Goal: Communication & Community: Answer question/provide support

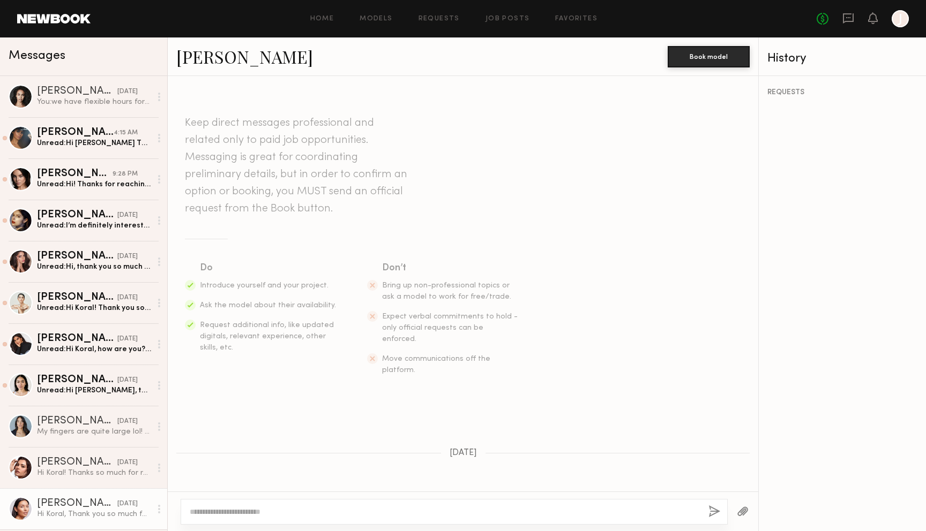
scroll to position [261, 0]
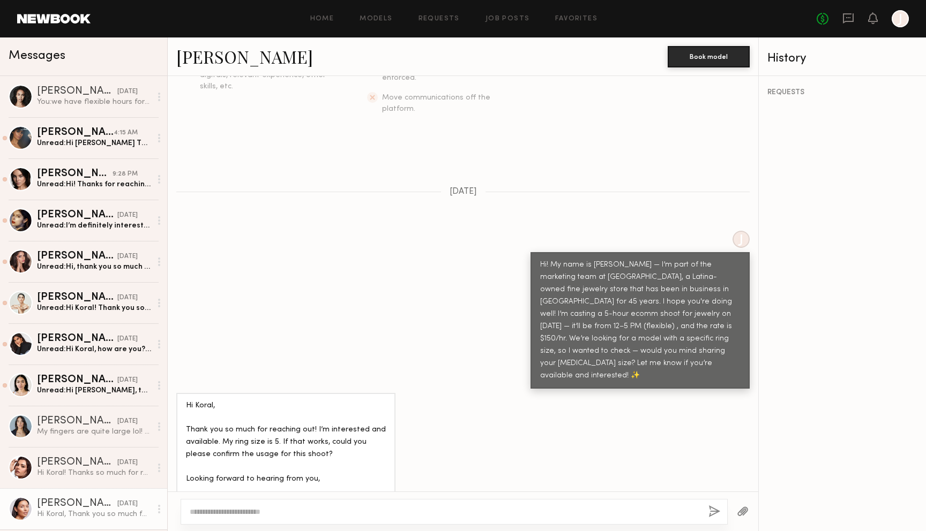
click at [274, 330] on div "J Hi! My name is Koral — I’m part of the marketing team at Greenwich St. Jewele…" at bounding box center [463, 310] width 590 height 158
click at [110, 398] on link "Aja B. yesterday Unread: Hi Koral, thanks for reaching out! I am available and …" at bounding box center [83, 385] width 167 height 41
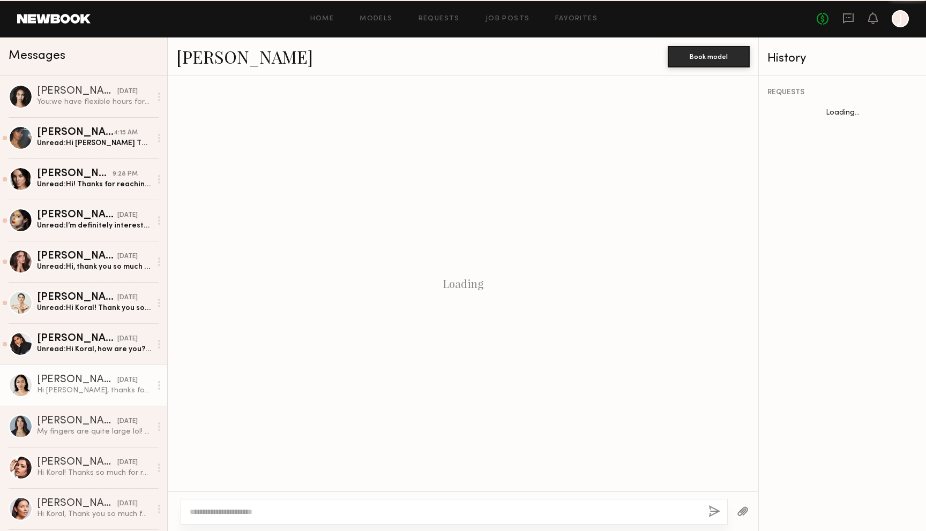
scroll to position [613, 0]
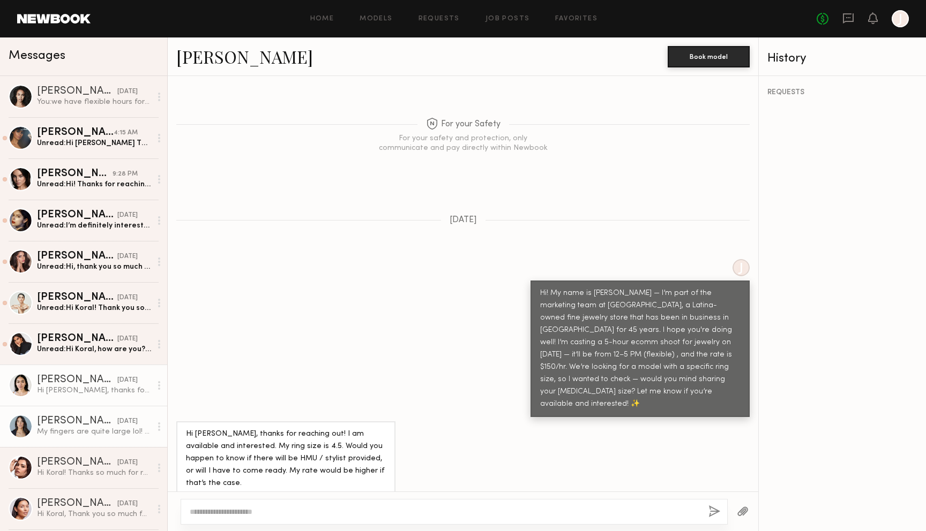
click at [86, 438] on link "Ariana A. yesterday My fingers are quite large lol! 7-9!" at bounding box center [83, 426] width 167 height 41
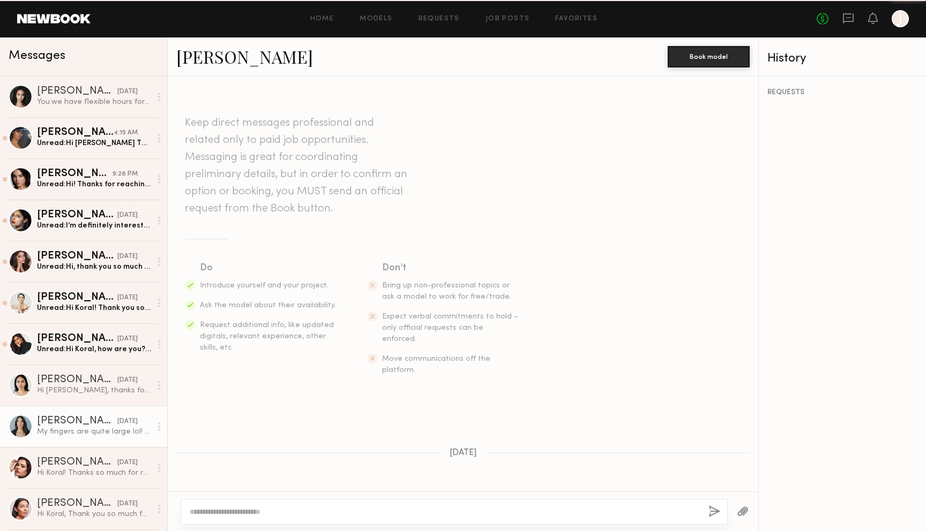
scroll to position [163, 0]
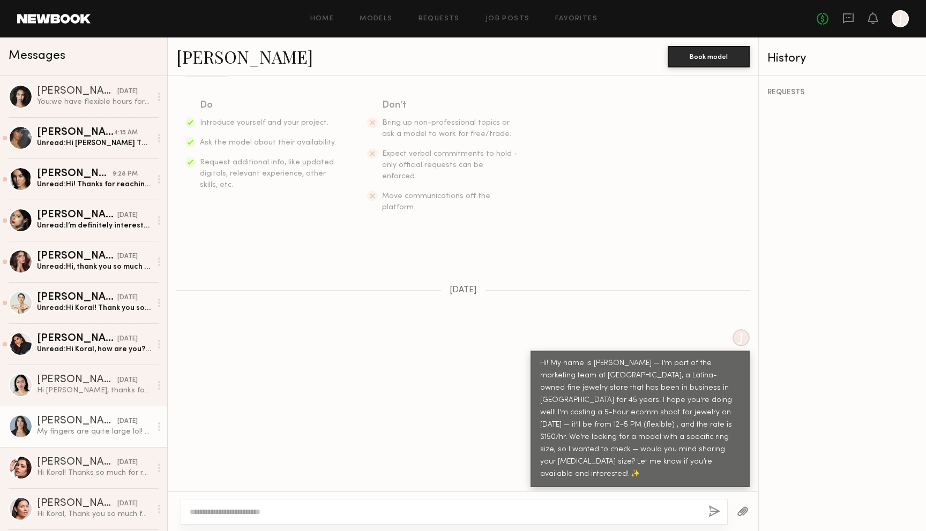
click at [306, 512] on textarea at bounding box center [445, 512] width 510 height 11
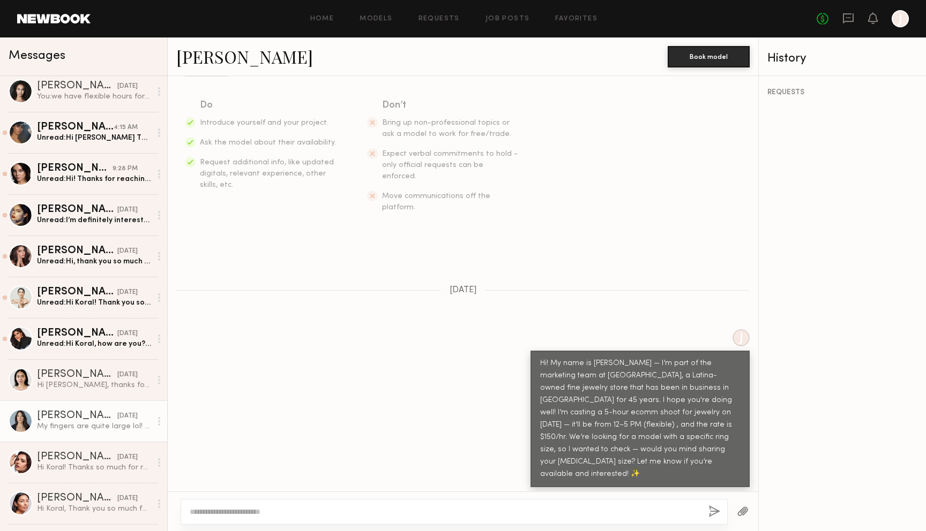
scroll to position [0, 0]
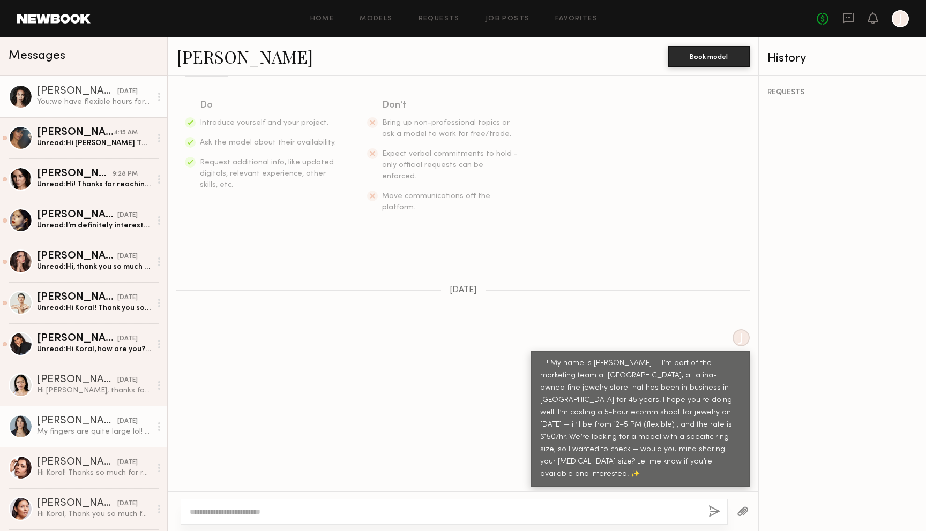
click at [94, 107] on div "You: we have flexible hours for that day! :)" at bounding box center [94, 102] width 114 height 10
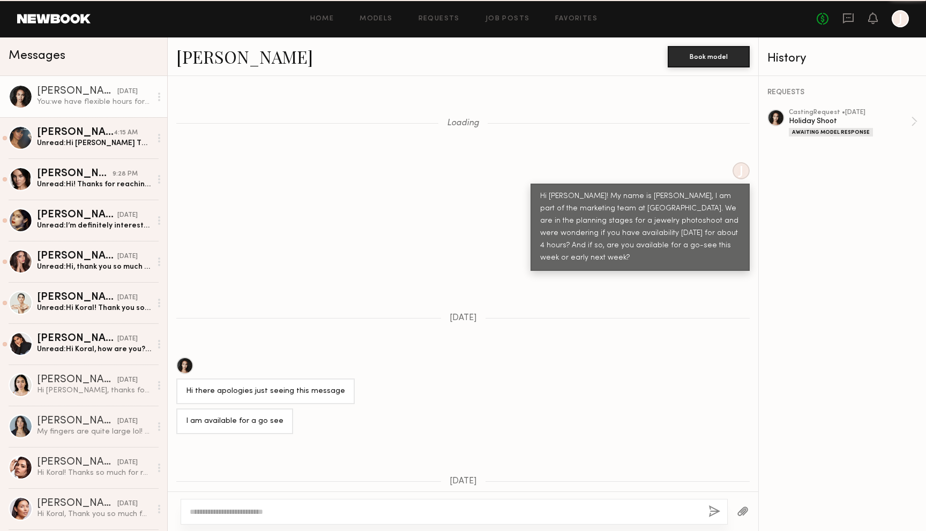
scroll to position [1324, 0]
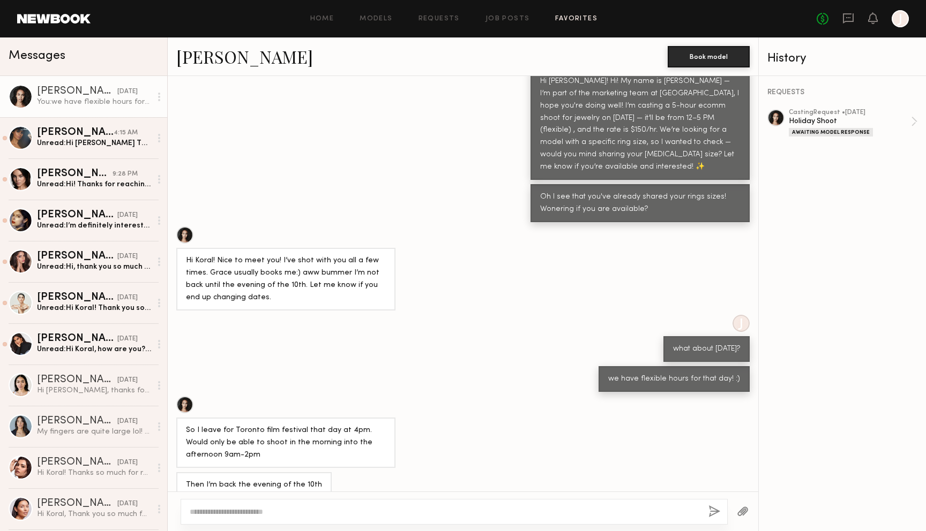
click at [565, 18] on link "Favorites" at bounding box center [576, 19] width 42 height 7
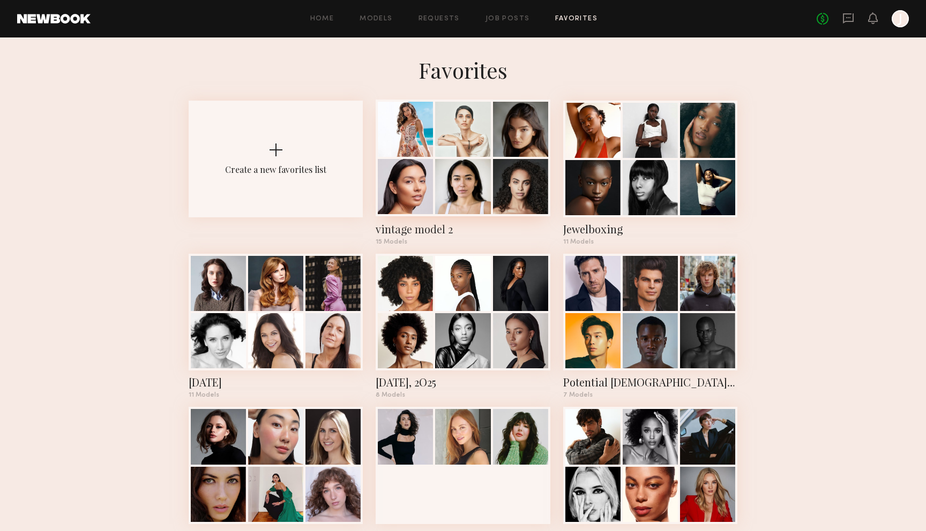
click at [463, 189] on div at bounding box center [462, 186] width 55 height 55
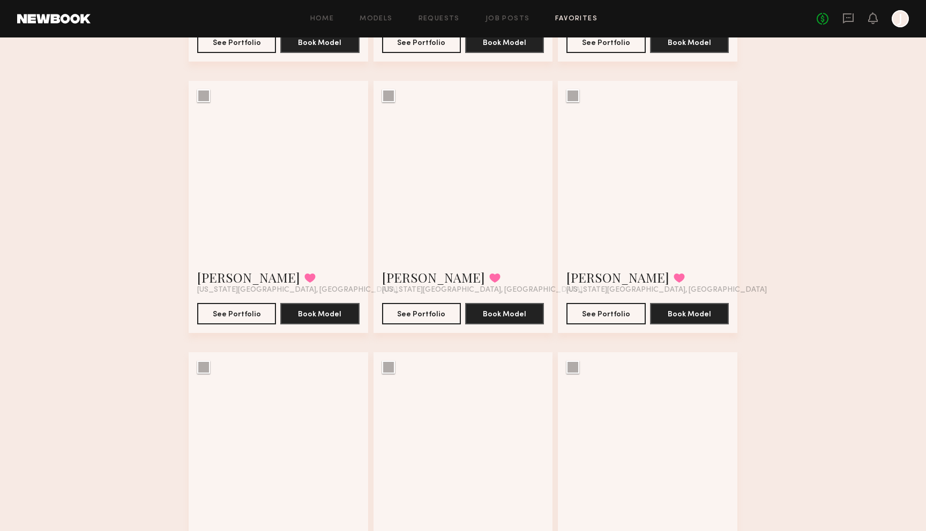
scroll to position [860, 0]
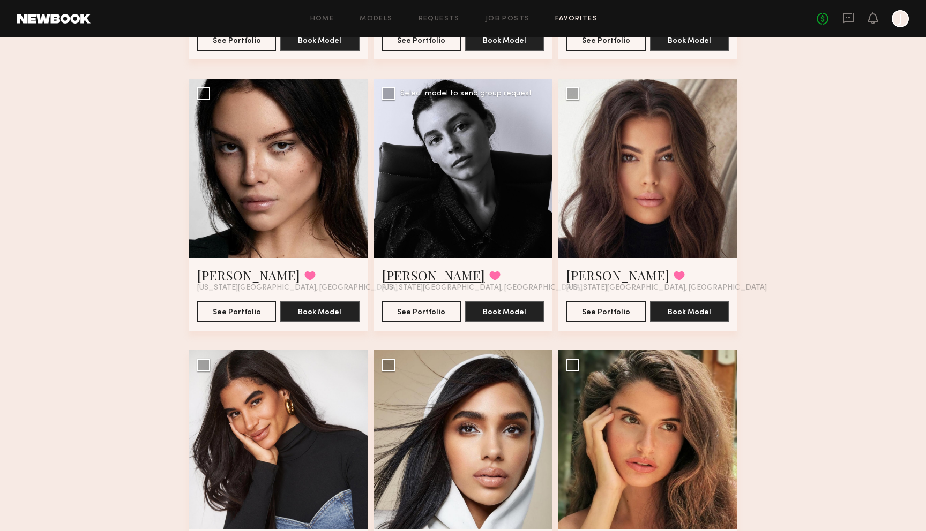
click at [413, 280] on link "Lainy T." at bounding box center [433, 275] width 103 height 17
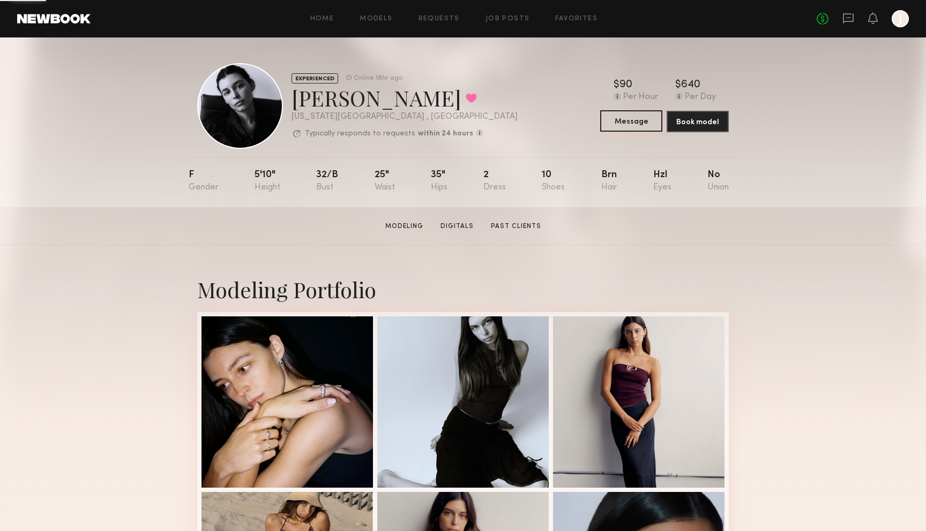
click at [639, 124] on button "Message" at bounding box center [631, 120] width 62 height 21
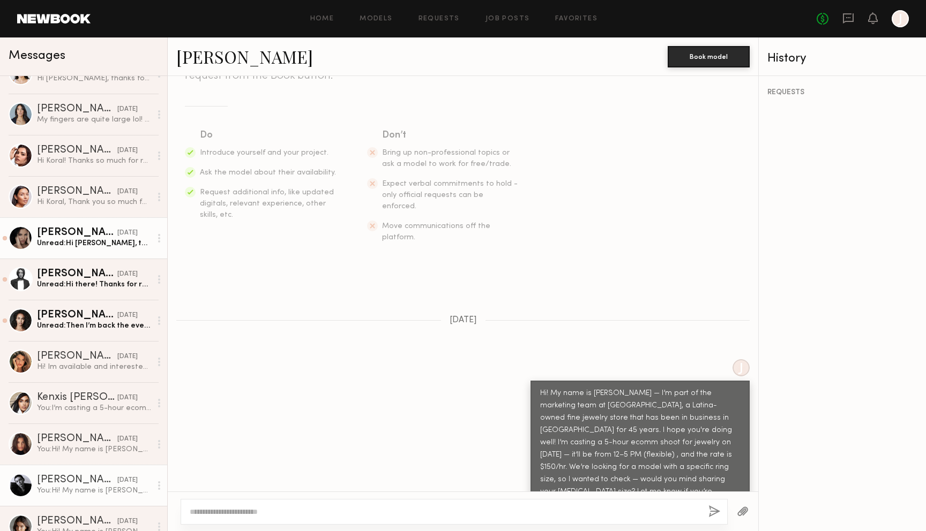
scroll to position [331, 0]
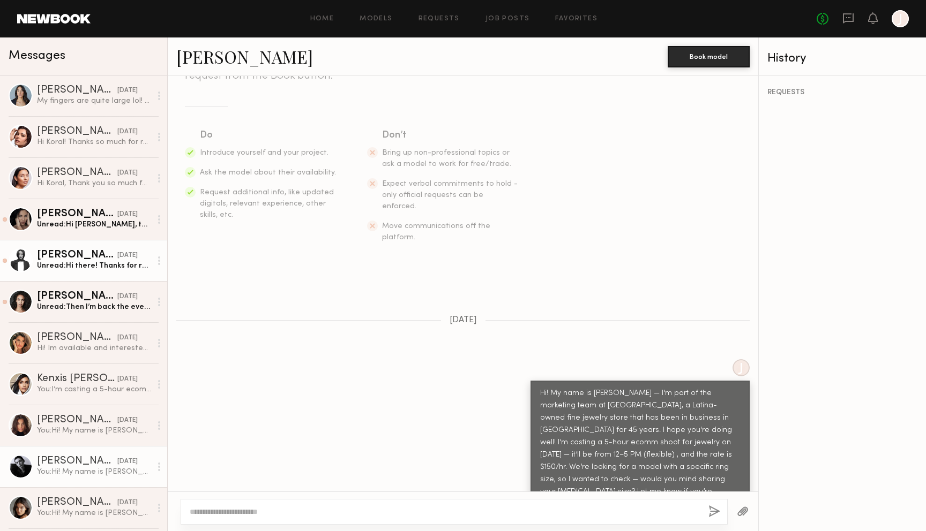
click at [87, 266] on div "Unread: Hi there! Thanks for reaching out. Would love to work with you! My ring…" at bounding box center [94, 266] width 114 height 10
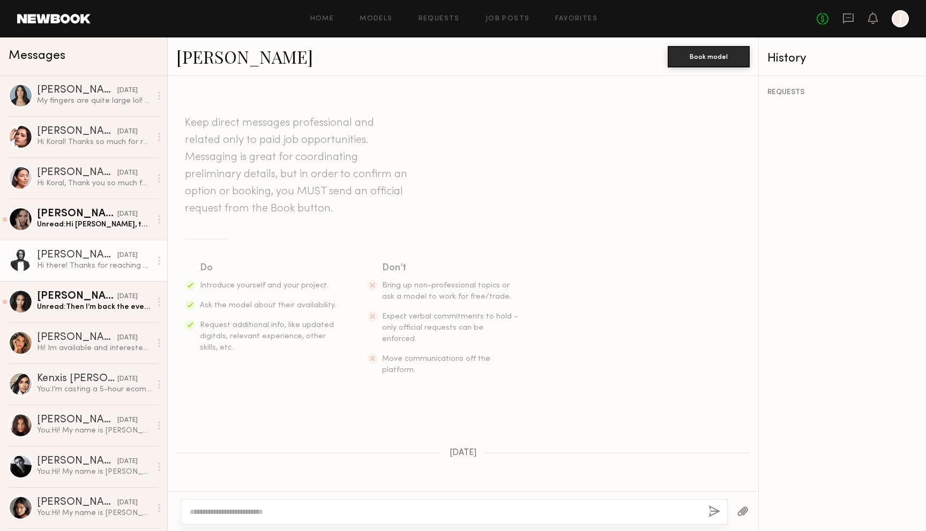
click at [235, 63] on link "Delaney P." at bounding box center [244, 56] width 137 height 23
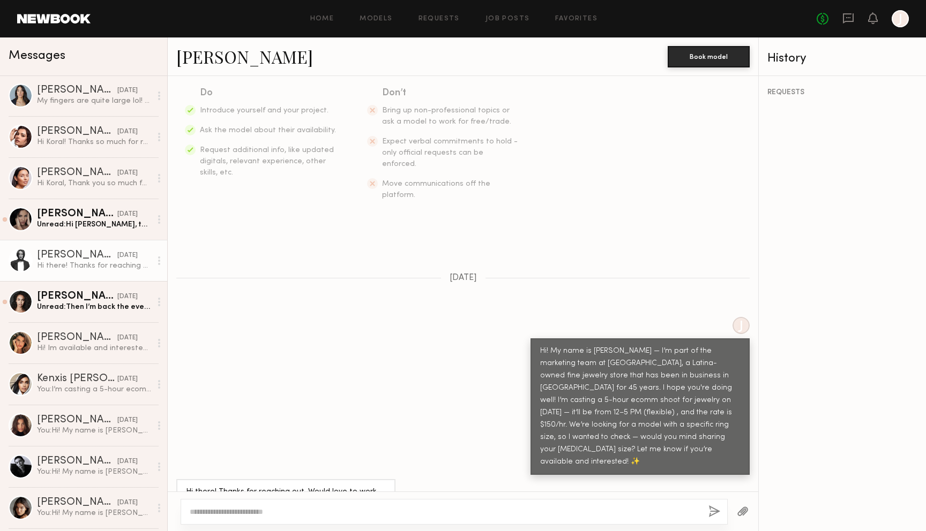
click at [358, 514] on textarea at bounding box center [445, 512] width 510 height 11
type textarea "*"
type textarea "********"
click at [363, 516] on textarea "********" at bounding box center [445, 512] width 510 height 11
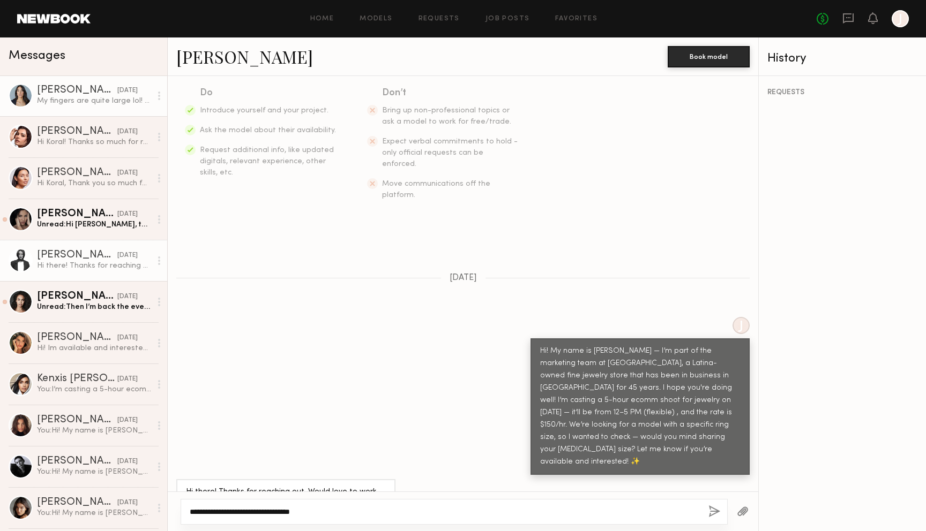
type textarea "**********"
click at [84, 101] on div "My fingers are quite large lol! 7-9!" at bounding box center [94, 101] width 114 height 10
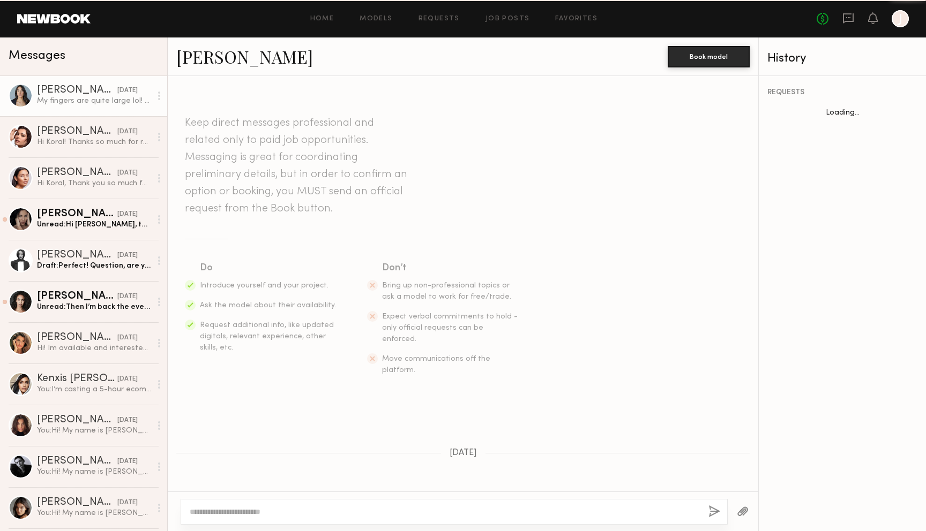
scroll to position [163, 0]
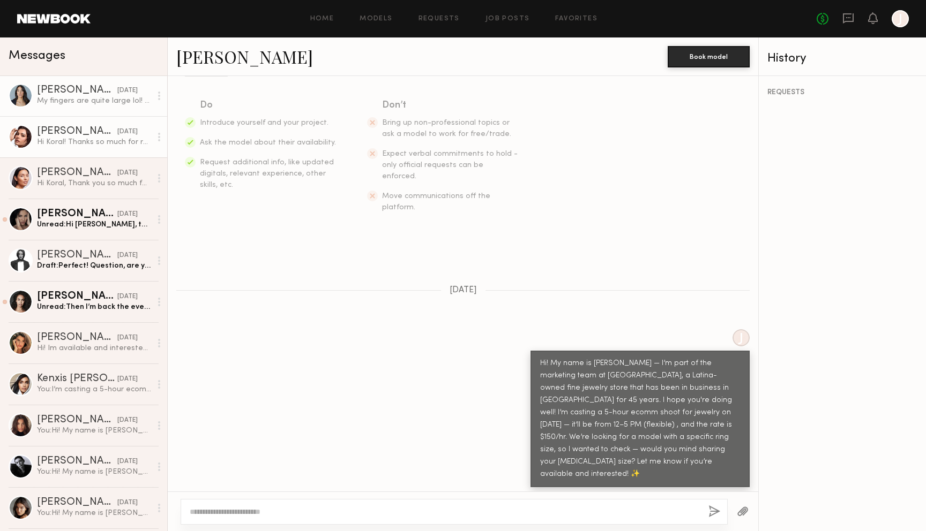
click at [88, 146] on div "Hi Koral! Thanks so much for reaching out! Just confirming the shoot would be i…" at bounding box center [94, 142] width 114 height 10
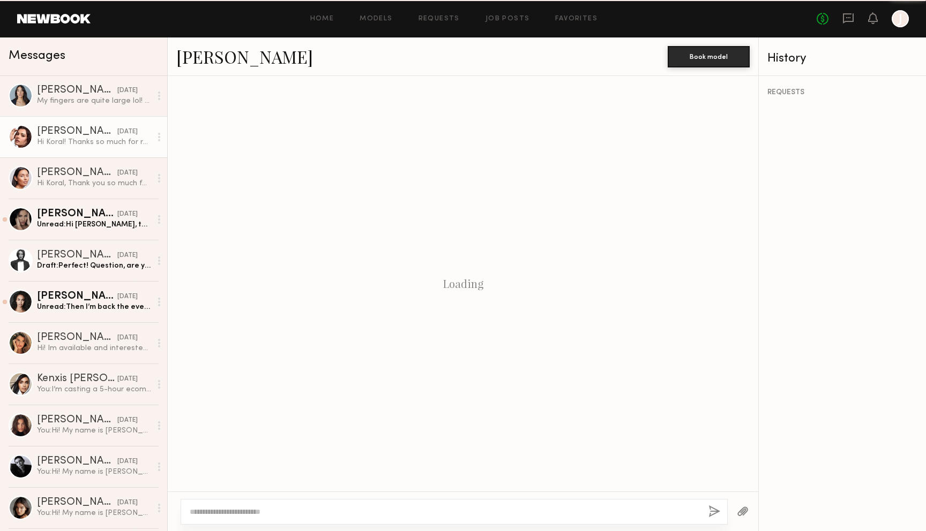
scroll to position [188, 0]
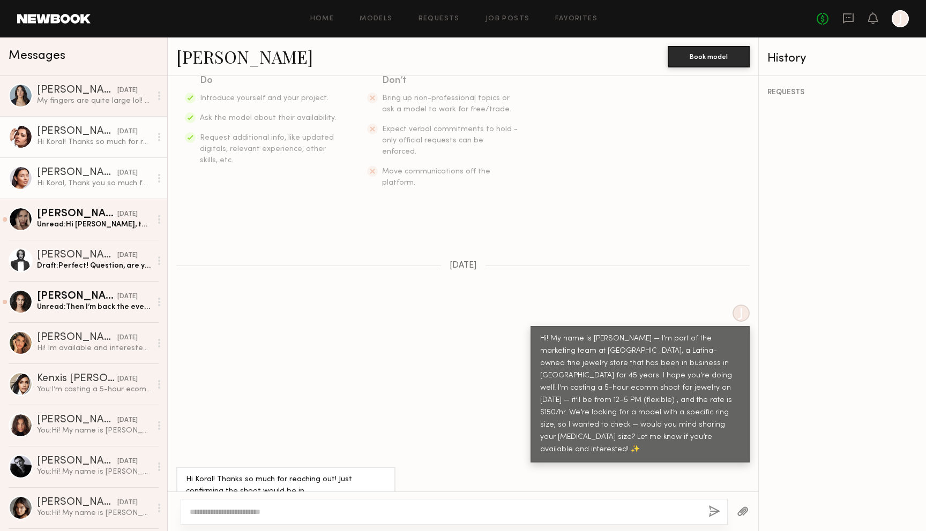
click at [82, 162] on link "Andrea V. yesterday Hi Koral, Thank you so much for reaching out! I’m intereste…" at bounding box center [83, 178] width 167 height 41
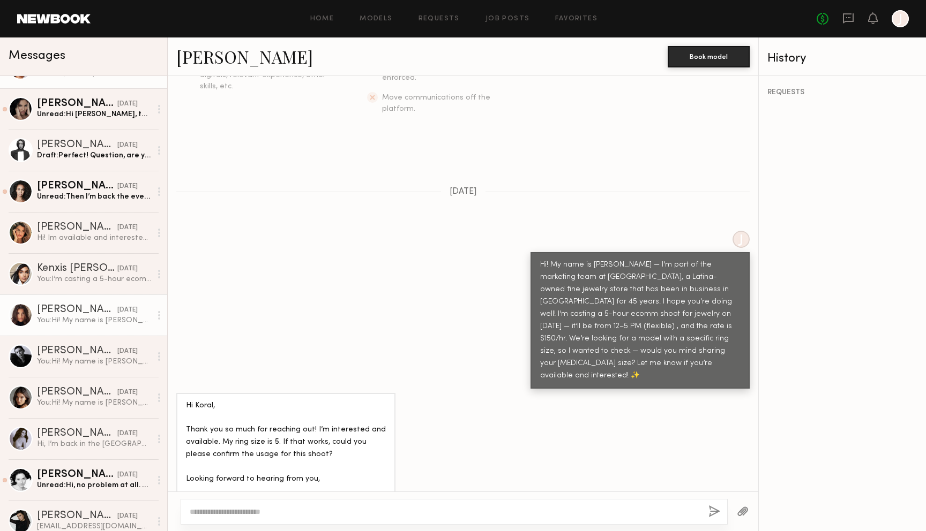
scroll to position [448, 0]
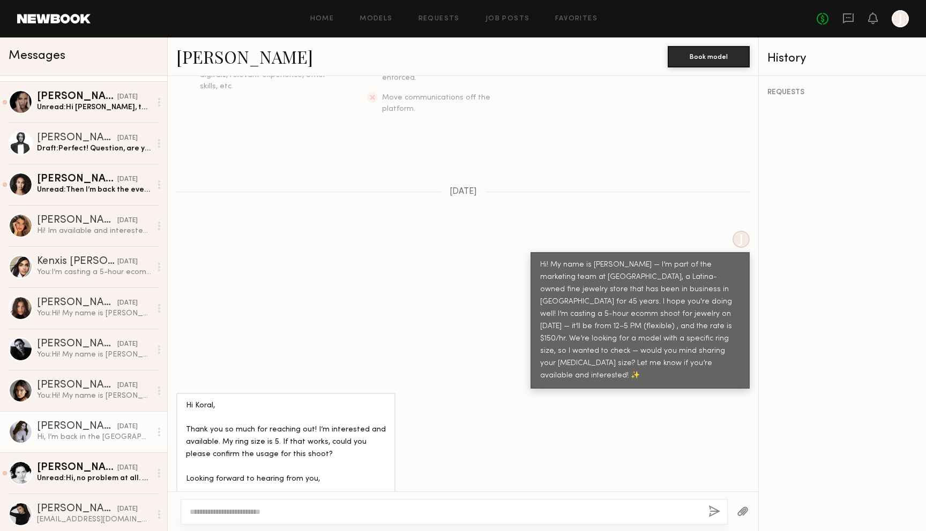
click at [73, 437] on div "Hi, I’m back in the [GEOGRAPHIC_DATA] if you’re still considering me for this j…" at bounding box center [94, 437] width 114 height 10
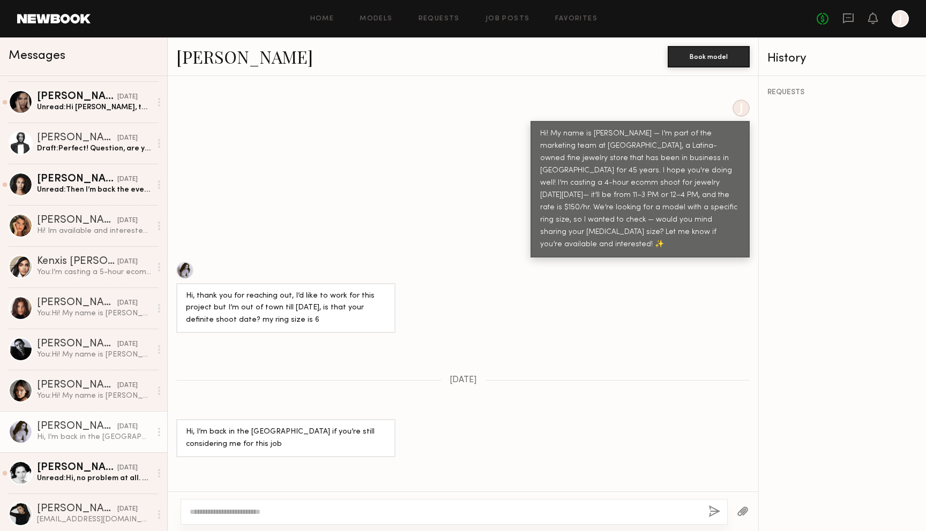
scroll to position [431, 0]
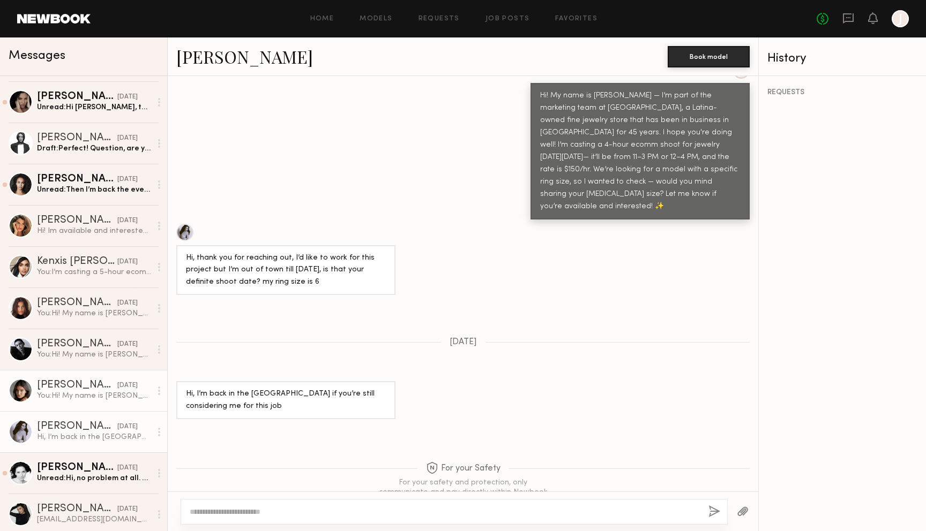
click at [92, 399] on div "You: Hi! My name is Koral — I’m part of the marketing team at Greenwich St. Jew…" at bounding box center [94, 396] width 114 height 10
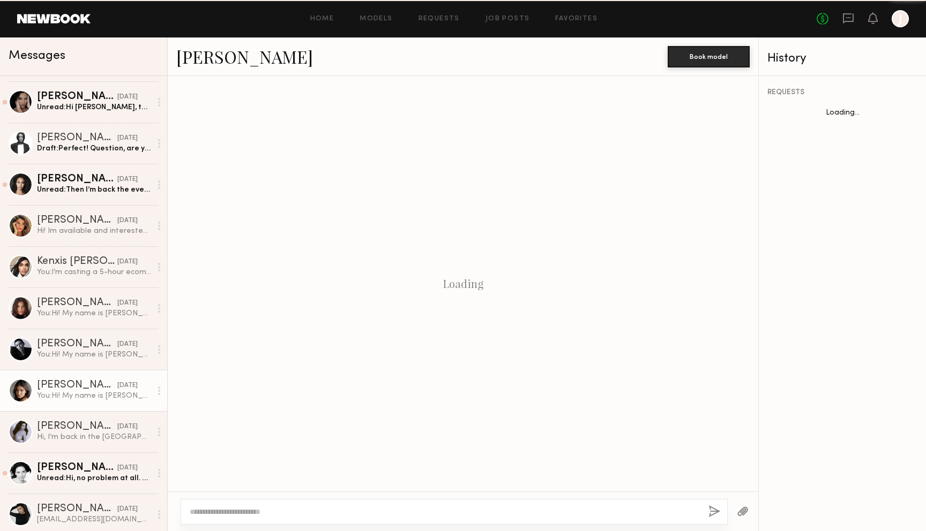
scroll to position [133, 0]
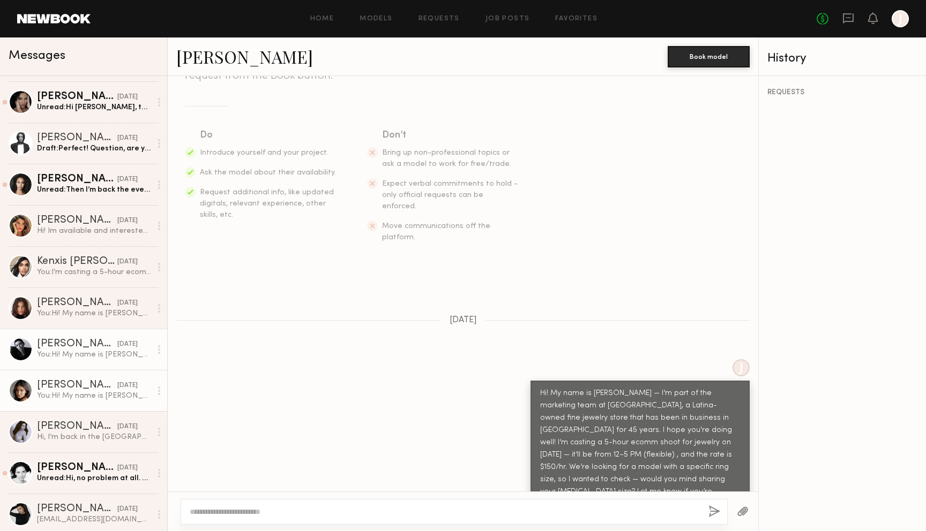
click at [102, 346] on div "Lainy T." at bounding box center [77, 344] width 80 height 11
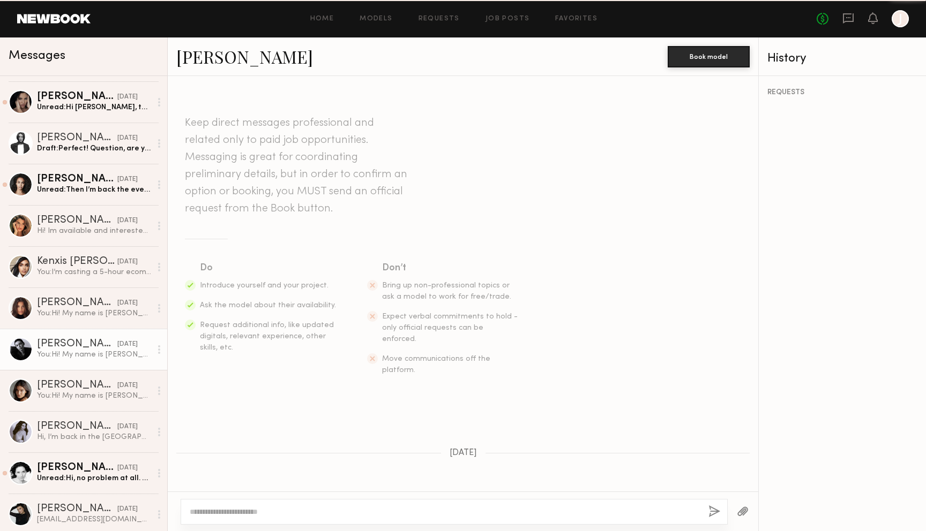
scroll to position [133, 0]
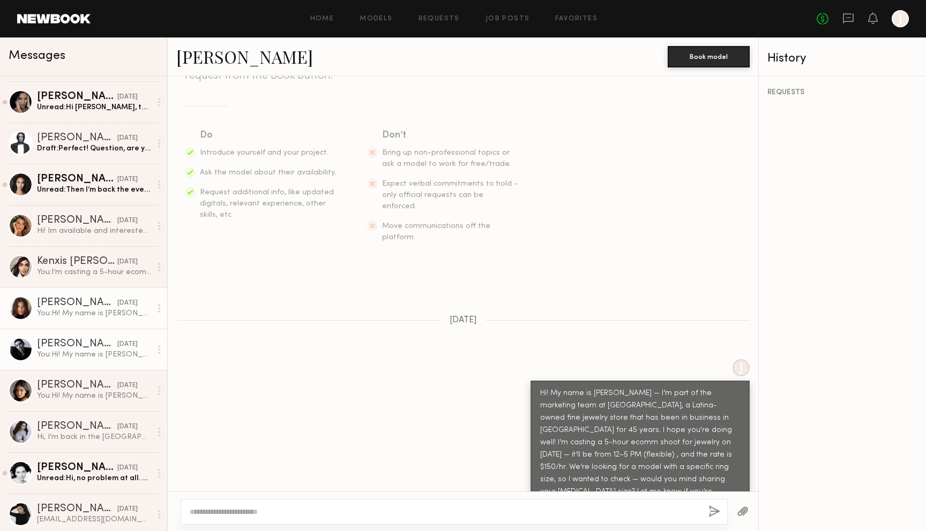
click at [109, 312] on div "You: Hi! My name is Koral — I’m part of the marketing team at Greenwich St. Jew…" at bounding box center [94, 314] width 114 height 10
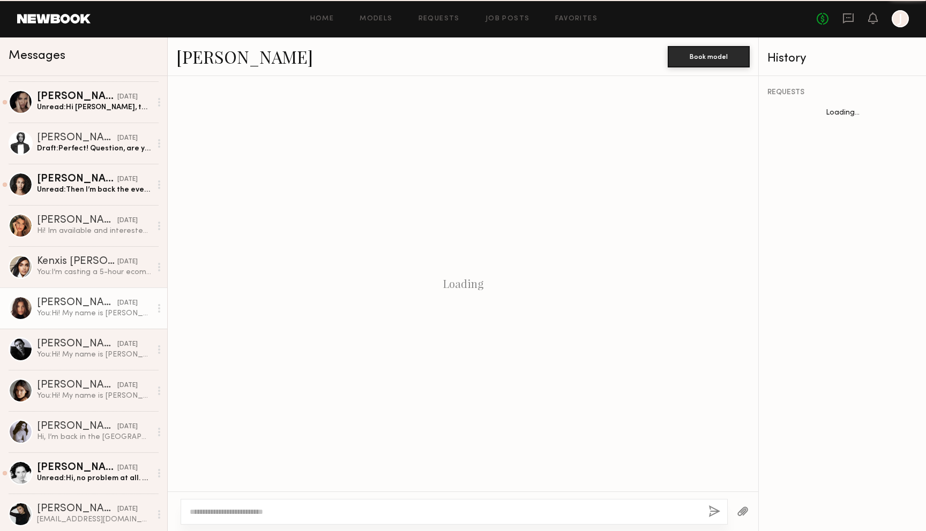
scroll to position [133, 0]
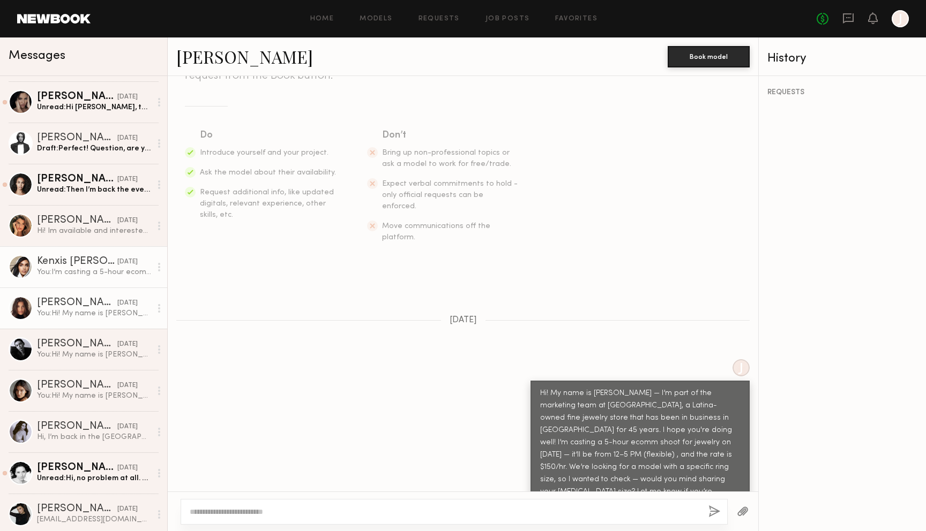
click at [103, 270] on div "You: I’m casting a 5-hour ecomm shoot for jewelry on September 9th — it’ll be f…" at bounding box center [94, 272] width 114 height 10
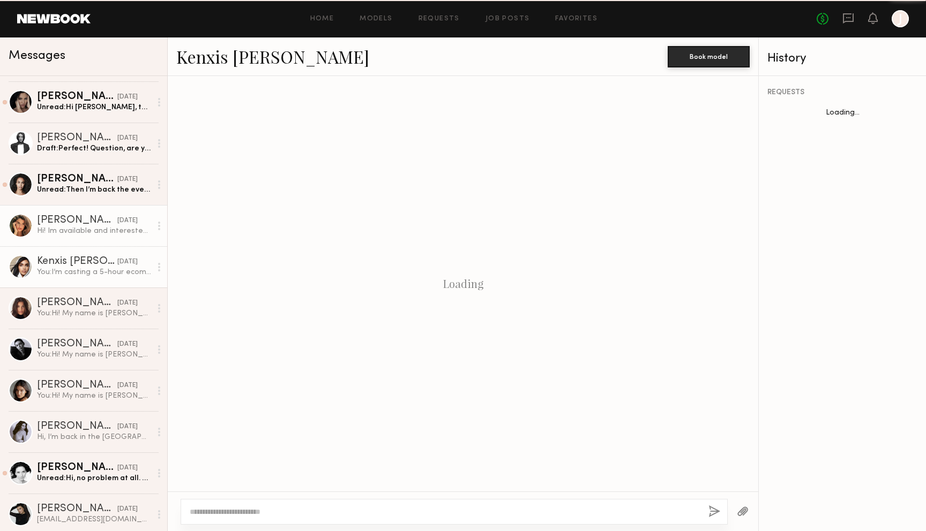
scroll to position [478, 0]
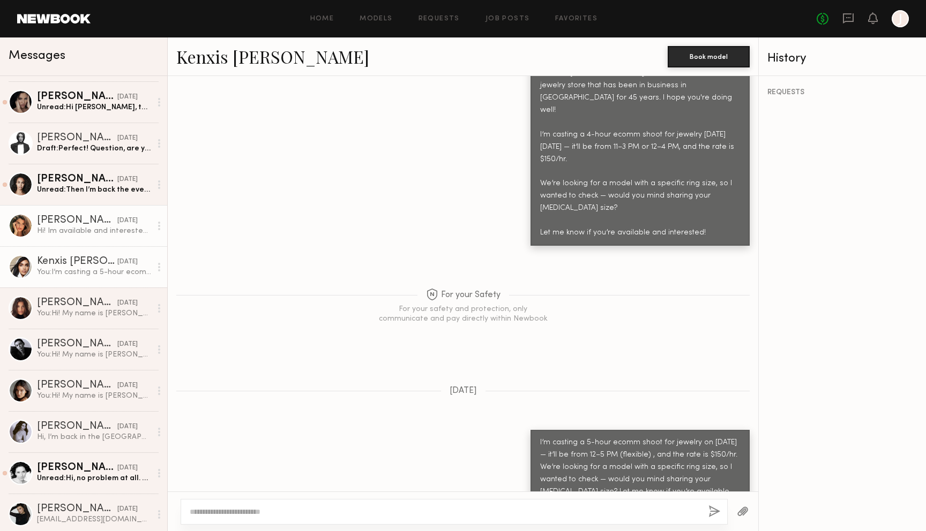
click at [103, 234] on div "Hi! Im available and interested. My ring is 5/6" at bounding box center [94, 231] width 114 height 10
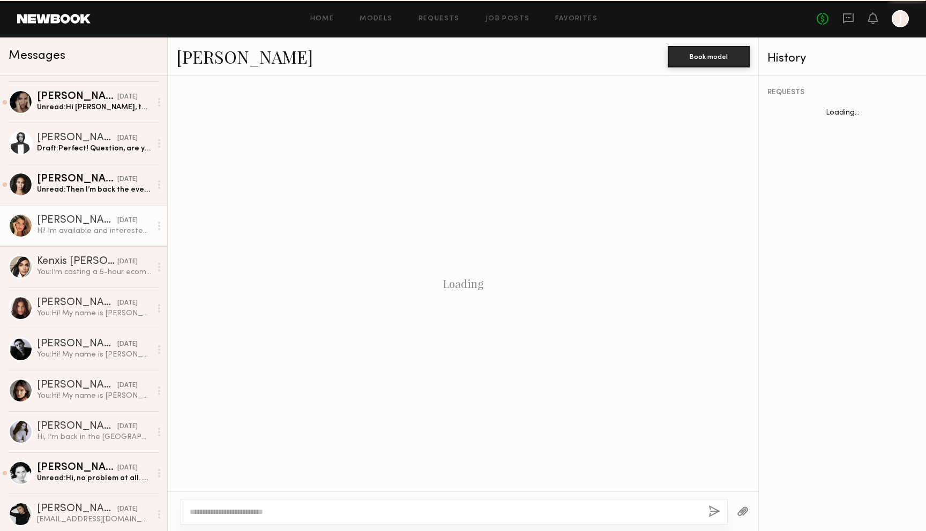
scroll to position [163, 0]
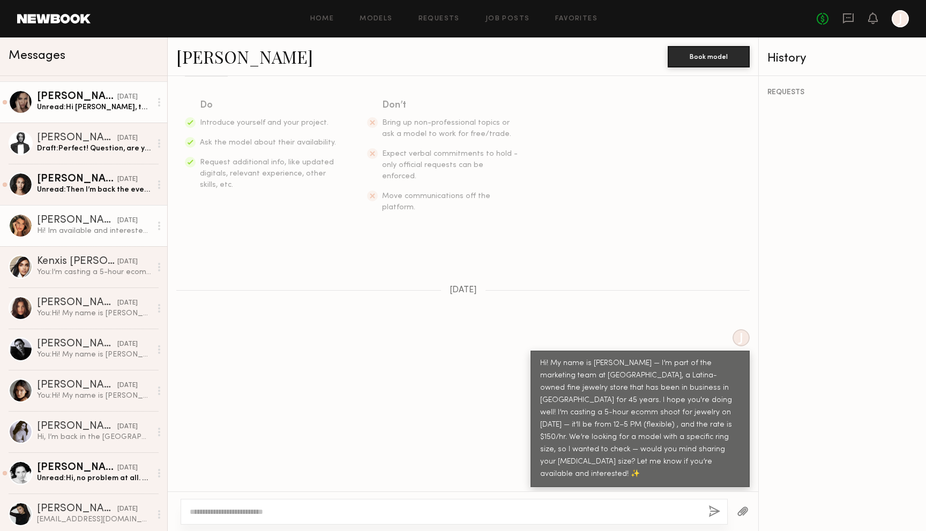
click at [76, 104] on div "Unread: Hi Koral, thank you so much for reaching out! The project sounds wonder…" at bounding box center [94, 107] width 114 height 10
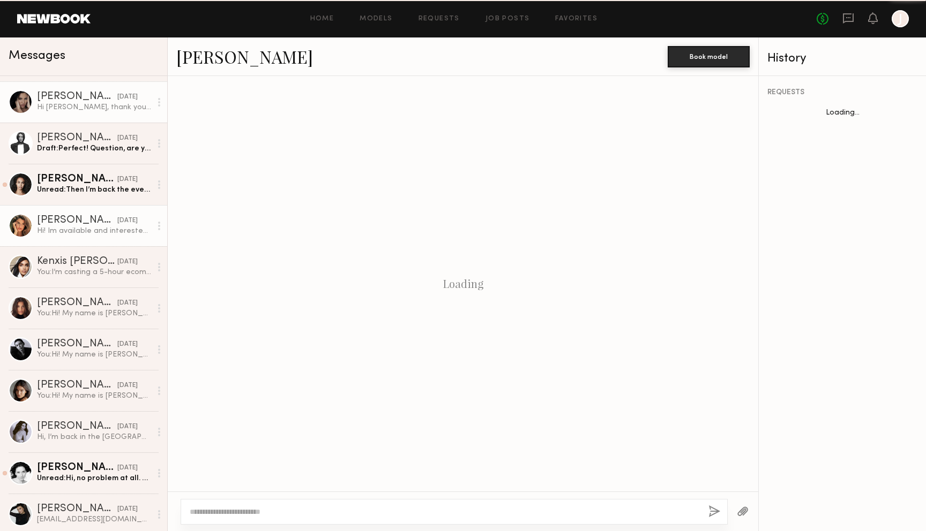
scroll to position [298, 0]
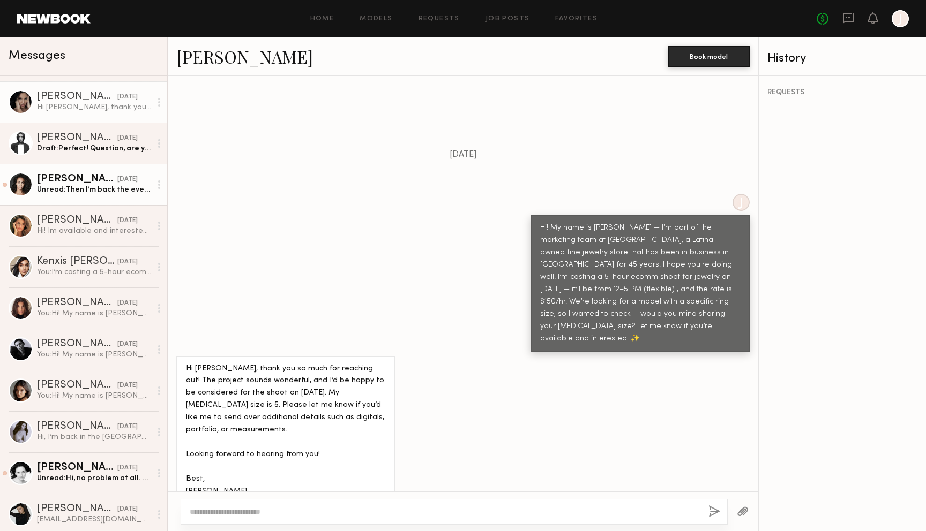
click at [93, 167] on link "Marissa H. yesterday Unread: Then I’m back the evening of the 10th" at bounding box center [83, 184] width 167 height 41
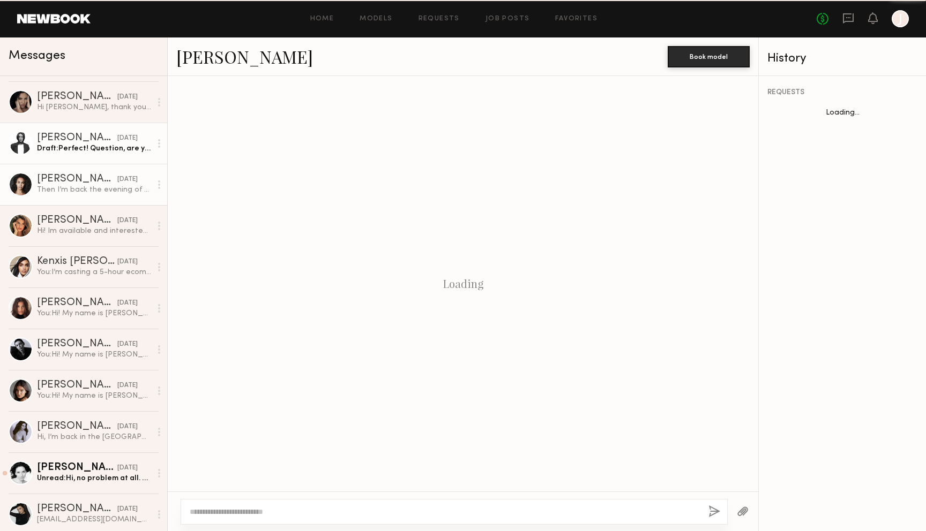
click at [93, 147] on div "Draft: Perfect! Question, are you available" at bounding box center [94, 149] width 114 height 10
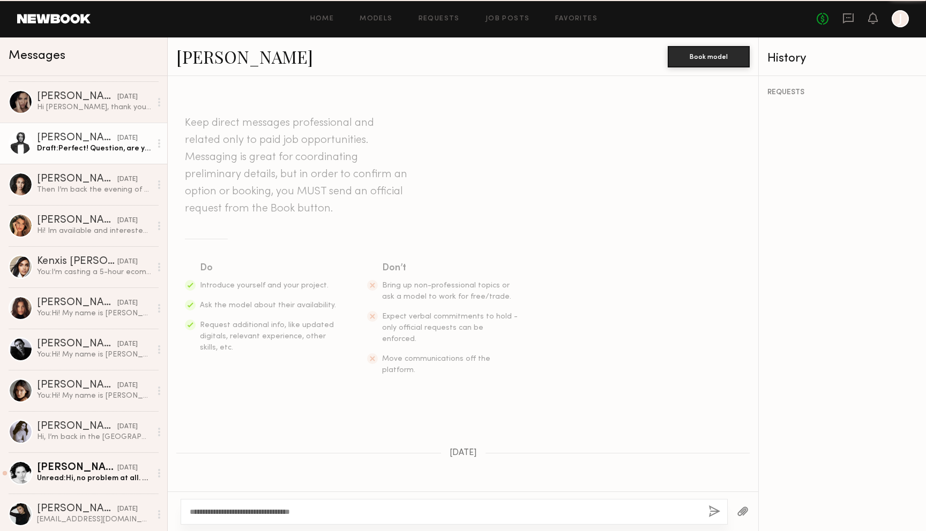
scroll to position [175, 0]
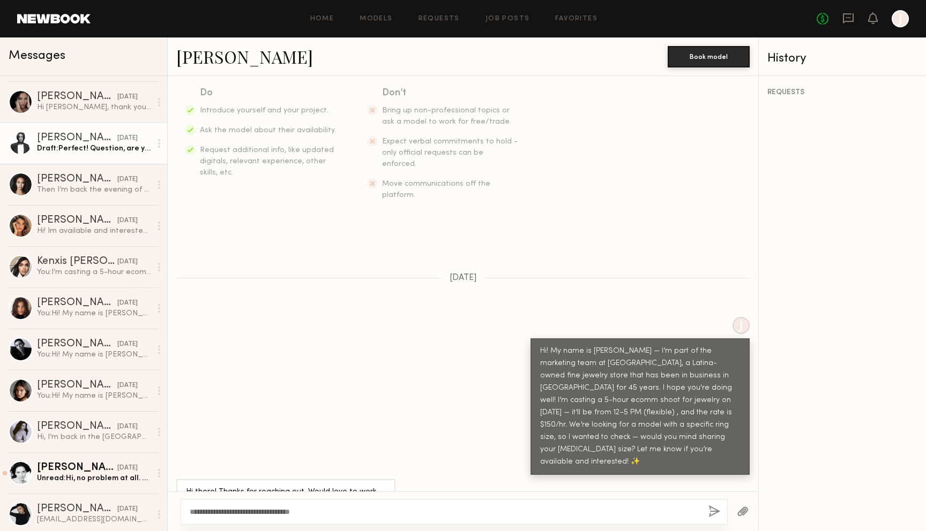
click at [340, 515] on textarea "**********" at bounding box center [445, 512] width 510 height 11
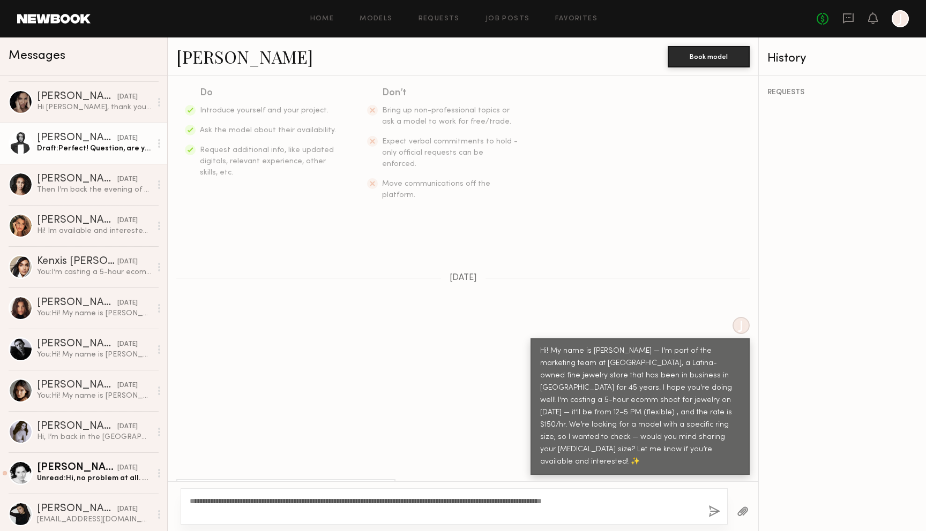
type textarea "**********"
click at [714, 510] on button "button" at bounding box center [714, 512] width 12 height 13
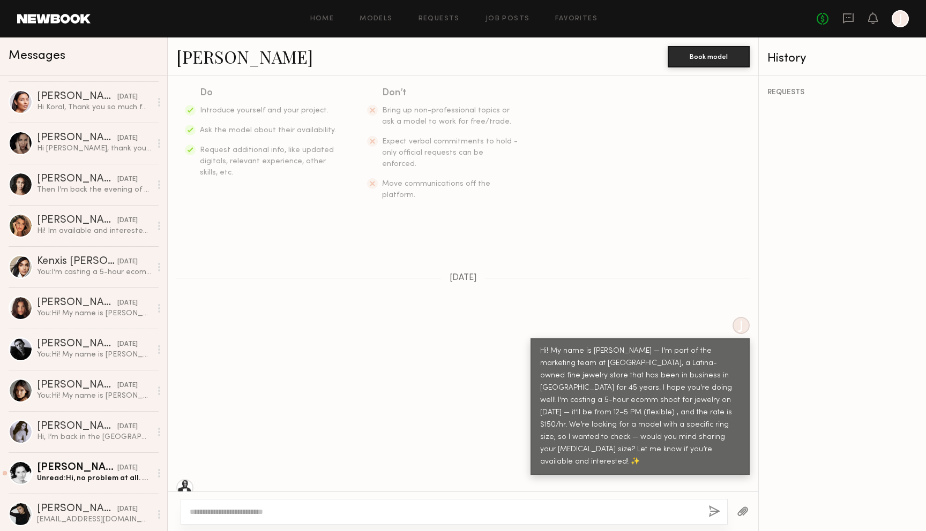
scroll to position [0, 0]
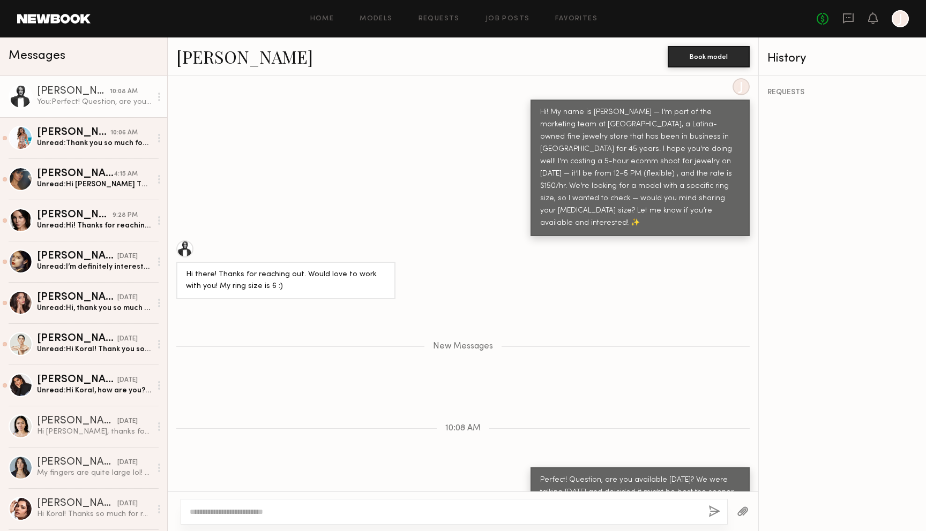
drag, startPoint x: 607, startPoint y: 467, endPoint x: 537, endPoint y: 447, distance: 72.6
click at [537, 468] on div "Perfect! Question, are you available September 3rd? We were talking yesterday a…" at bounding box center [639, 493] width 219 height 50
copy div "Perfect! Question, are you available September 3rd? We were talking yesterday a…"
click at [68, 127] on link "Amanda S. 10:06 AM Unread: Thank you so much for considering me! My ring finger…" at bounding box center [83, 137] width 167 height 41
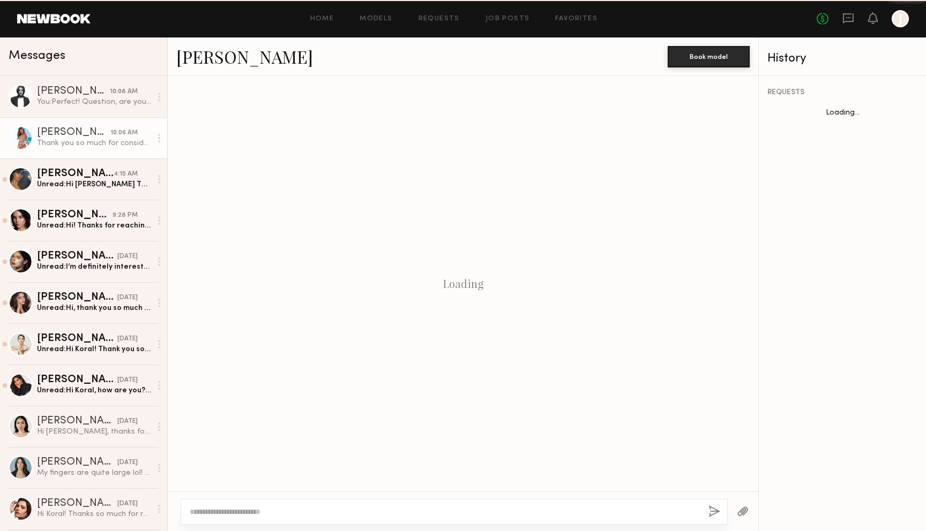
scroll to position [318, 0]
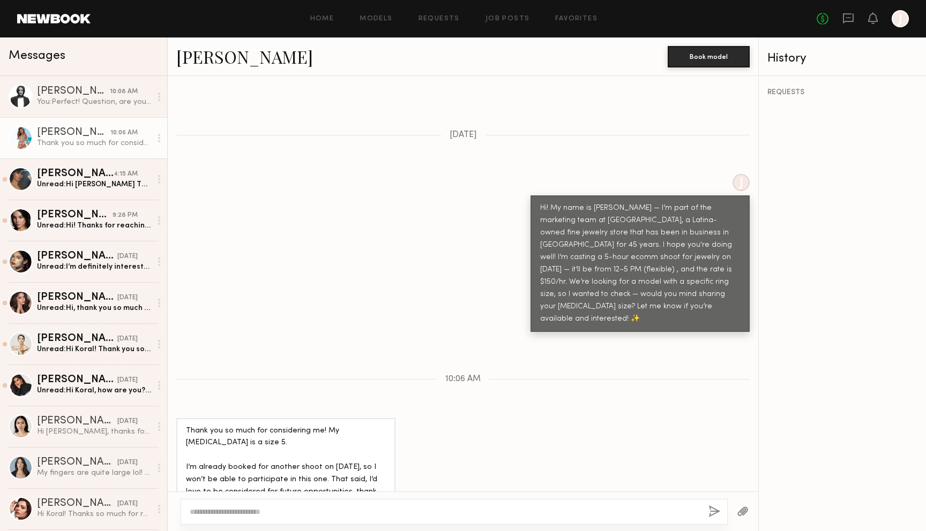
click at [387, 512] on textarea at bounding box center [445, 512] width 510 height 11
drag, startPoint x: 220, startPoint y: 513, endPoint x: 168, endPoint y: 508, distance: 52.1
click at [168, 508] on div "**********" at bounding box center [463, 512] width 590 height 40
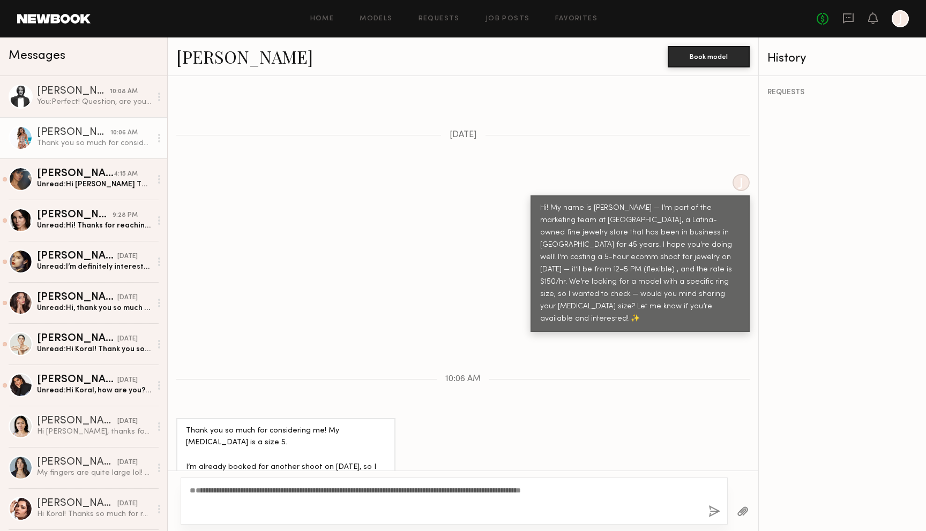
type textarea "**********"
click at [714, 514] on button "button" at bounding box center [714, 512] width 12 height 13
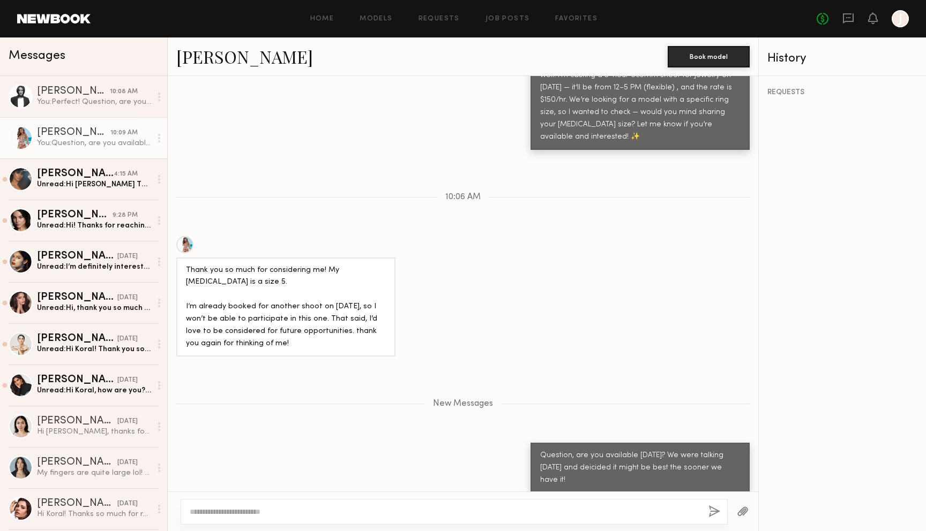
scroll to position [476, 0]
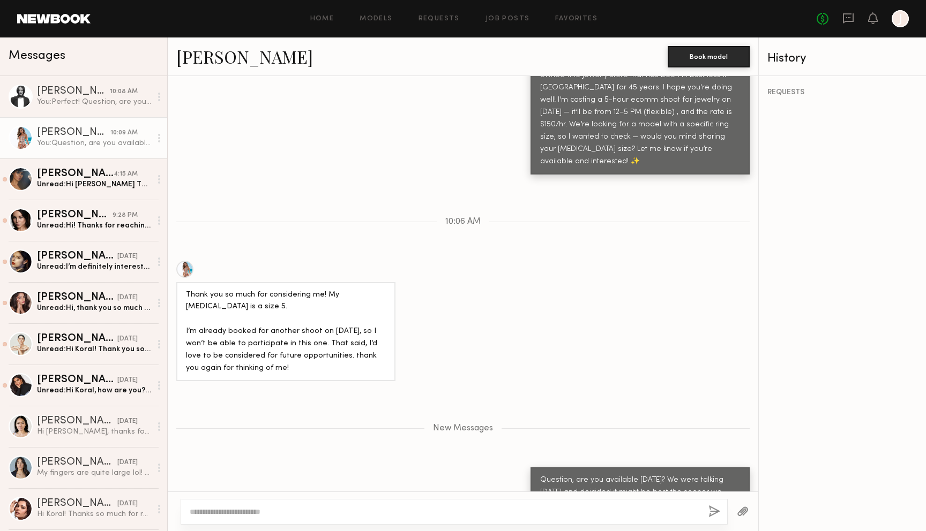
drag, startPoint x: 587, startPoint y: 474, endPoint x: 535, endPoint y: 439, distance: 62.9
click at [535, 468] on div "Question, are you available September 3rd? We were talking yesterday and deicid…" at bounding box center [639, 493] width 219 height 50
copy div "Question, are you available September 3rd? We were talking yesterday and deicid…"
click at [82, 197] on link "Margo S. 4:15 AM Unread: Hi Koral Thank you for reaching out Yes I’m interested…" at bounding box center [83, 179] width 167 height 41
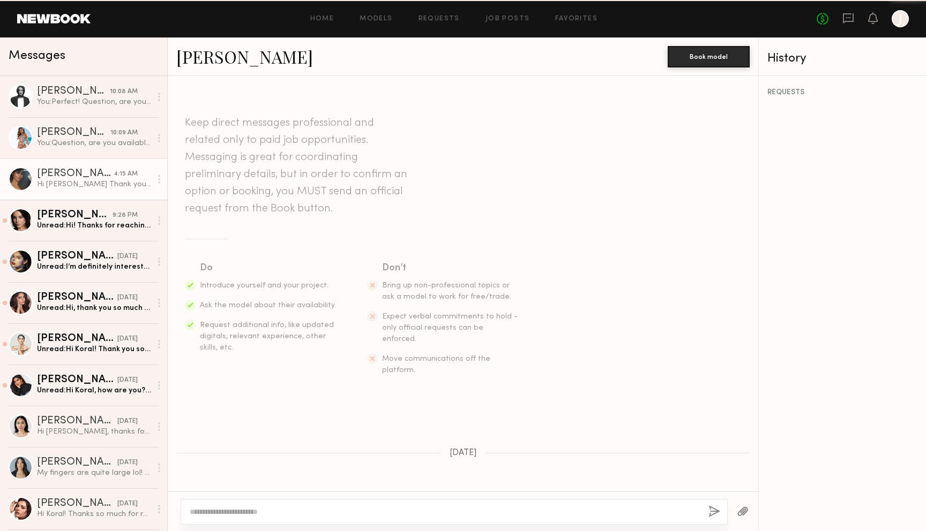
scroll to position [281, 0]
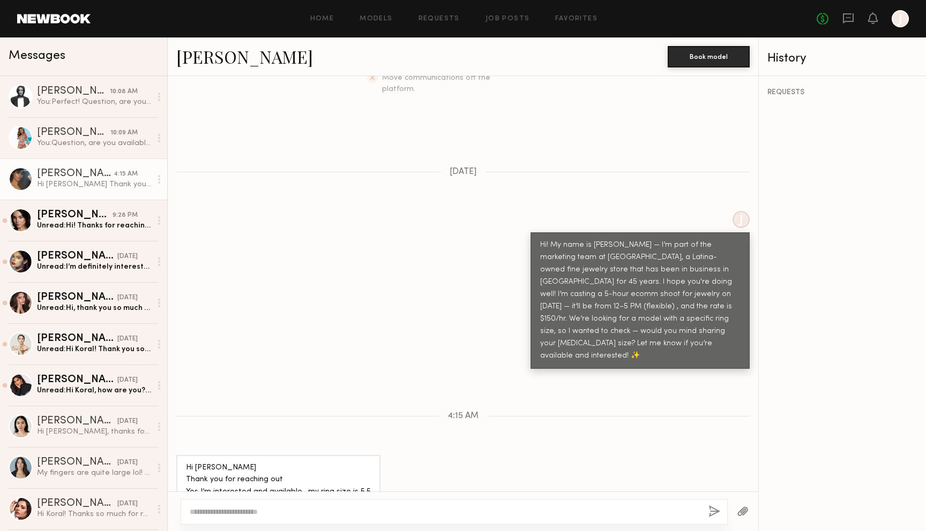
click at [326, 513] on textarea at bounding box center [445, 512] width 510 height 11
click at [191, 512] on textarea "**********" at bounding box center [445, 512] width 510 height 11
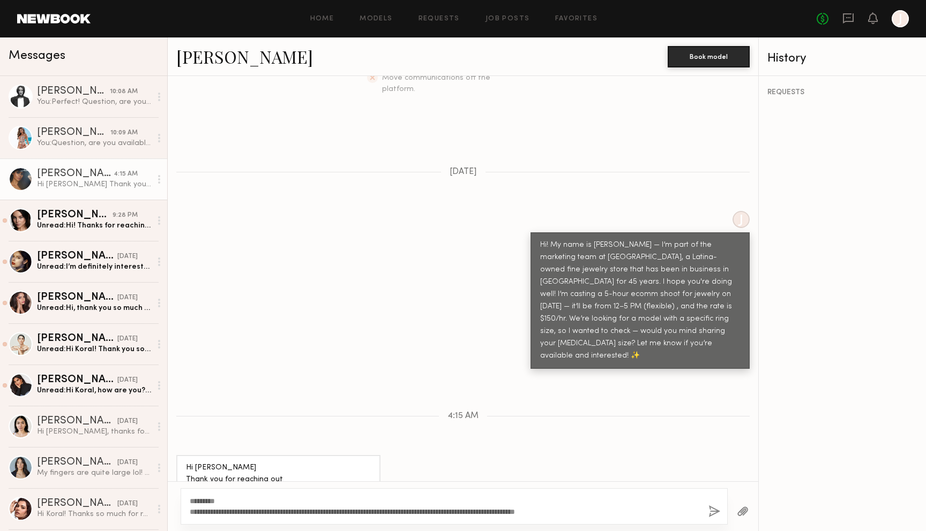
type textarea "**********"
click at [712, 510] on button "button" at bounding box center [714, 512] width 12 height 13
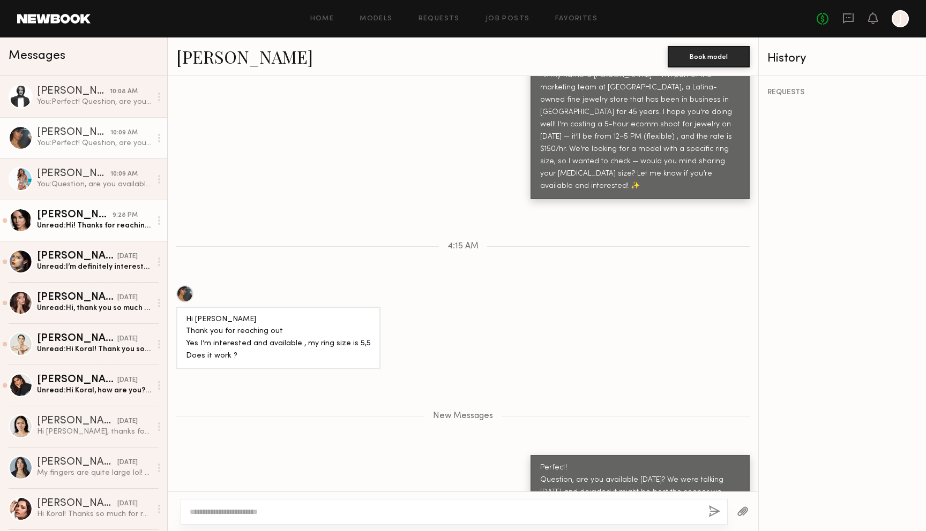
click at [84, 233] on link "Ariana K. 9:28 PM Unread: Hi! Thanks for reaching me out. I’m honestly don’t kn…" at bounding box center [83, 220] width 167 height 41
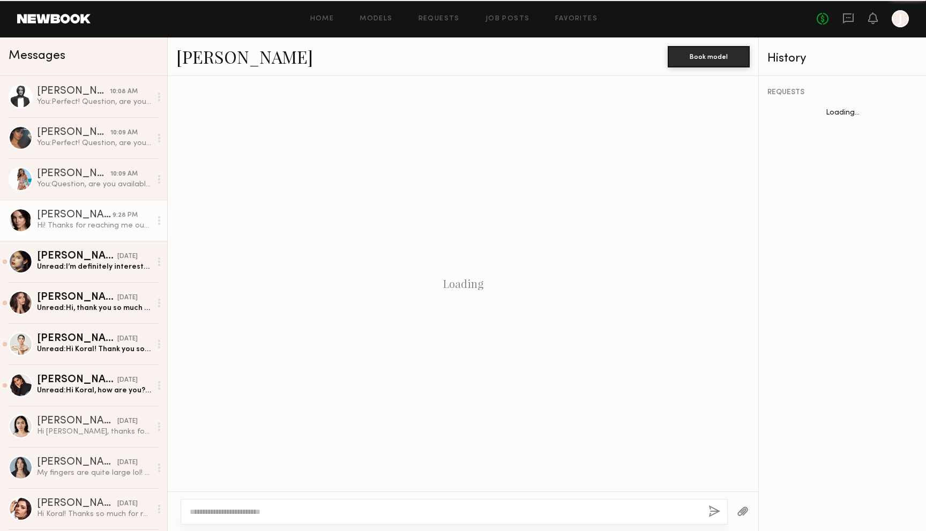
scroll to position [212, 0]
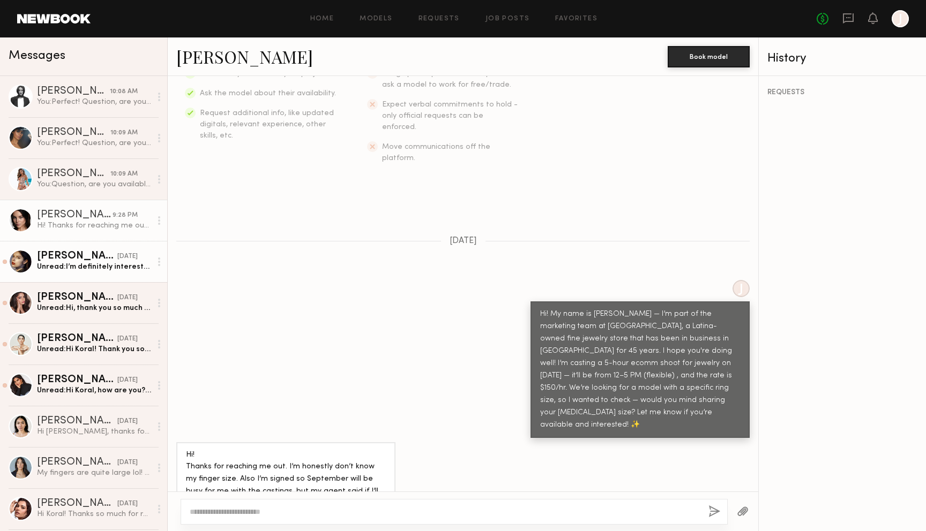
click at [101, 270] on div "Unread: I’m definitely interested! I’m currently based in LA, however I was pla…" at bounding box center [94, 267] width 114 height 10
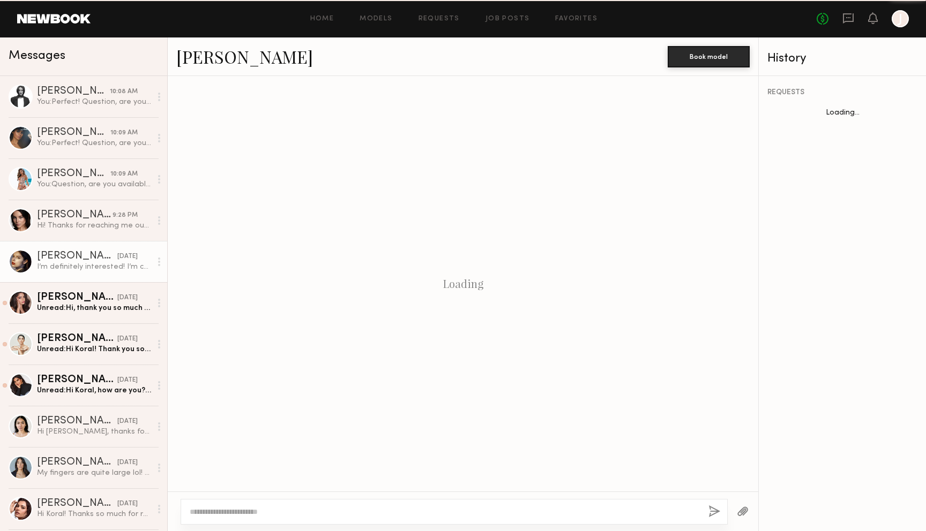
scroll to position [525, 0]
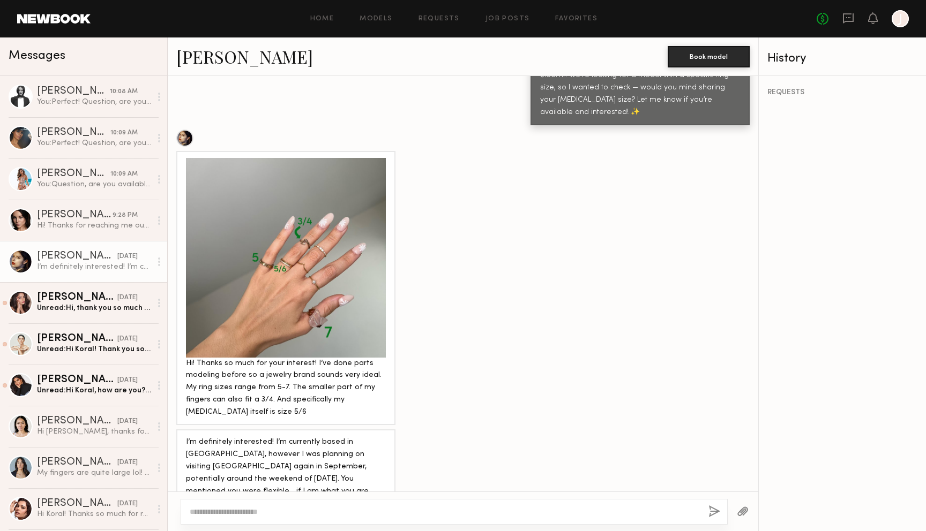
click at [205, 54] on link "April H." at bounding box center [244, 56] width 137 height 23
click at [160, 261] on circle at bounding box center [159, 262] width 2 height 2
click at [151, 281] on div "Mark unread" at bounding box center [128, 283] width 78 height 24
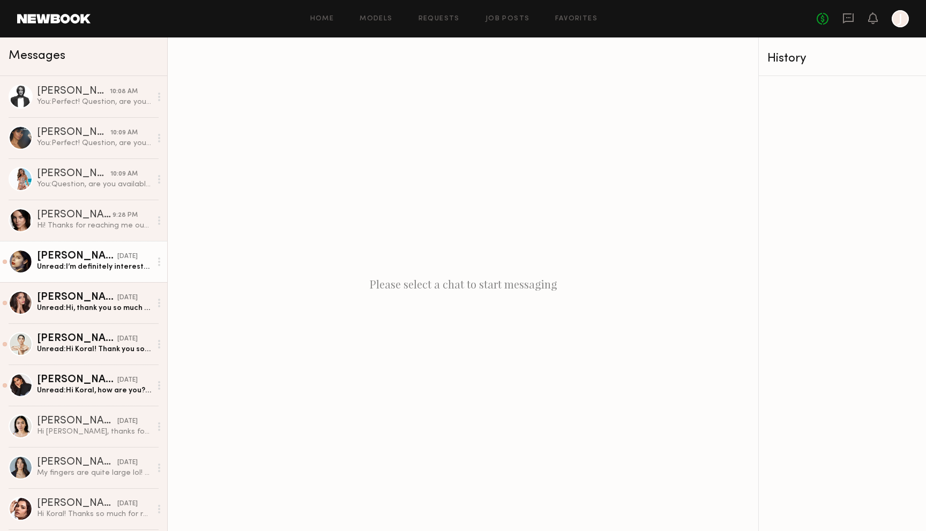
click at [113, 268] on div "Unread: I’m definitely interested! I’m currently based in LA, however I was pla…" at bounding box center [94, 267] width 114 height 10
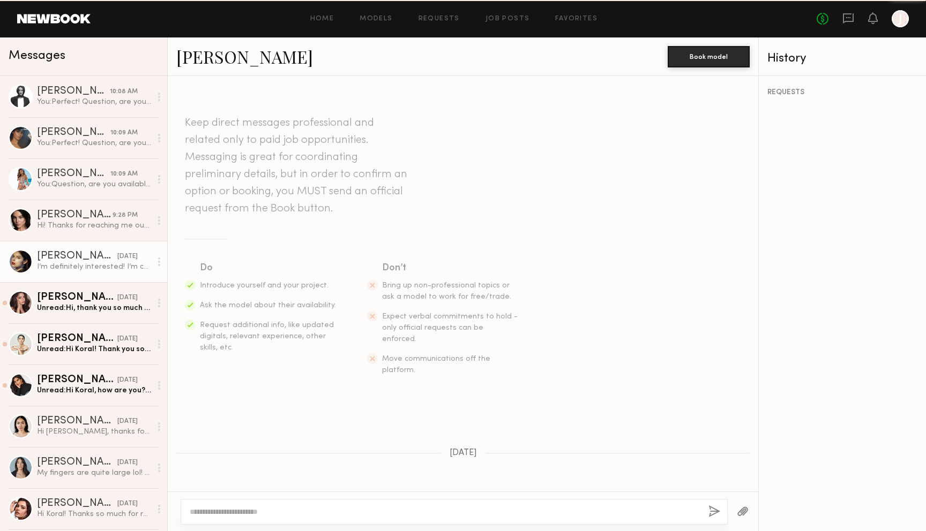
scroll to position [525, 0]
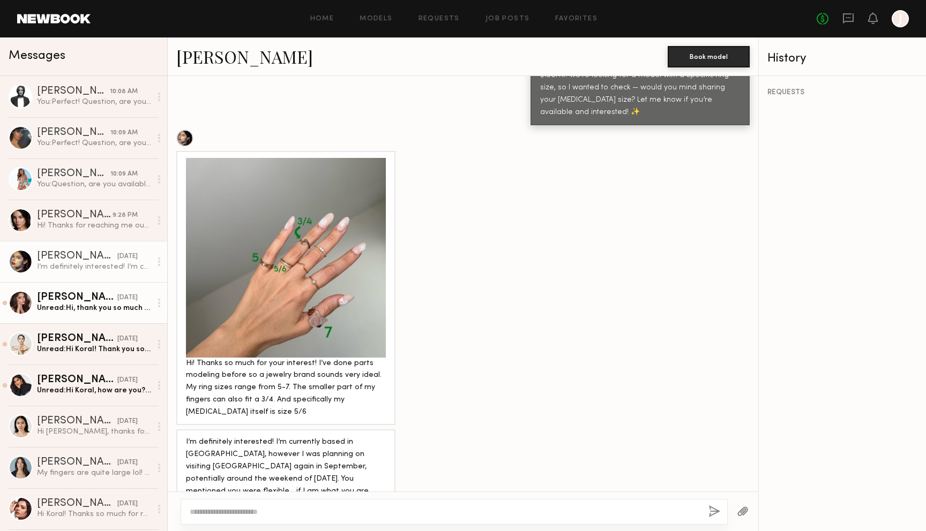
click at [81, 290] on link "Lilit A. yesterday Unread: Hi, thank you so much for reaching out. I’m so excit…" at bounding box center [83, 302] width 167 height 41
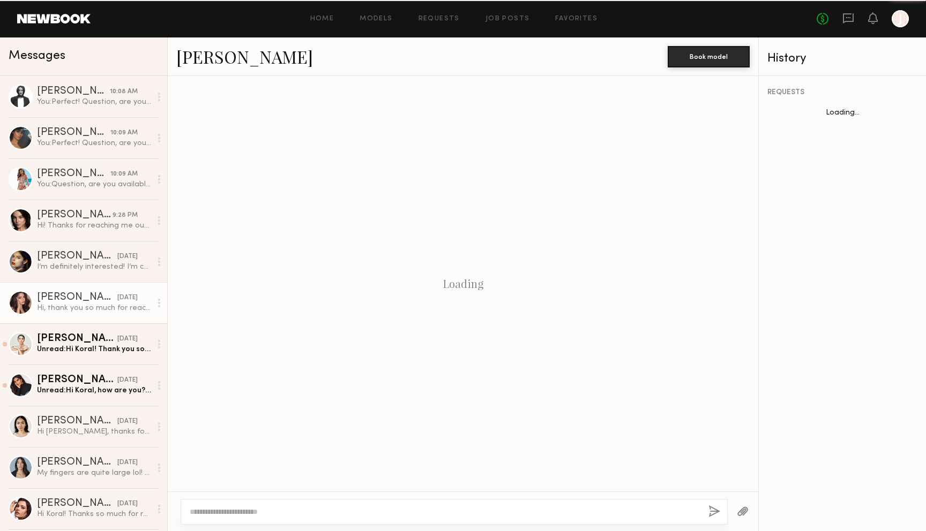
scroll to position [175, 0]
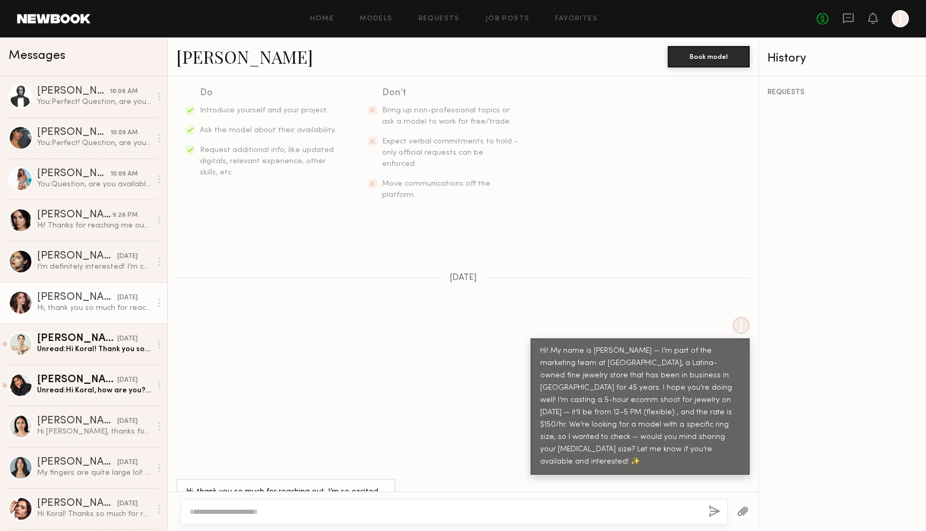
click at [298, 504] on div at bounding box center [454, 512] width 547 height 26
click at [287, 513] on textarea at bounding box center [445, 512] width 510 height 11
click at [201, 62] on link "Lilit A." at bounding box center [244, 56] width 137 height 23
click at [358, 505] on div at bounding box center [454, 512] width 547 height 26
click at [322, 521] on div at bounding box center [454, 512] width 547 height 26
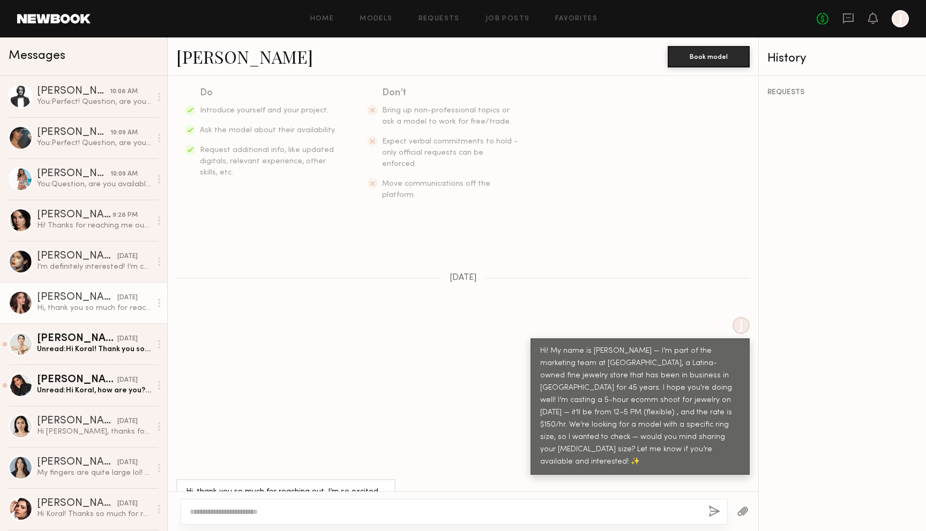
click at [307, 515] on textarea at bounding box center [445, 512] width 510 height 11
type textarea "*"
type textarea "**********"
click at [714, 507] on button "button" at bounding box center [714, 512] width 12 height 13
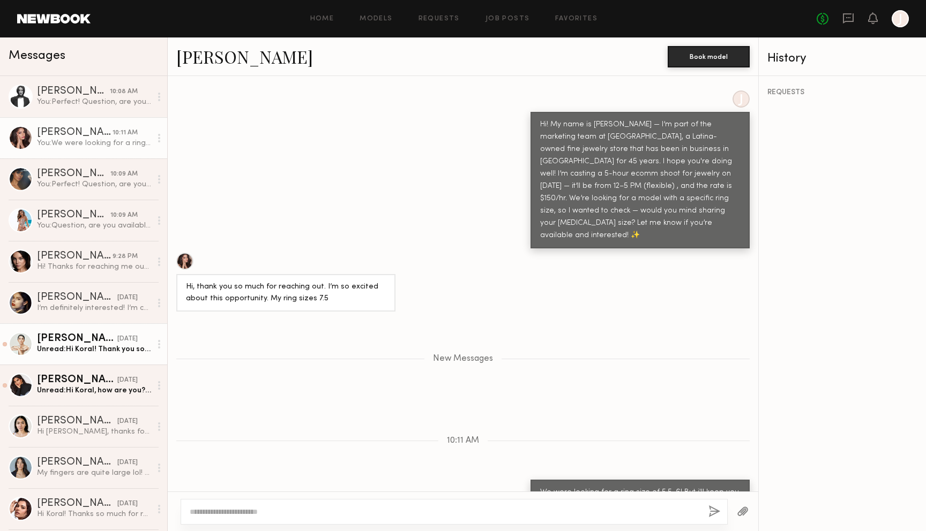
click at [65, 358] on link "Tal S. yesterday Unread: Hi Koral! Thank you so much for the message. Jewelry s…" at bounding box center [83, 344] width 167 height 41
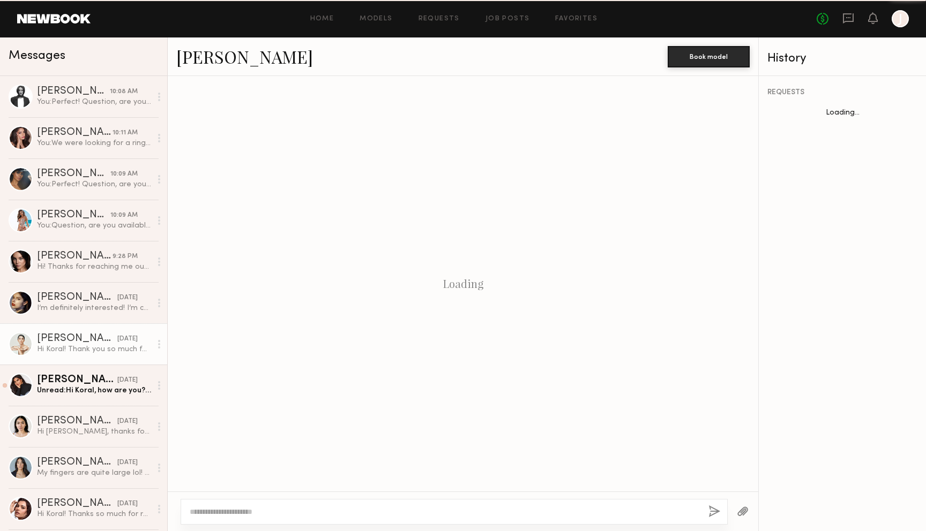
scroll to position [200, 0]
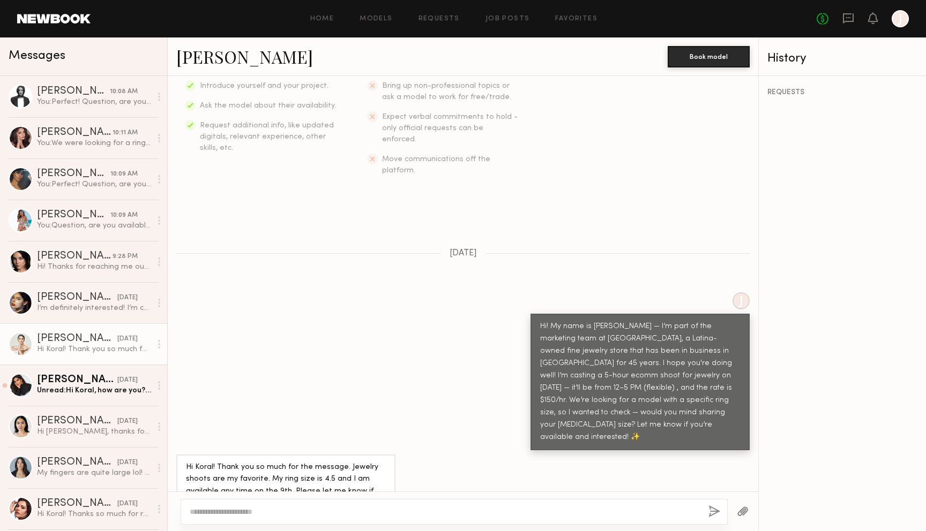
click at [239, 508] on textarea at bounding box center [445, 512] width 510 height 11
type textarea "**********"
click at [718, 512] on button "button" at bounding box center [714, 512] width 12 height 13
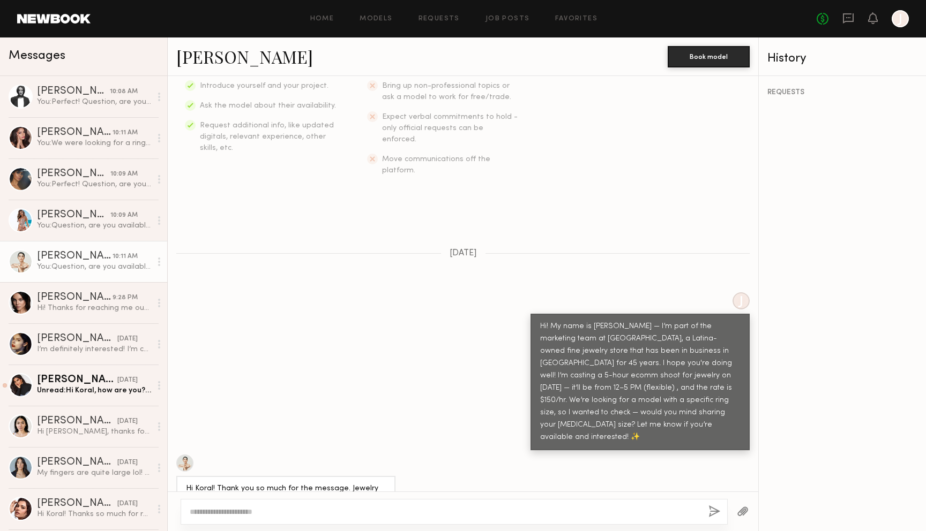
scroll to position [439, 0]
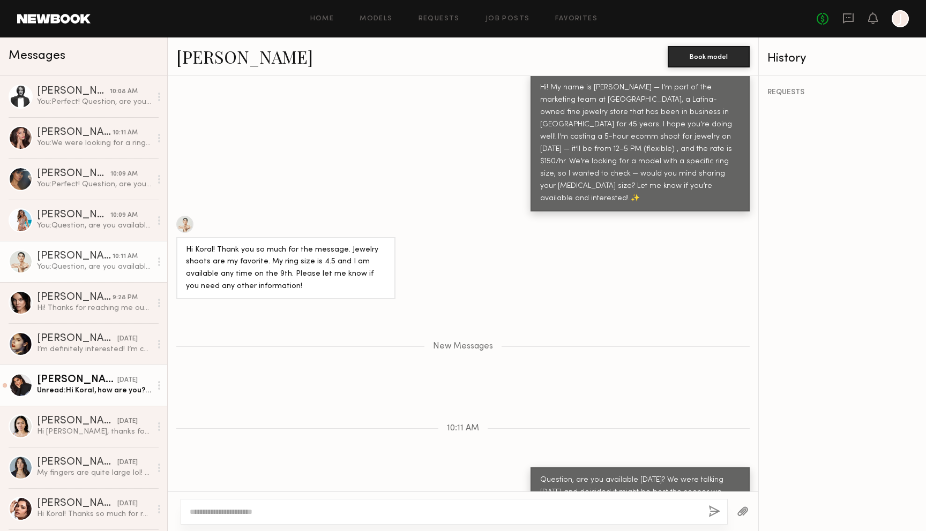
click at [82, 395] on div "Unread: Hi Koral, how are you? Thank you for reaching out to me .. I am availab…" at bounding box center [94, 391] width 114 height 10
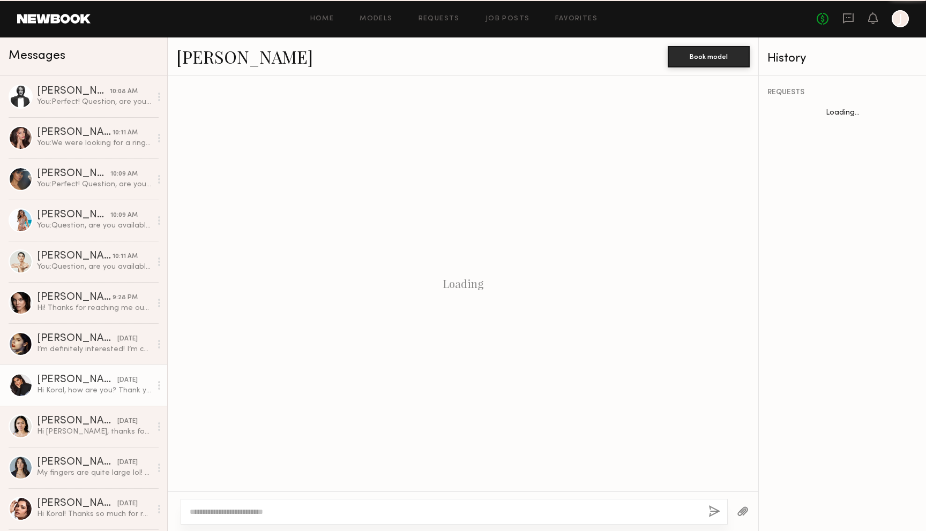
scroll to position [940, 0]
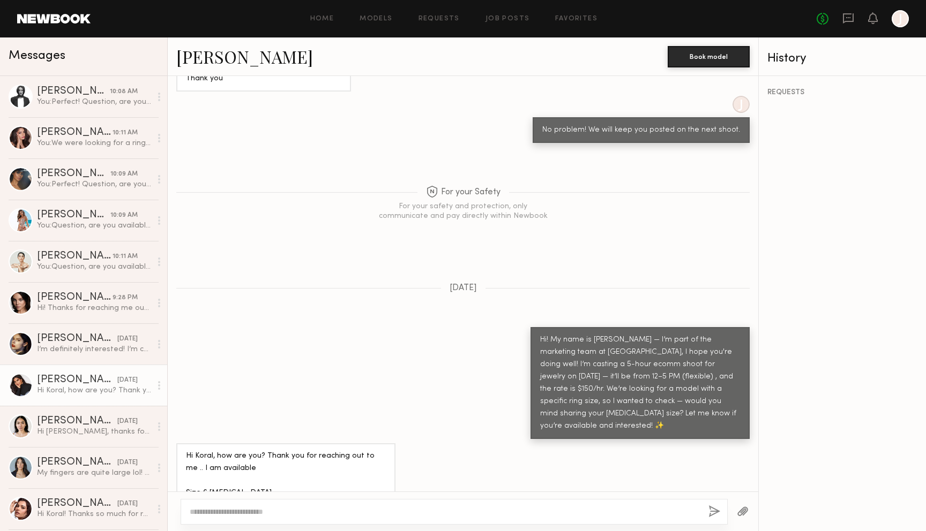
click at [320, 511] on textarea at bounding box center [445, 512] width 510 height 11
click at [190, 515] on textarea "**********" at bounding box center [445, 512] width 510 height 11
type textarea "**********"
click at [716, 518] on button "button" at bounding box center [714, 512] width 12 height 13
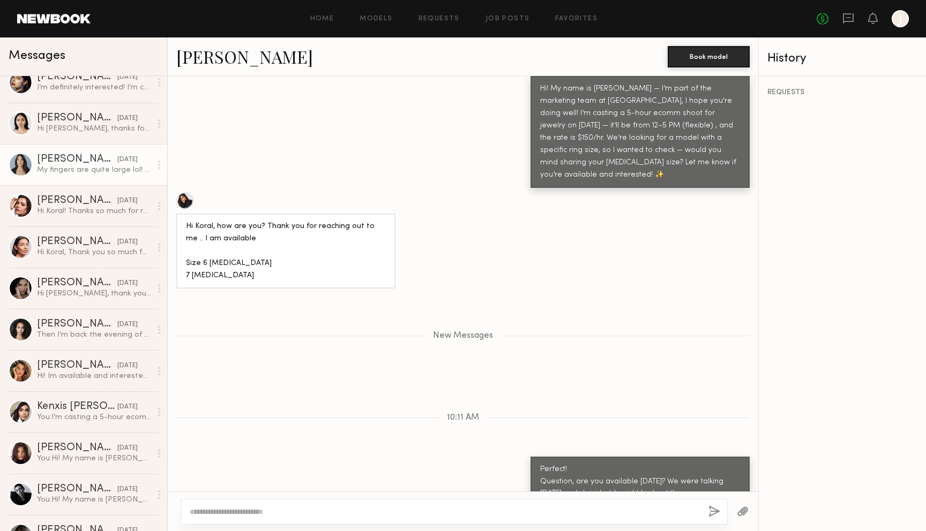
scroll to position [304, 0]
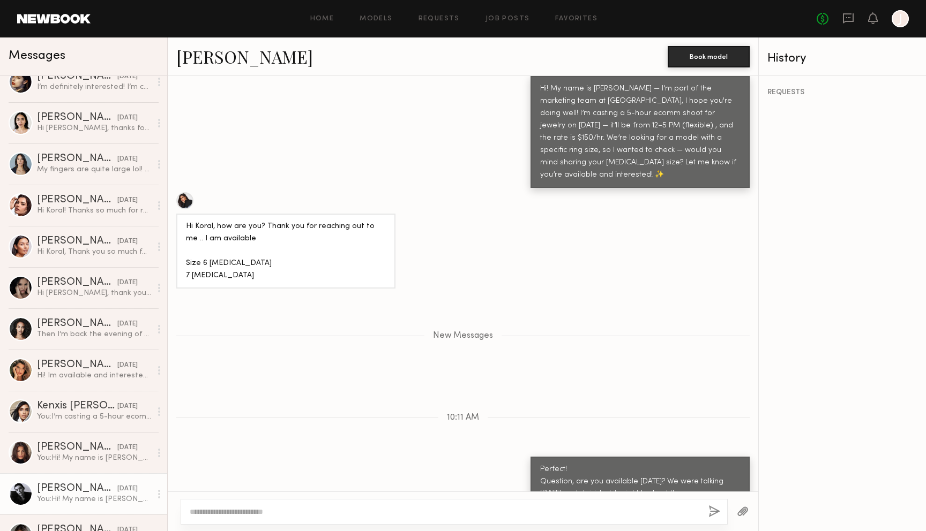
click at [101, 494] on div "Lainy T." at bounding box center [77, 489] width 80 height 11
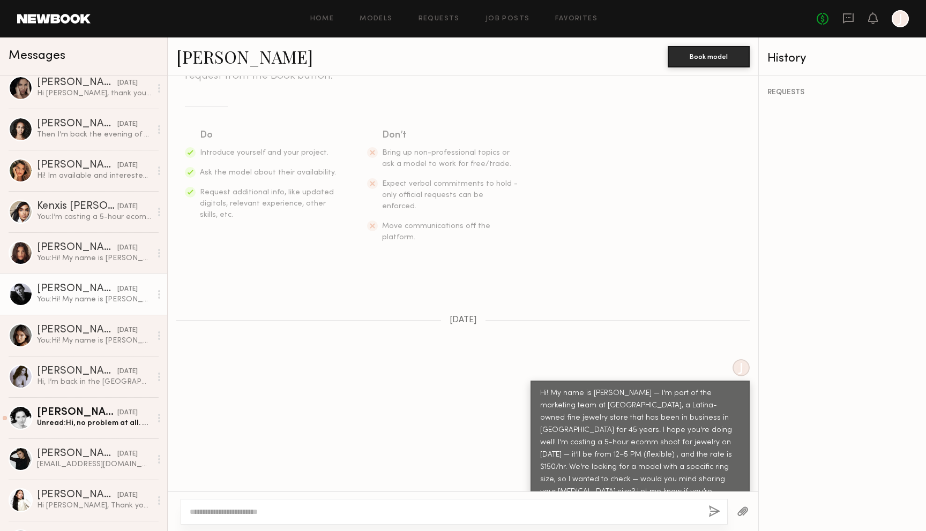
scroll to position [571, 0]
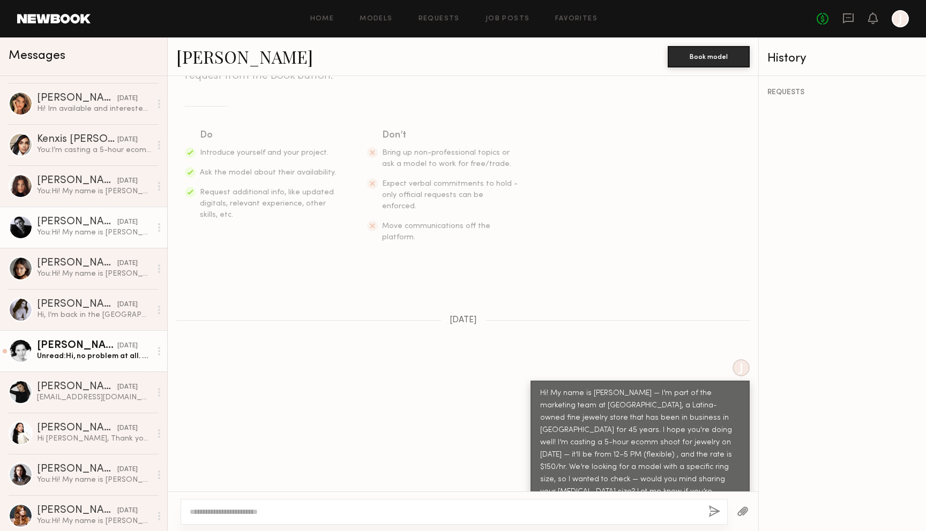
click at [102, 357] on div "Unread: Hi, no problem at all. Maybe next time🌸" at bounding box center [94, 356] width 114 height 10
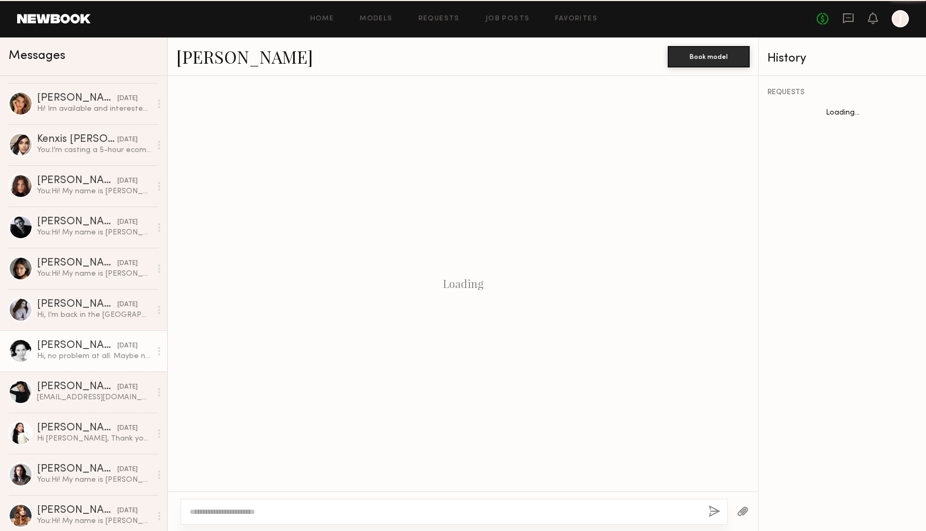
scroll to position [874, 0]
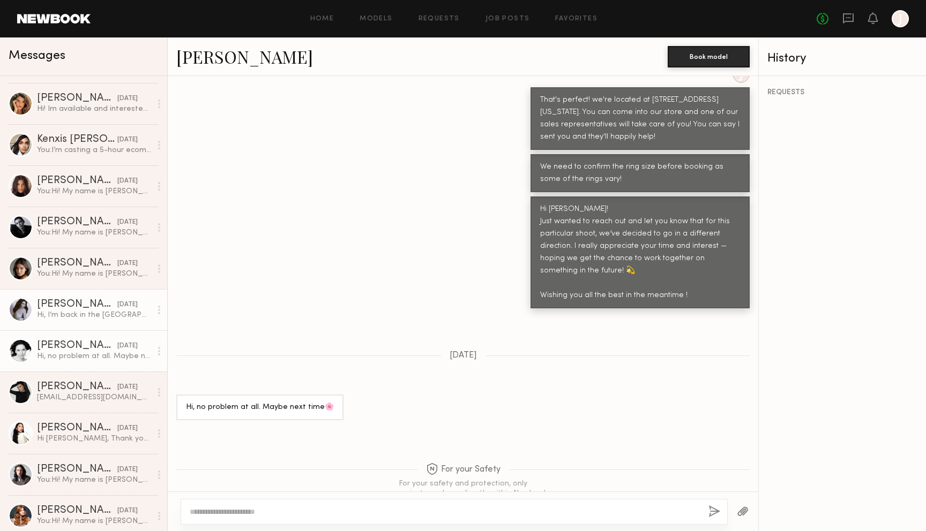
click at [75, 308] on div "Milena M." at bounding box center [77, 305] width 80 height 11
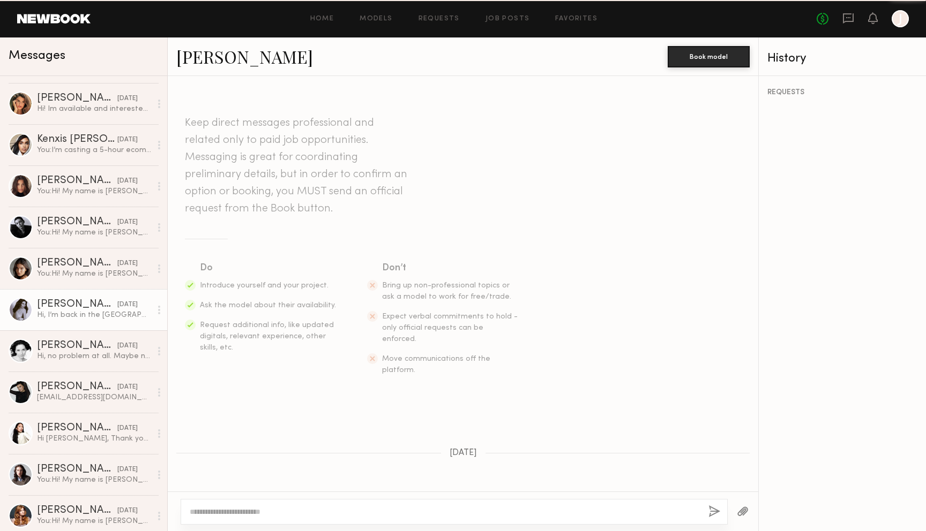
scroll to position [431, 0]
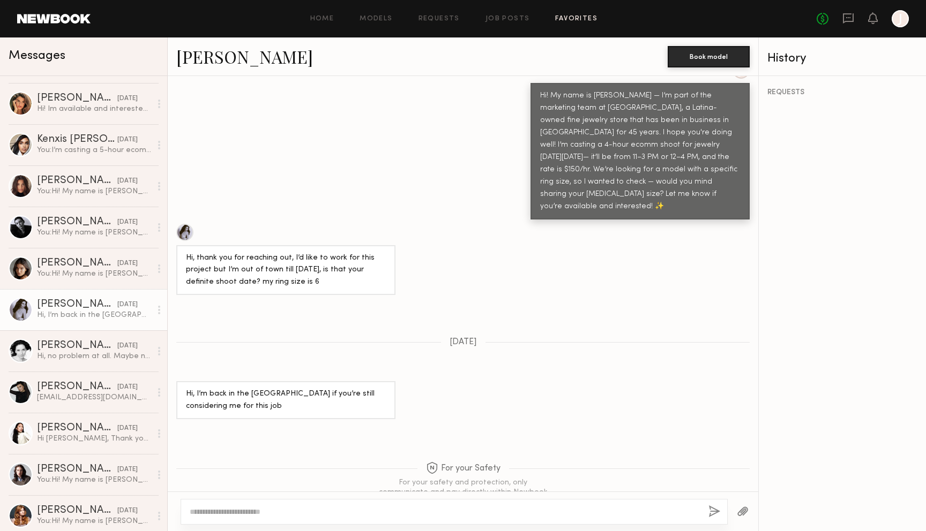
click at [570, 18] on link "Favorites" at bounding box center [576, 19] width 42 height 7
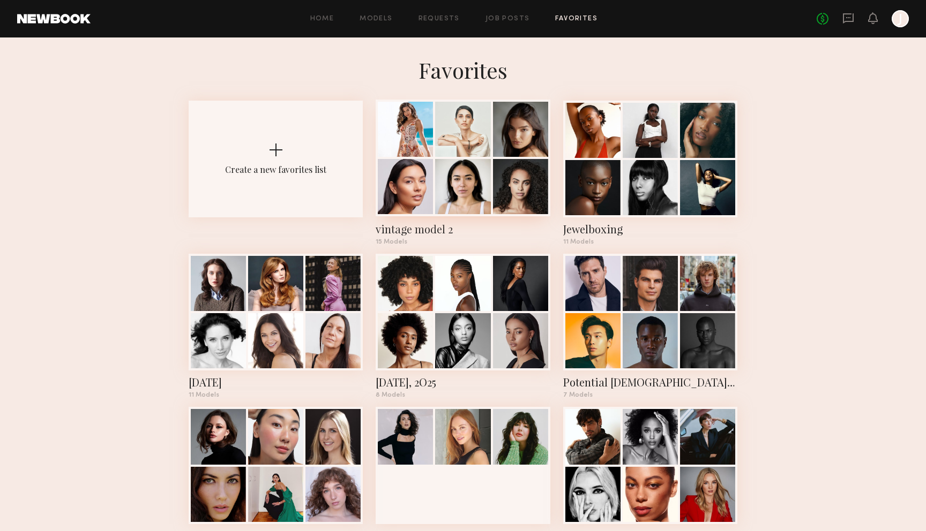
click at [436, 164] on div at bounding box center [462, 186] width 55 height 55
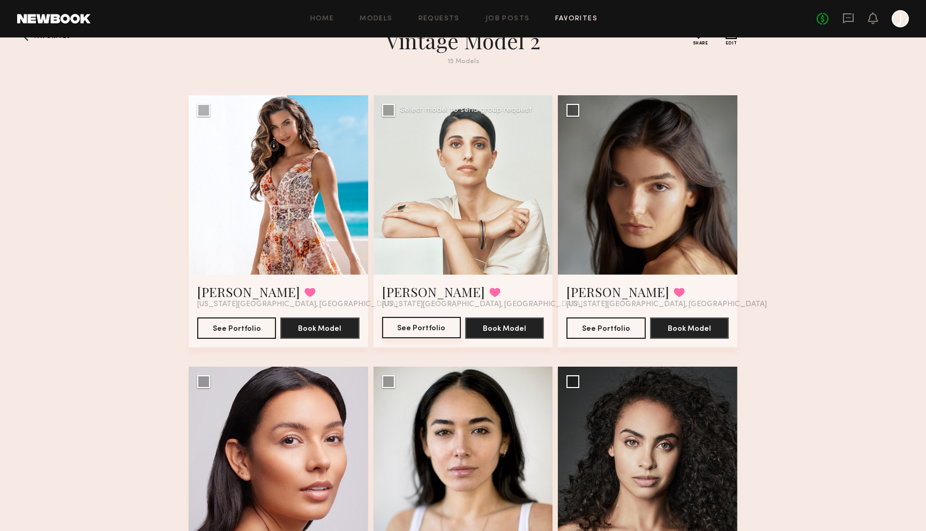
scroll to position [31, 0]
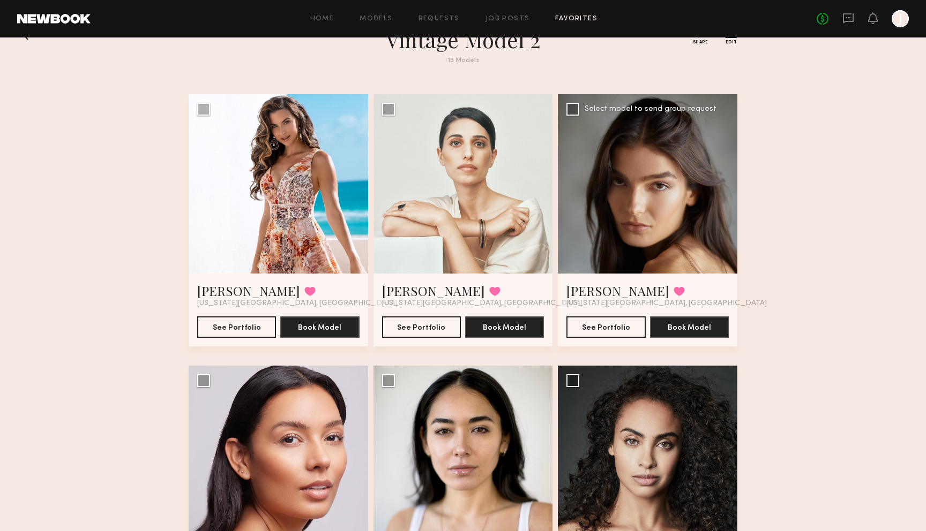
click at [592, 300] on span "New York City, NY" at bounding box center [666, 304] width 200 height 9
click at [592, 289] on link "Alexis L." at bounding box center [617, 290] width 103 height 17
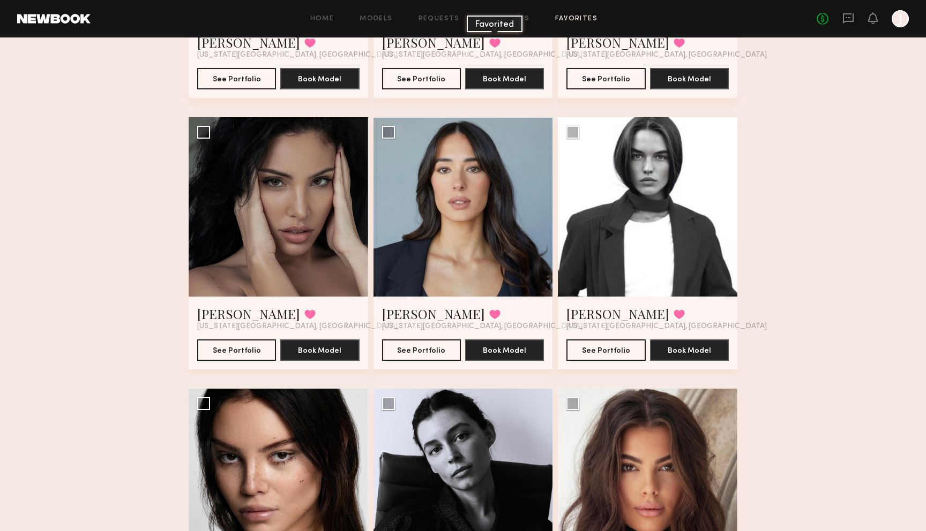
scroll to position [563, 0]
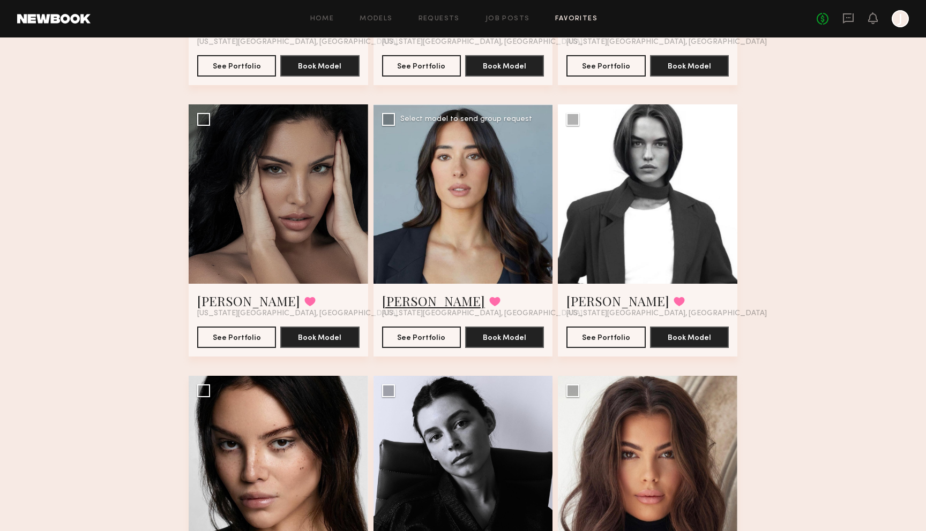
click at [424, 296] on link "Ariana A." at bounding box center [433, 301] width 103 height 17
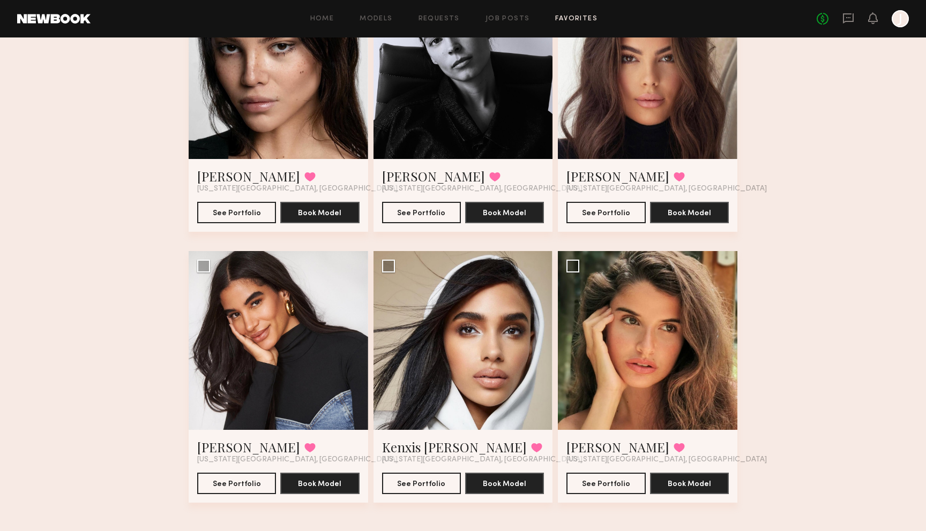
scroll to position [967, 0]
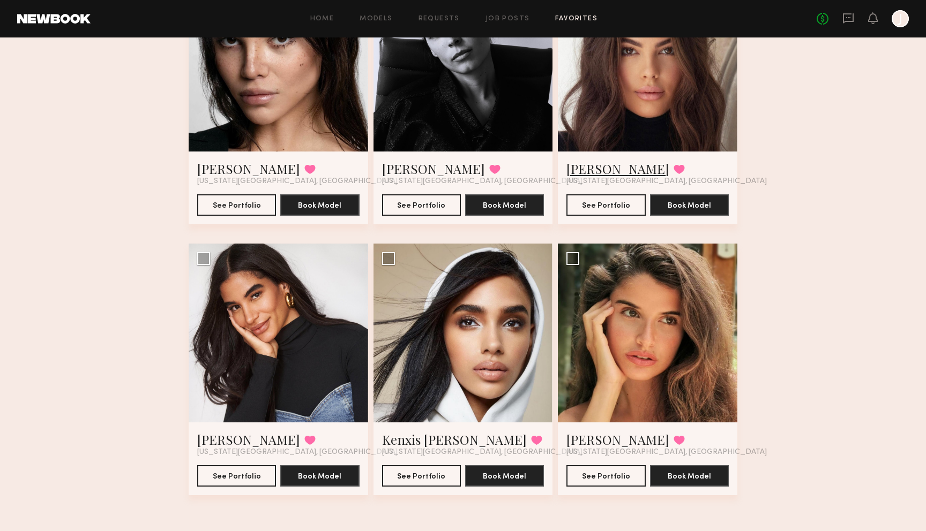
click at [624, 171] on link "Brianna W." at bounding box center [617, 168] width 103 height 17
click at [413, 166] on link "Lainy T." at bounding box center [433, 168] width 103 height 17
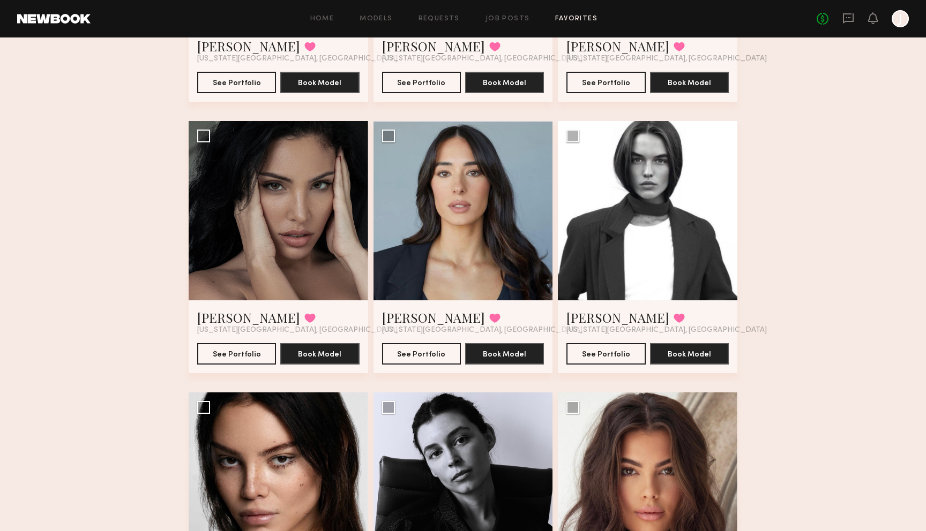
scroll to position [495, 0]
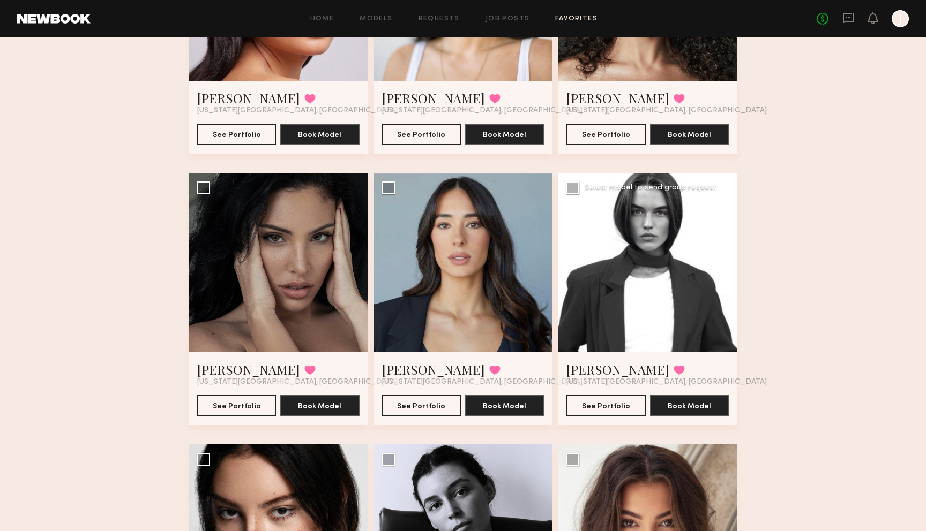
click at [647, 283] on div at bounding box center [647, 262] width 179 height 179
click at [595, 371] on link "Delaney P." at bounding box center [617, 369] width 103 height 17
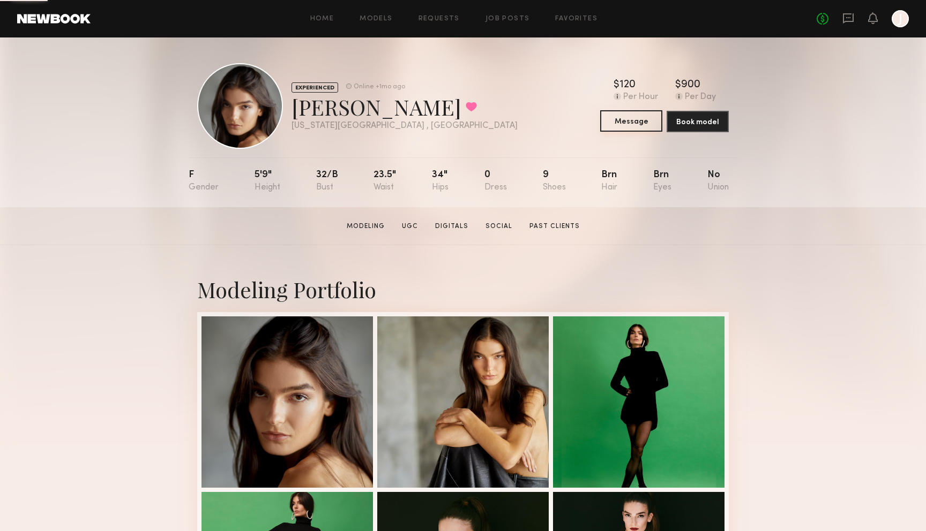
click at [645, 123] on button "Message" at bounding box center [631, 120] width 62 height 21
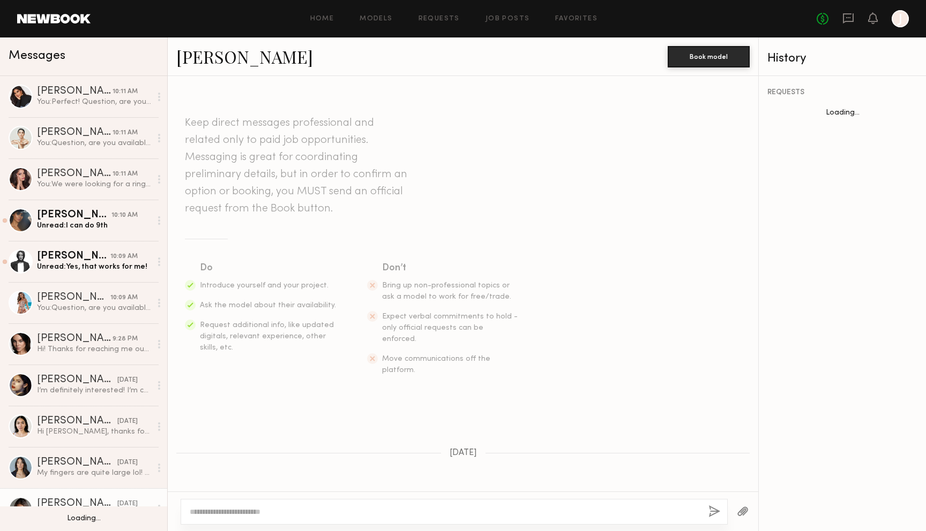
scroll to position [133, 0]
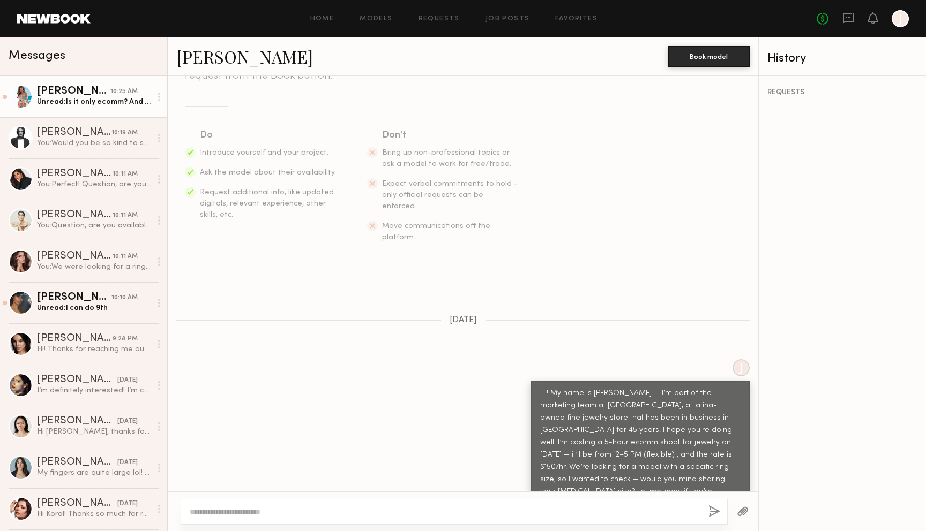
click at [109, 108] on link "Amanda S. 10:25 AM Unread: Is it only ecomm? And what is the term?" at bounding box center [83, 96] width 167 height 41
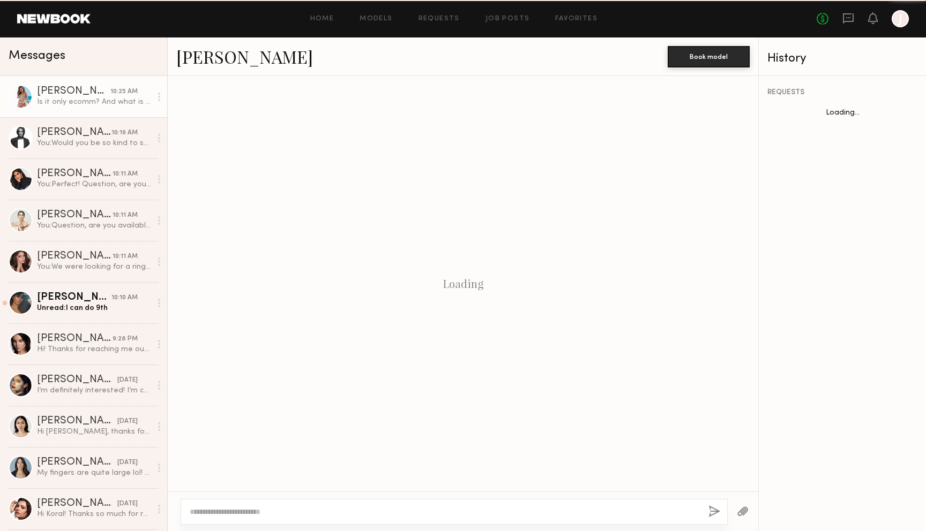
scroll to position [649, 0]
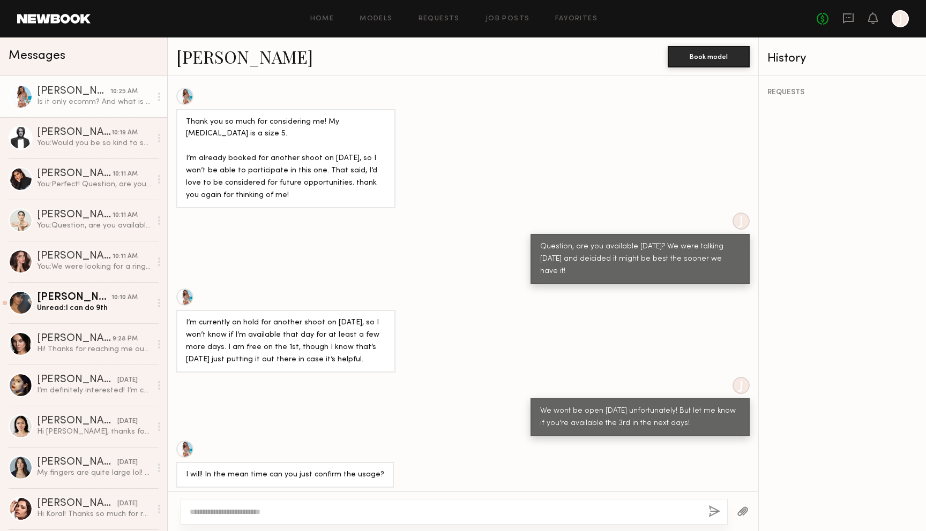
click at [379, 514] on textarea at bounding box center [445, 512] width 510 height 11
type textarea "**********"
click at [107, 144] on div "You: Would you be so kind to send me an email at koral@greenwichstjewelers.com …" at bounding box center [94, 143] width 114 height 10
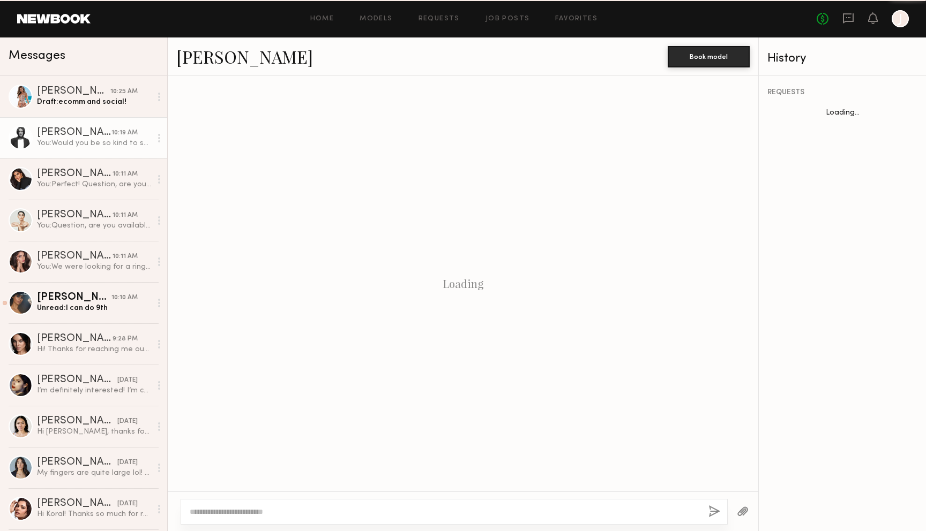
scroll to position [515, 0]
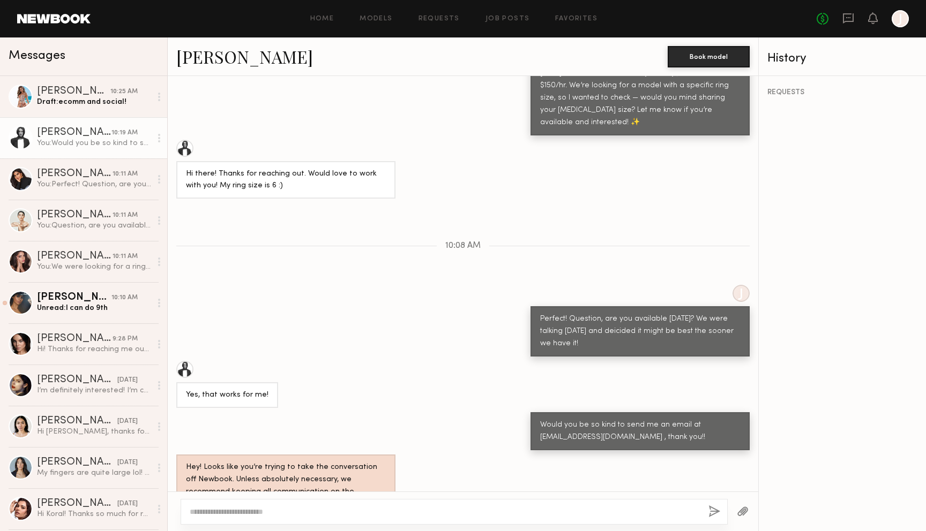
click at [227, 63] on link "[PERSON_NAME]" at bounding box center [244, 56] width 137 height 23
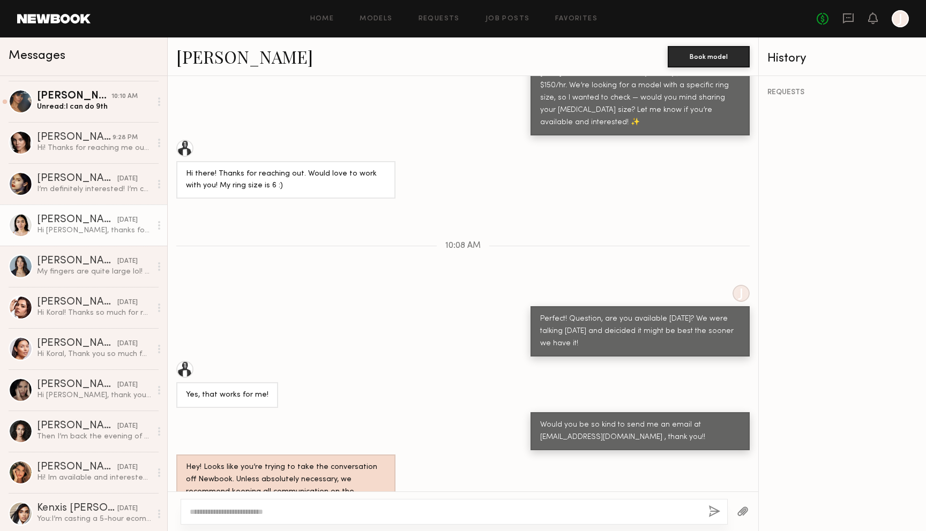
scroll to position [218, 0]
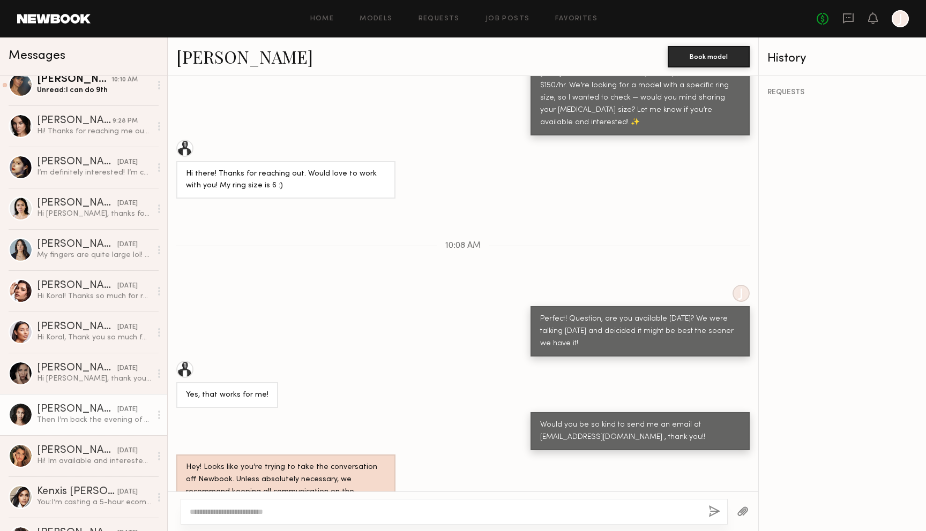
click at [87, 423] on div "Then I’m back the evening of the 10th" at bounding box center [94, 420] width 114 height 10
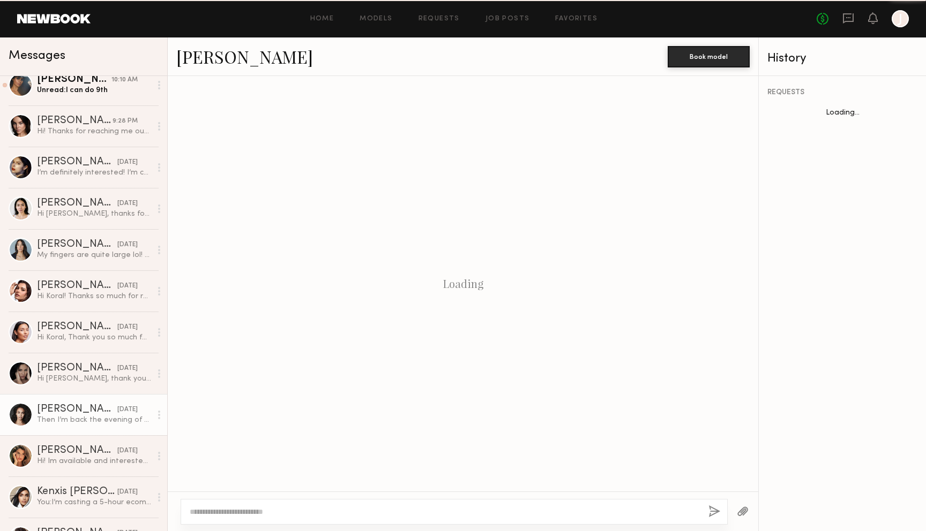
scroll to position [454, 0]
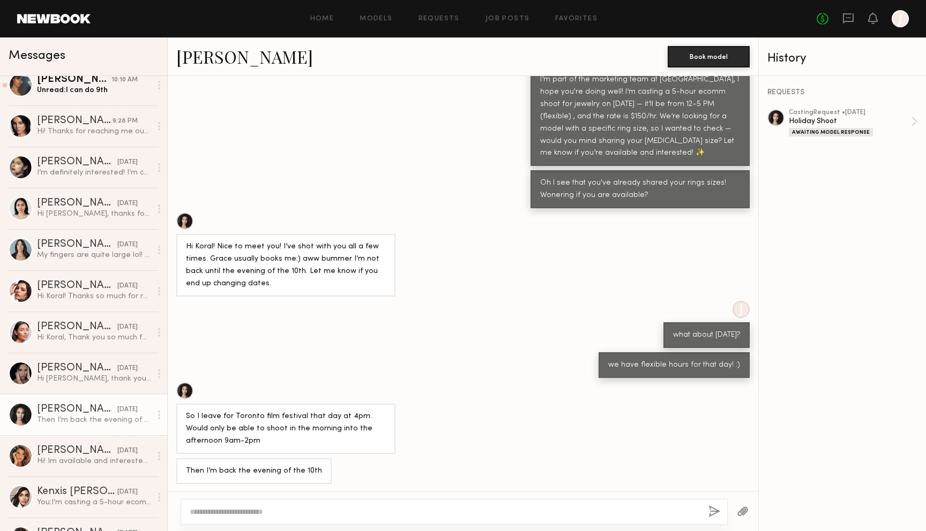
click at [262, 523] on div at bounding box center [454, 512] width 547 height 26
click at [281, 510] on textarea at bounding box center [445, 512] width 510 height 11
click at [267, 514] on textarea at bounding box center [445, 512] width 510 height 11
type textarea "*"
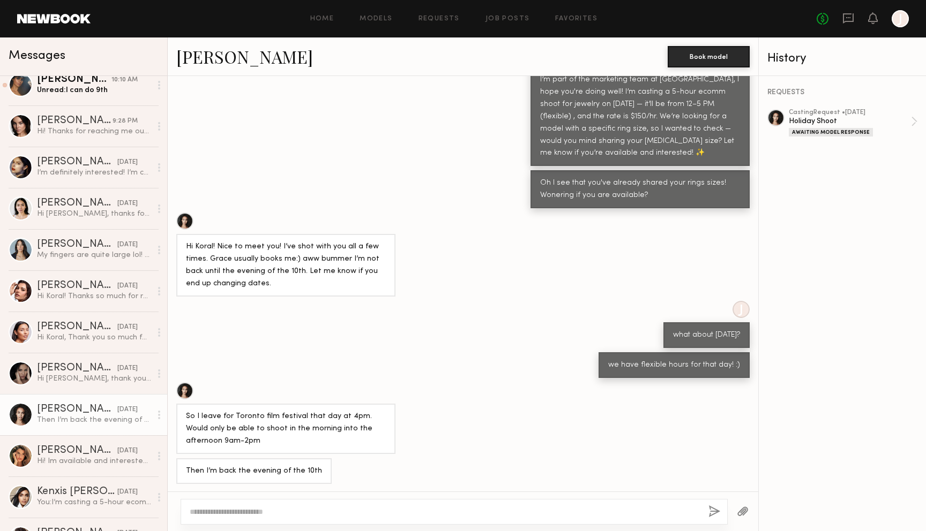
type textarea "*"
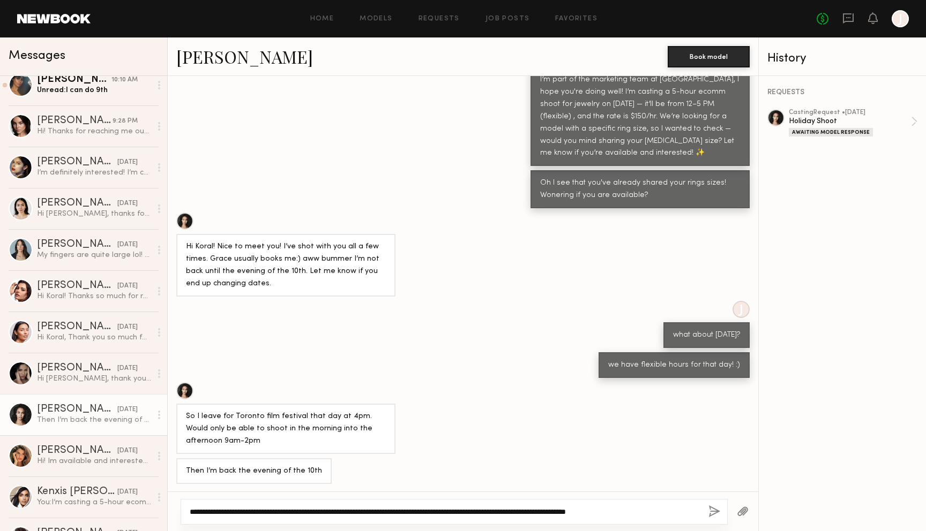
type textarea "**********"
click at [714, 510] on button "button" at bounding box center [714, 512] width 12 height 13
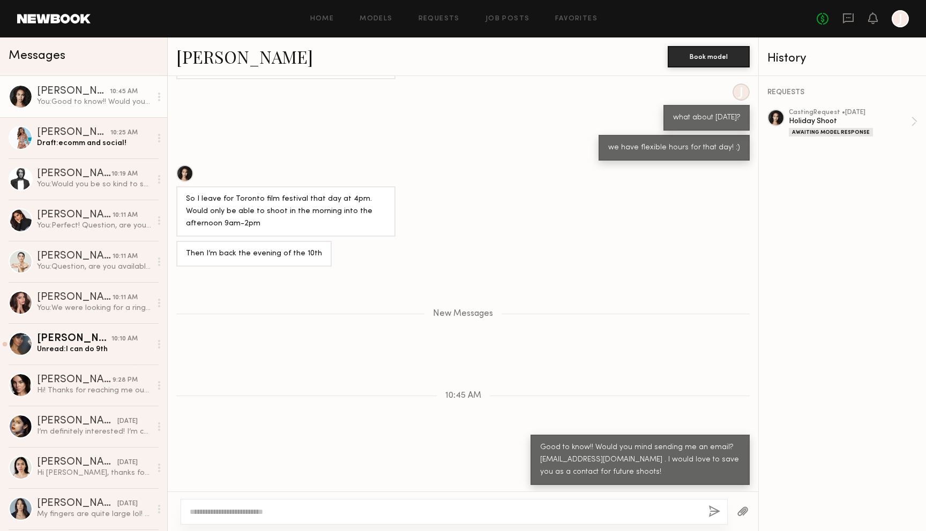
scroll to position [739, 0]
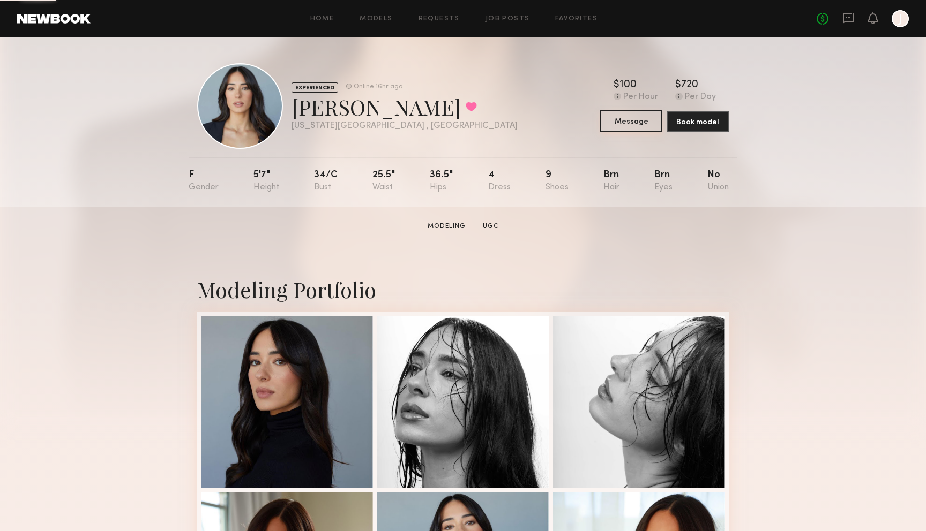
click at [650, 120] on button "Message" at bounding box center [631, 120] width 62 height 21
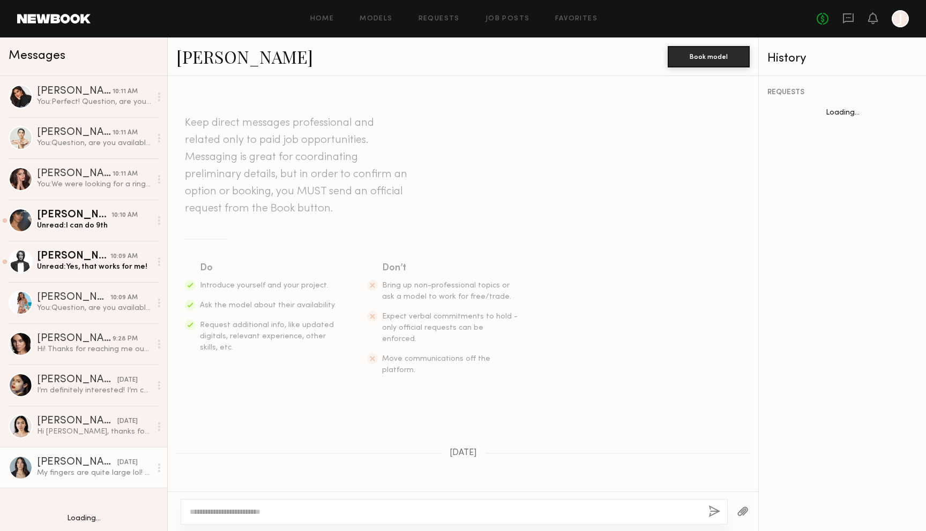
scroll to position [163, 0]
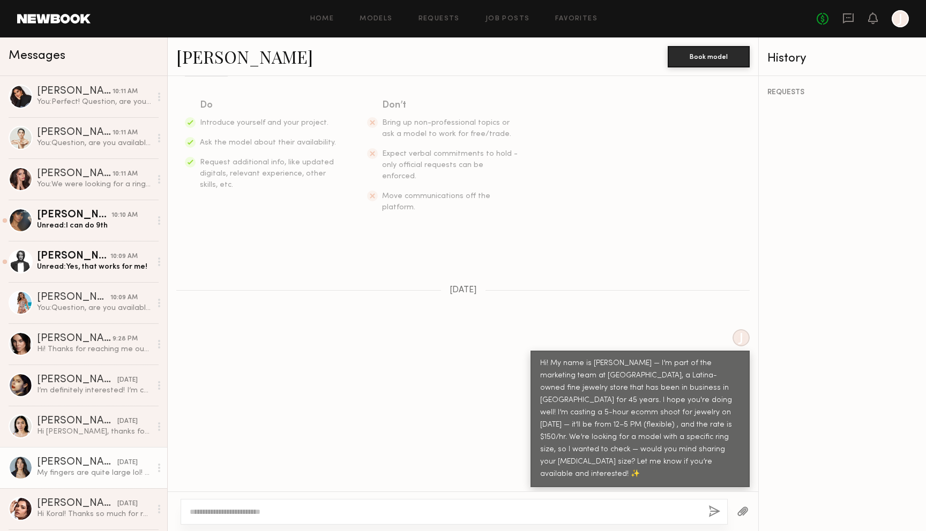
click at [407, 509] on textarea at bounding box center [445, 512] width 510 height 11
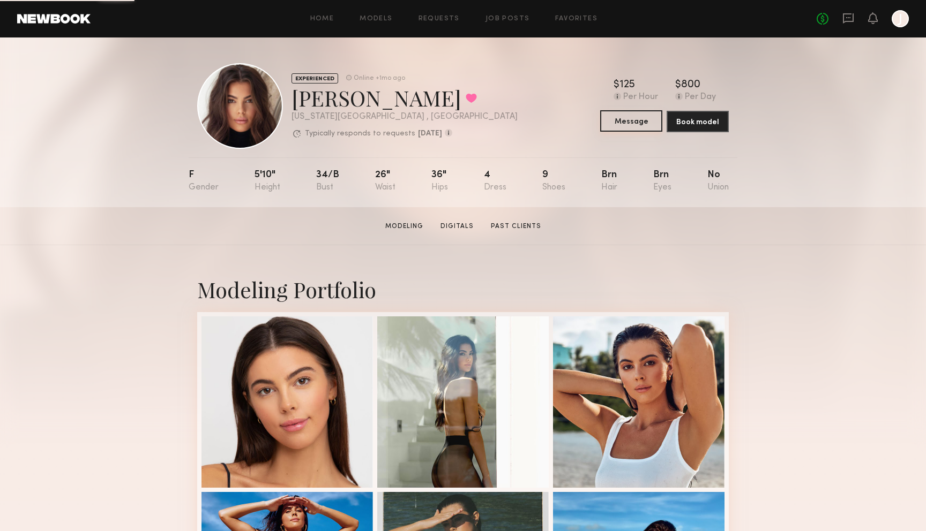
click at [637, 125] on button "Message" at bounding box center [631, 120] width 62 height 21
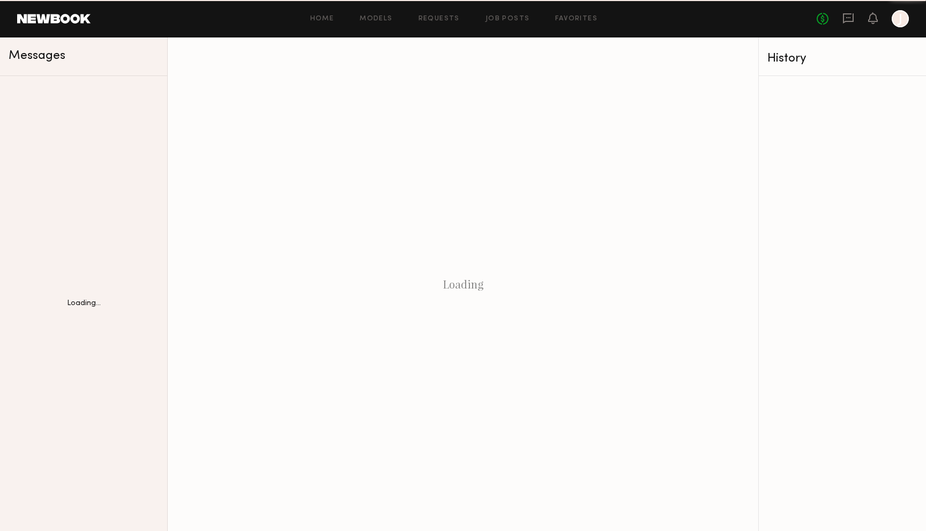
click at [637, 115] on div "Loading" at bounding box center [463, 285] width 590 height 494
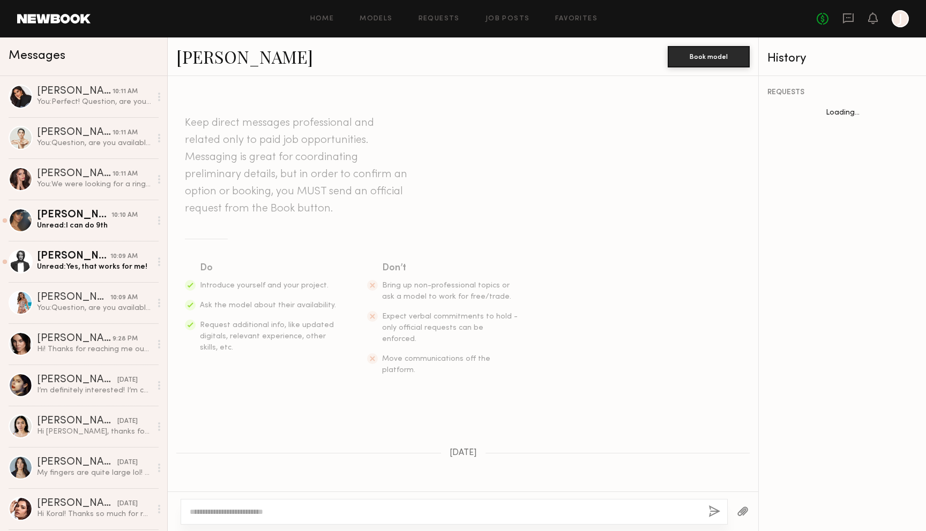
scroll to position [133, 0]
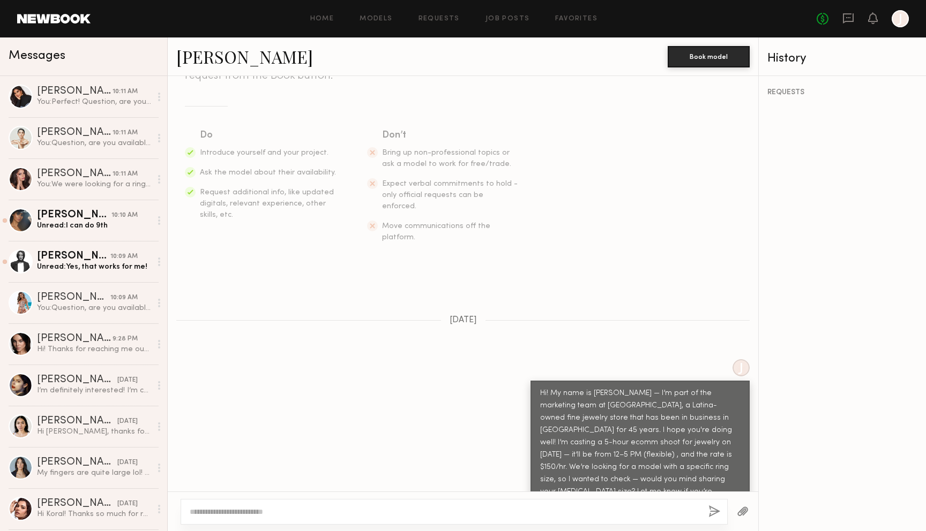
click at [510, 23] on div "Home Models Requests Job Posts Favorites Sign Out No fees up to $5,000 J" at bounding box center [500, 18] width 818 height 17
click at [508, 16] on link "Job Posts" at bounding box center [507, 19] width 44 height 7
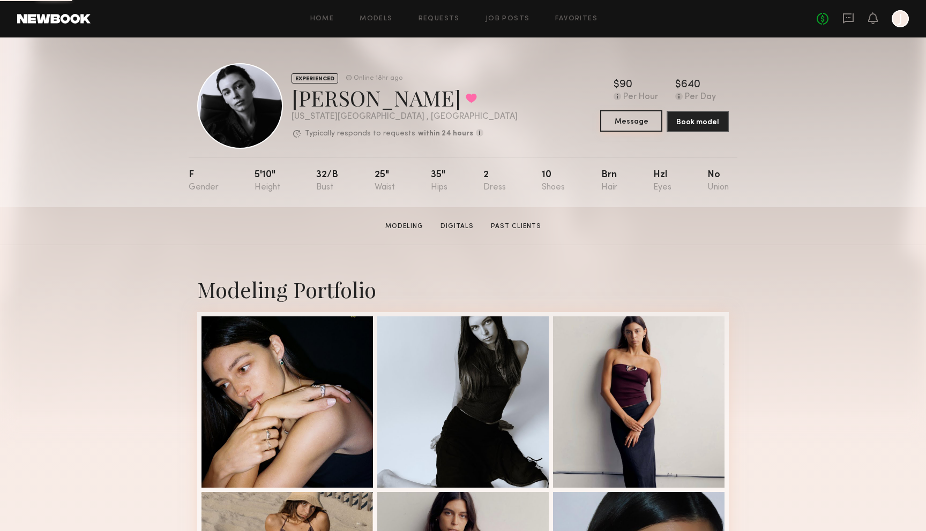
click at [626, 115] on button "Message" at bounding box center [631, 120] width 62 height 21
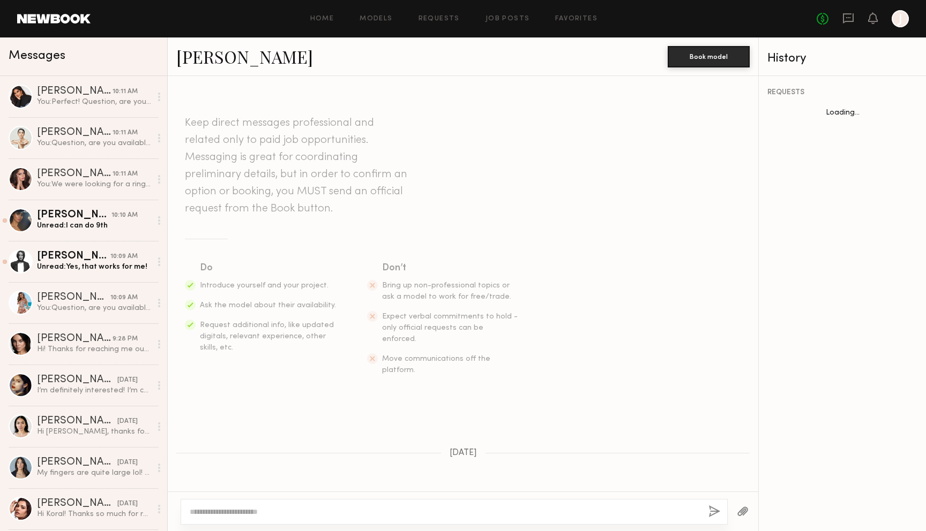
scroll to position [133, 0]
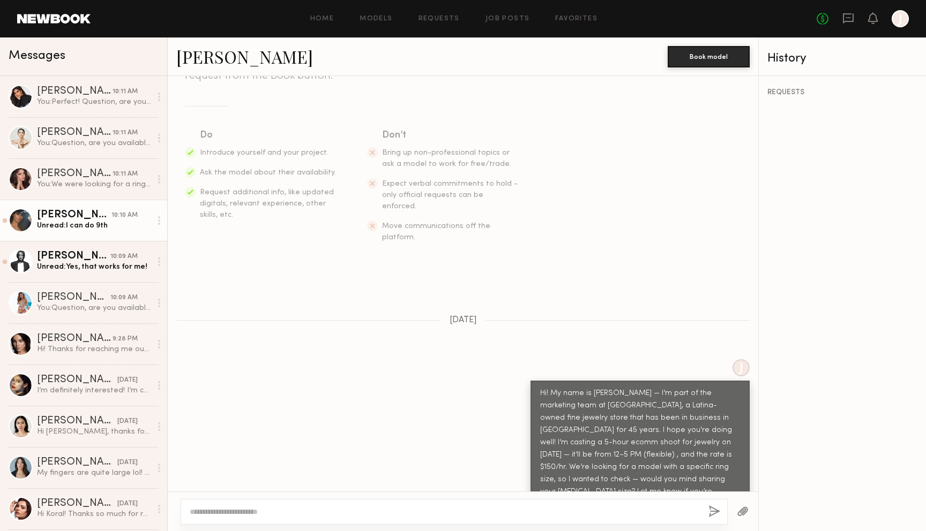
click at [119, 223] on div "Unread: I can do 9th" at bounding box center [94, 226] width 114 height 10
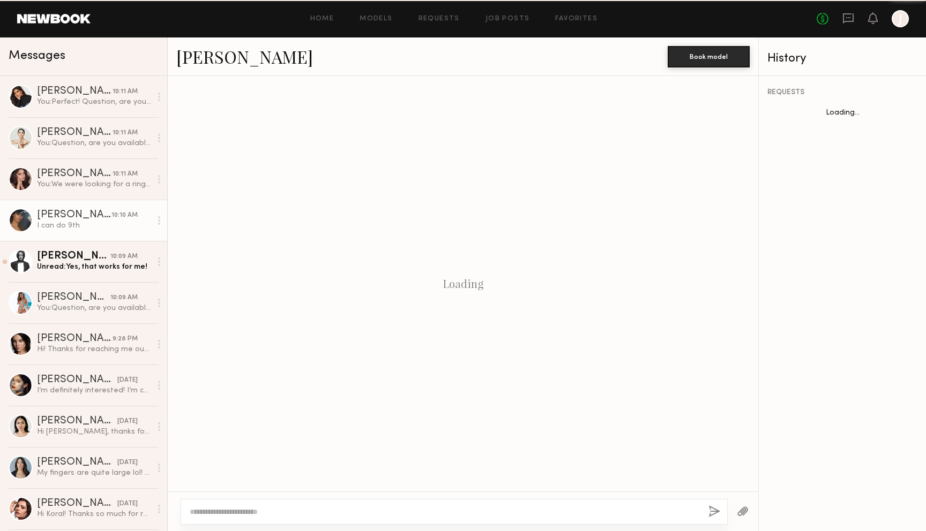
scroll to position [473, 0]
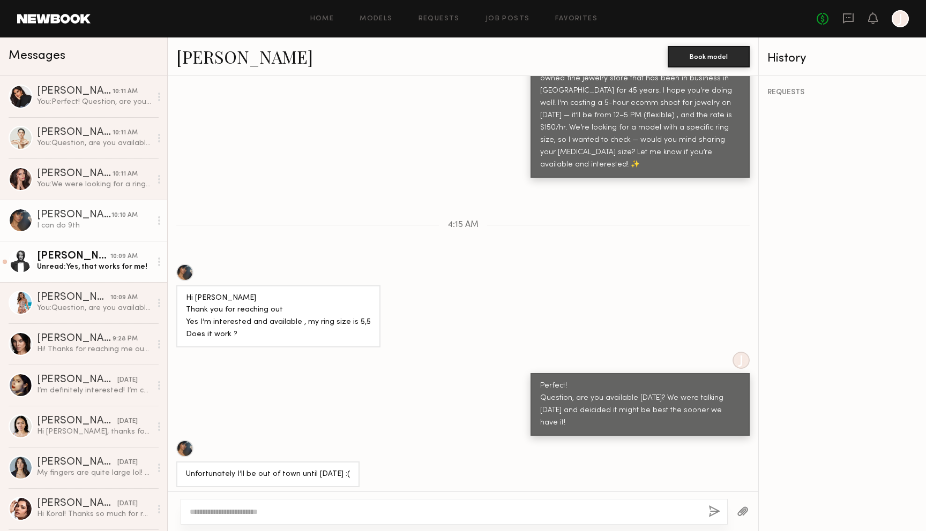
click at [88, 252] on div "Delaney P." at bounding box center [73, 256] width 73 height 11
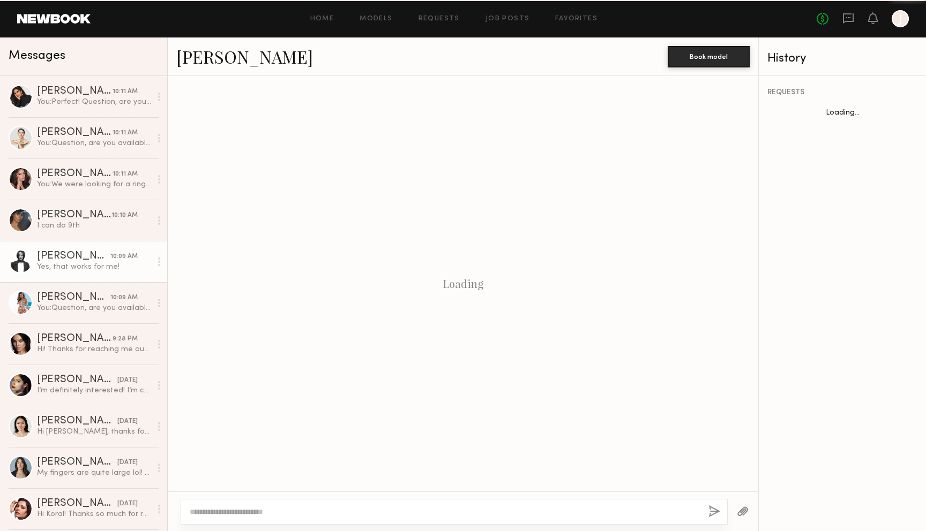
scroll to position [384, 0]
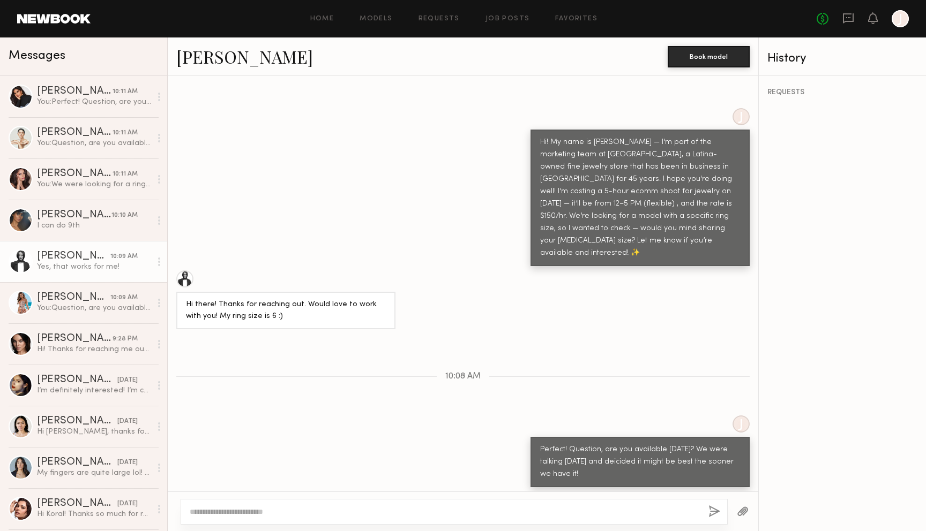
click at [220, 58] on link "Delaney P." at bounding box center [244, 56] width 137 height 23
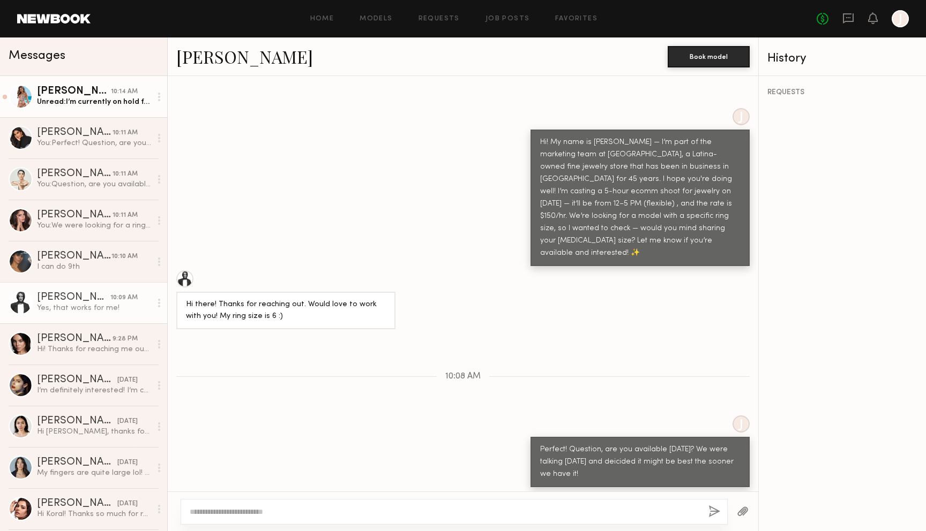
click at [126, 110] on link "Amanda S. 10:14 AM Unread: I’m currently on hold for another shoot on September…" at bounding box center [83, 96] width 167 height 41
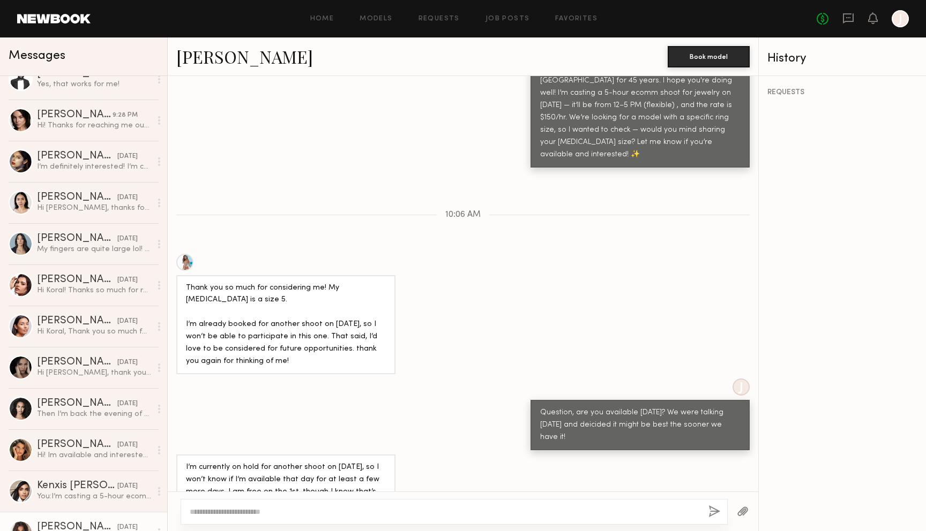
scroll to position [222, 0]
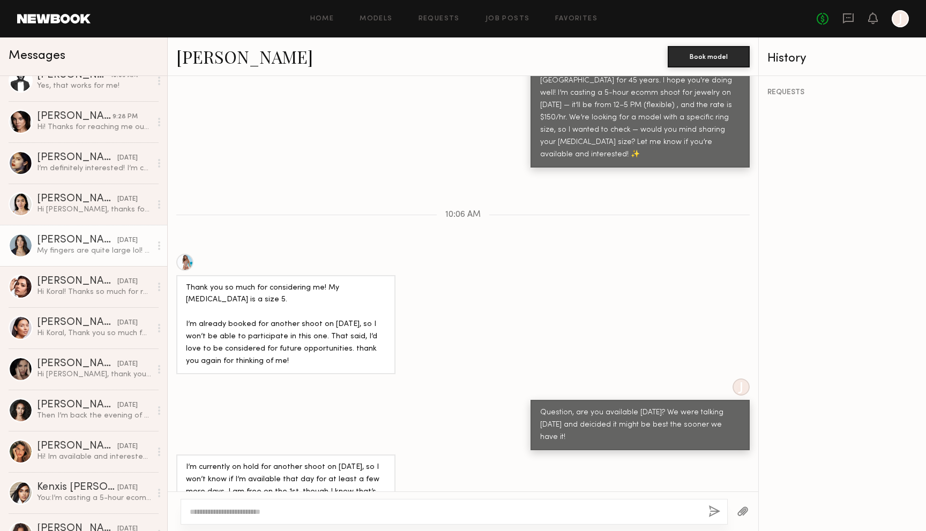
click at [72, 242] on div "Ariana A." at bounding box center [77, 240] width 80 height 11
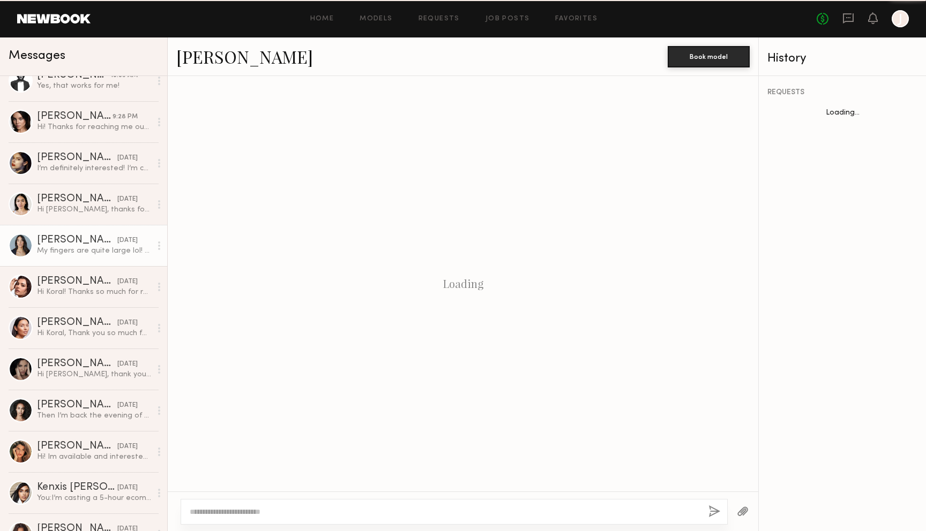
scroll to position [163, 0]
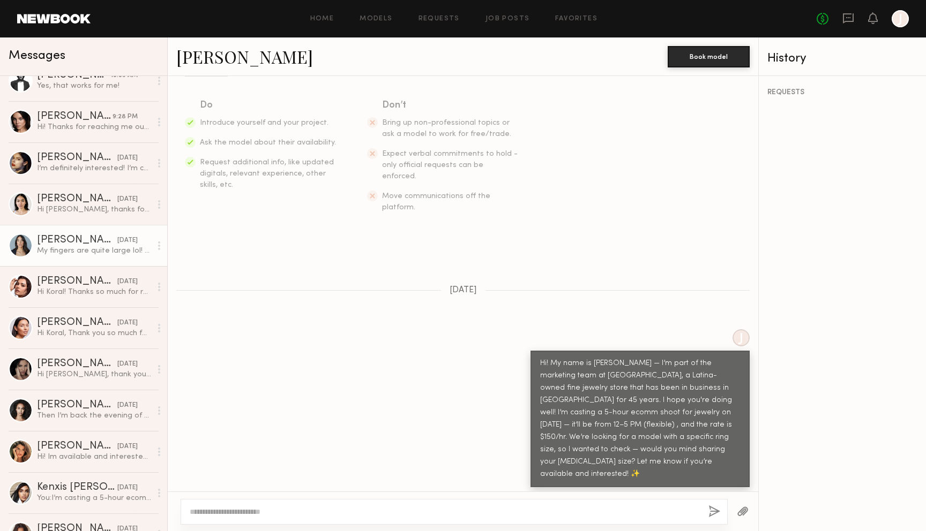
click at [232, 56] on link "Ariana A." at bounding box center [244, 56] width 137 height 23
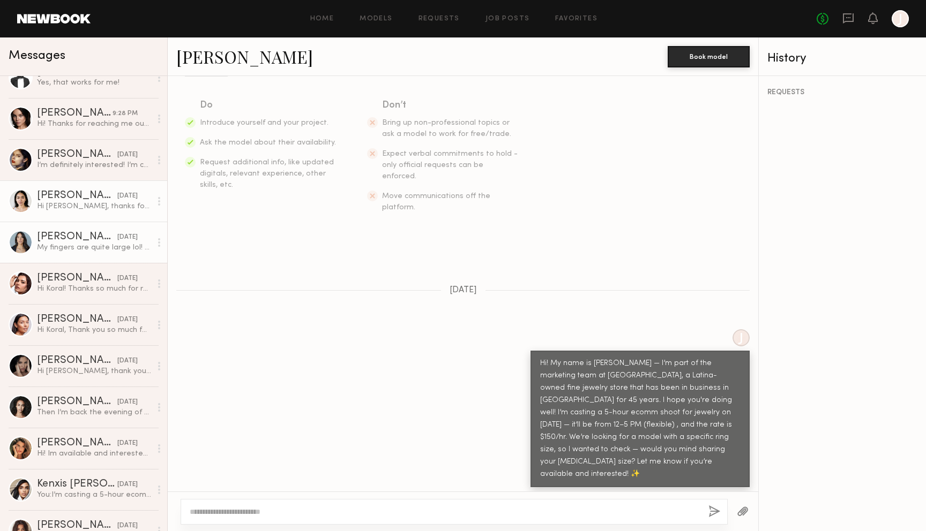
scroll to position [227, 0]
click at [77, 206] on div "Hi Koral, thanks for reaching out! I am available and interested. My ring size …" at bounding box center [94, 205] width 114 height 10
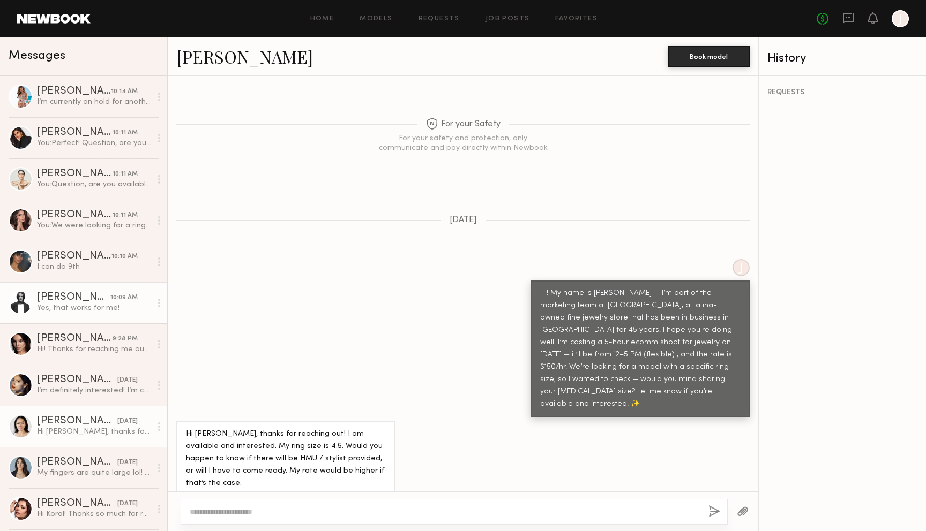
click at [85, 305] on div "Yes, that works for me!" at bounding box center [94, 308] width 114 height 10
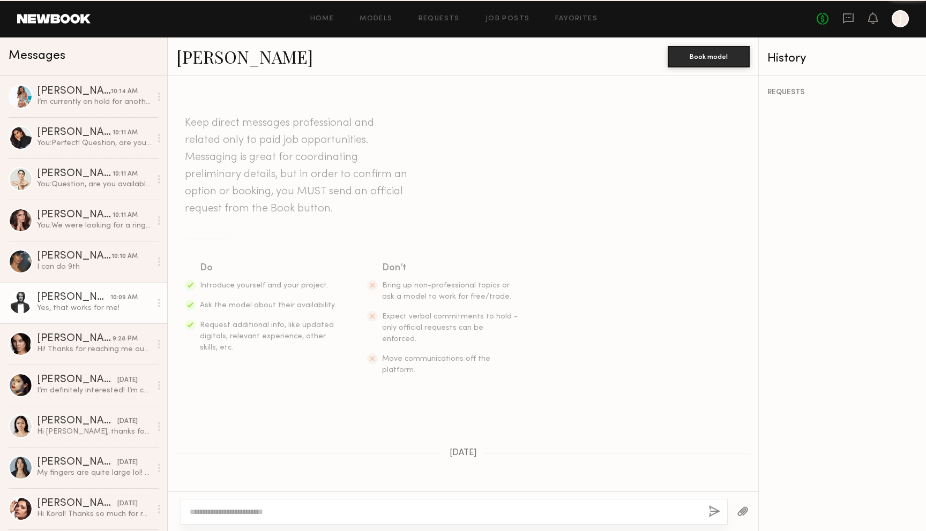
scroll to position [384, 0]
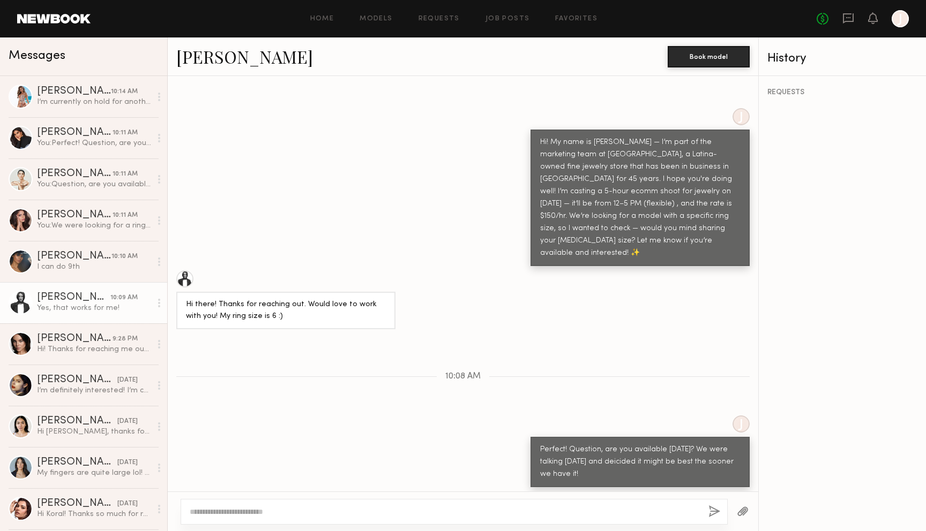
click at [291, 512] on textarea at bounding box center [445, 512] width 510 height 11
click at [493, 518] on div at bounding box center [454, 512] width 547 height 26
click at [440, 509] on textarea at bounding box center [445, 512] width 510 height 11
click at [462, 509] on textarea "**********" at bounding box center [445, 512] width 510 height 11
click at [458, 512] on textarea "**********" at bounding box center [445, 512] width 510 height 11
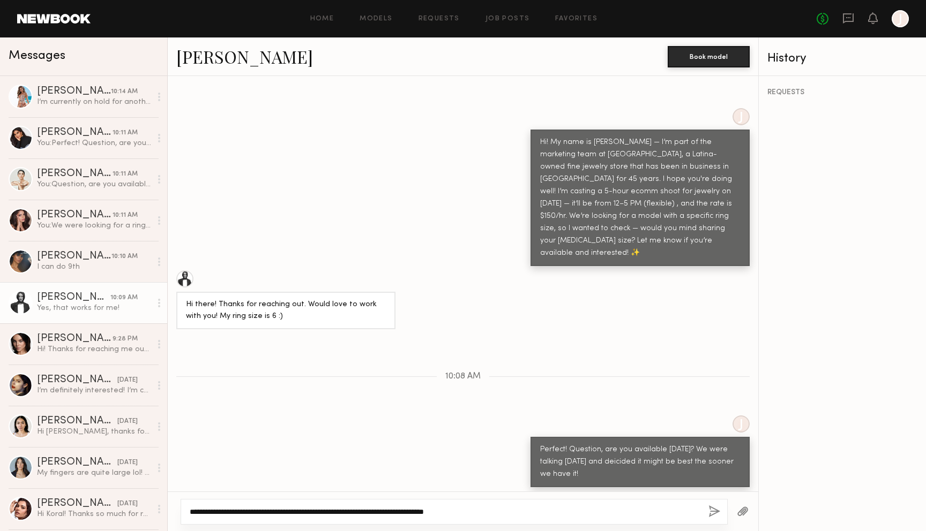
type textarea "**********"
click at [715, 510] on button "button" at bounding box center [714, 512] width 12 height 13
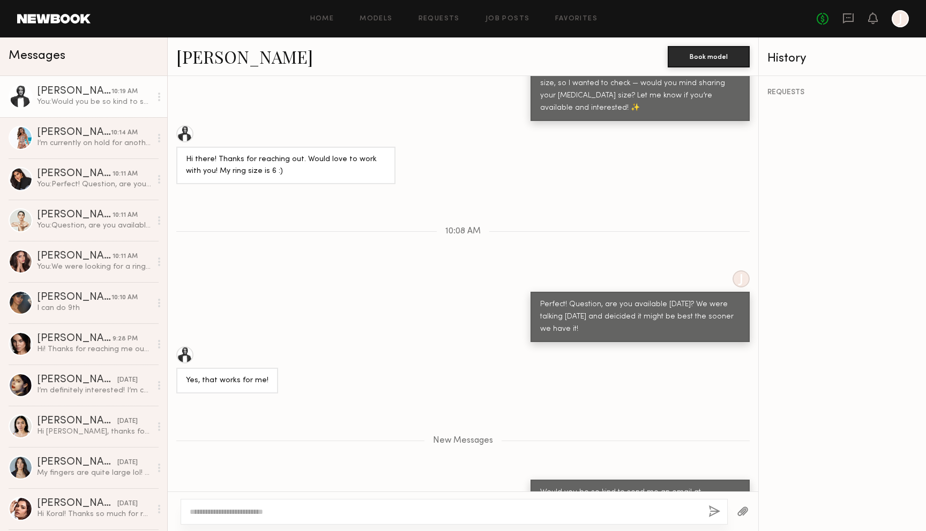
scroll to position [596, 0]
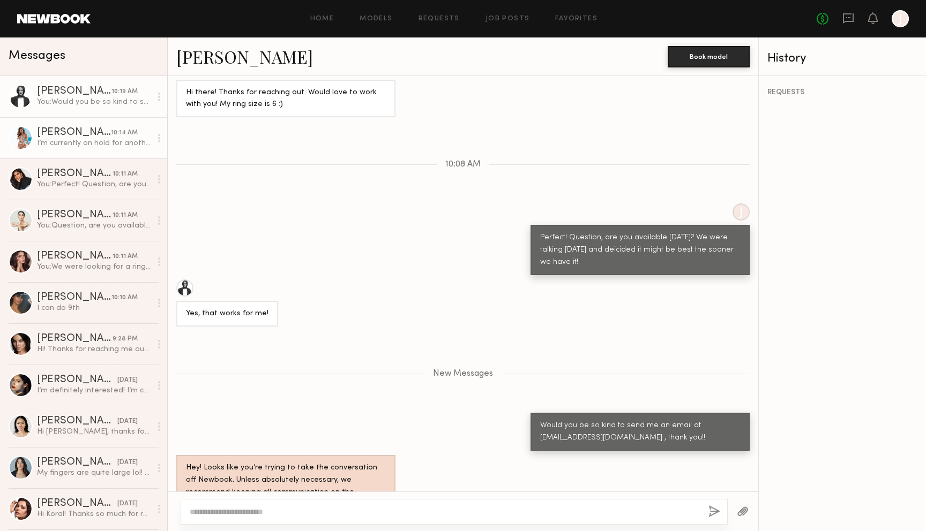
click at [101, 151] on link "Amanda S. 10:14 AM I’m currently on hold for another shoot on September 3, so I…" at bounding box center [83, 137] width 167 height 41
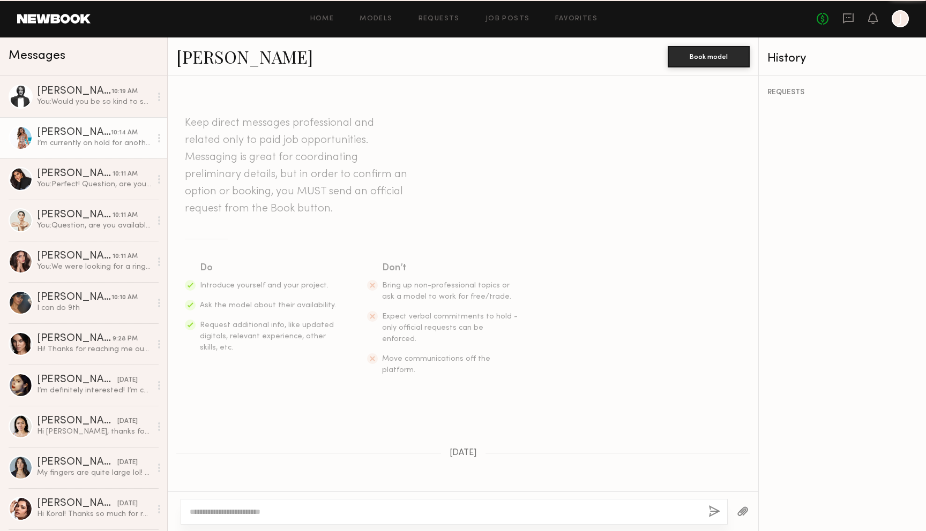
scroll to position [483, 0]
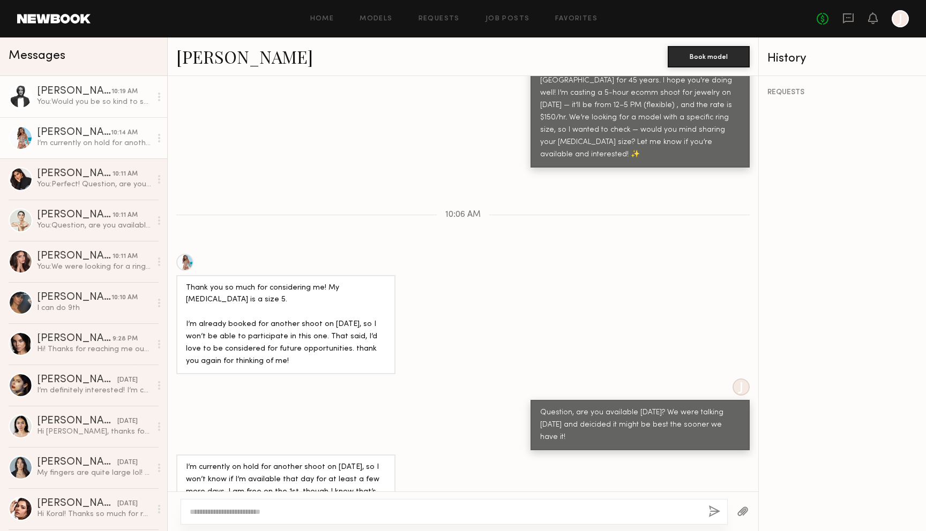
click at [114, 98] on div "You: Would you be so kind to send me an email at koral@greenwichstjewelers.com …" at bounding box center [94, 102] width 114 height 10
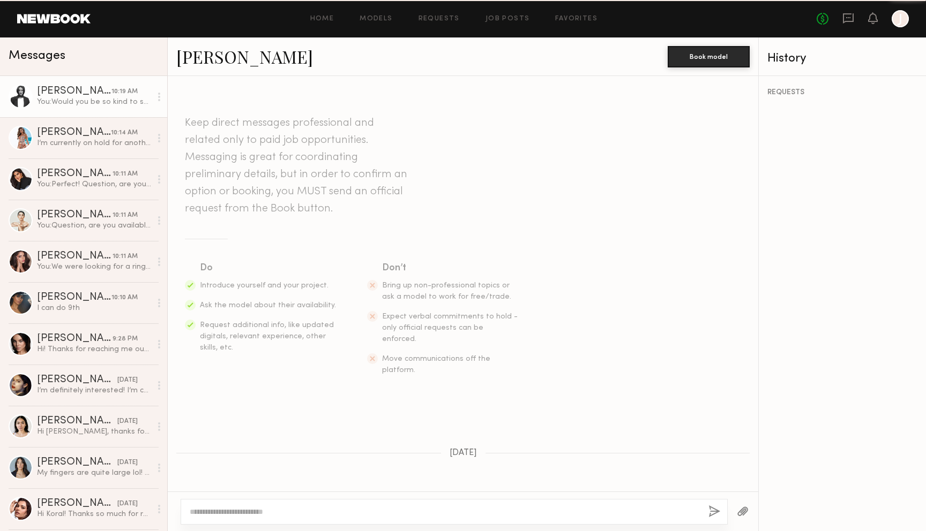
scroll to position [515, 0]
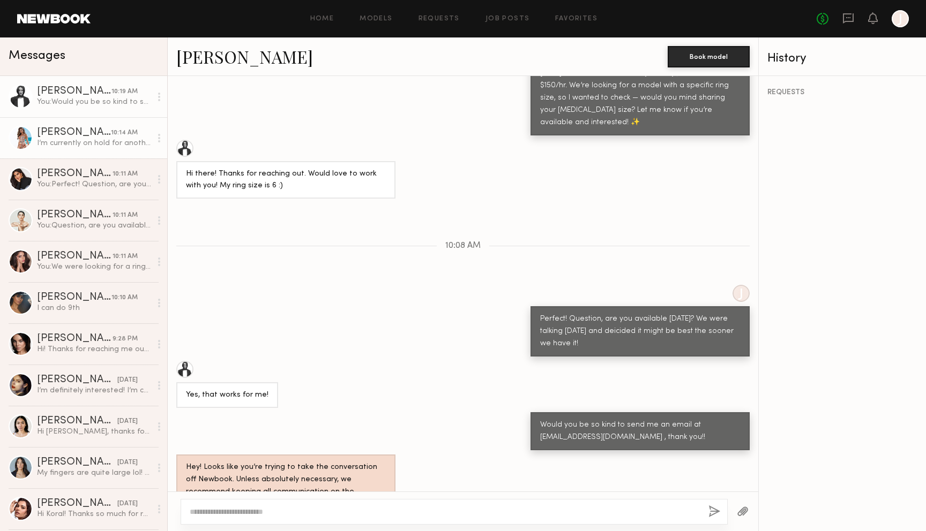
click at [82, 149] on link "Amanda S. 10:14 AM I’m currently on hold for another shoot on September 3, so I…" at bounding box center [83, 137] width 167 height 41
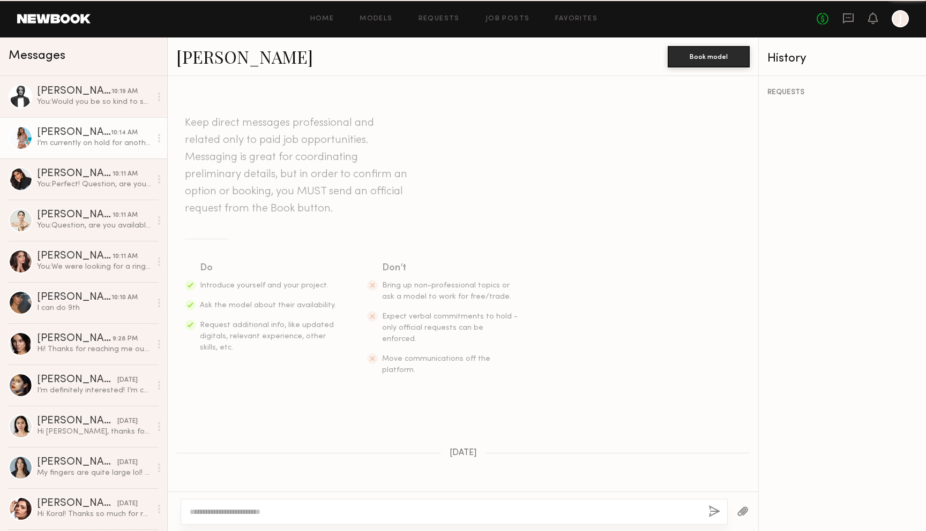
scroll to position [483, 0]
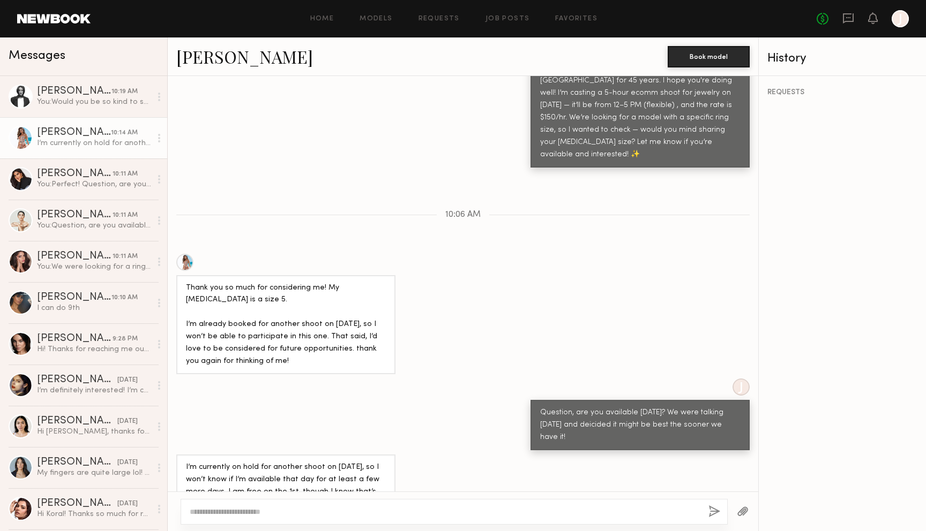
click at [239, 62] on link "Amanda S." at bounding box center [244, 56] width 137 height 23
click at [64, 181] on div "You: Perfect! Question, are you available September 3rd? We were talking yester…" at bounding box center [94, 184] width 114 height 10
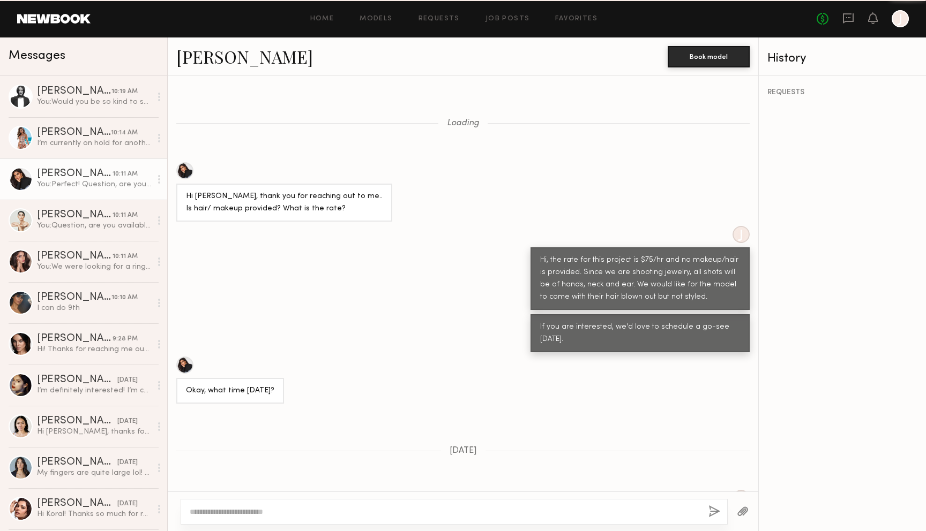
scroll to position [713, 0]
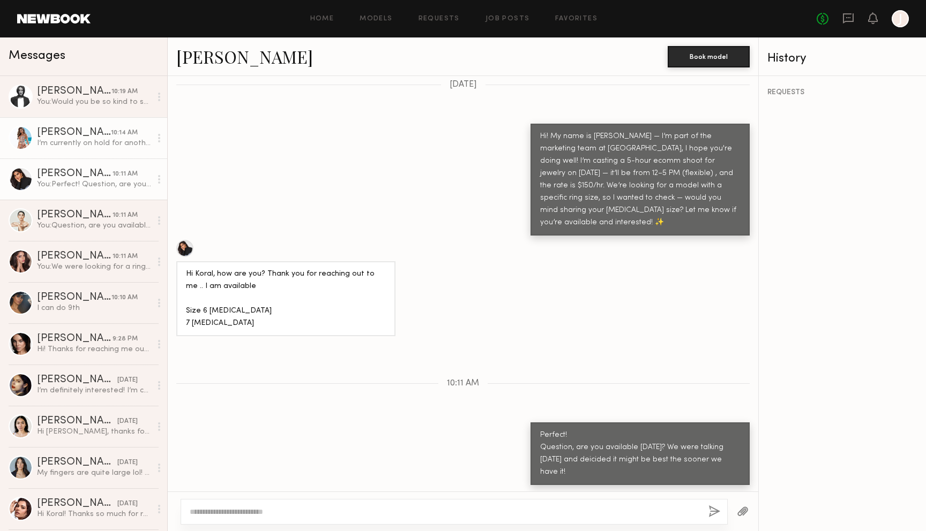
click at [91, 149] on link "Amanda S. 10:14 AM I’m currently on hold for another shoot on September 3, so I…" at bounding box center [83, 137] width 167 height 41
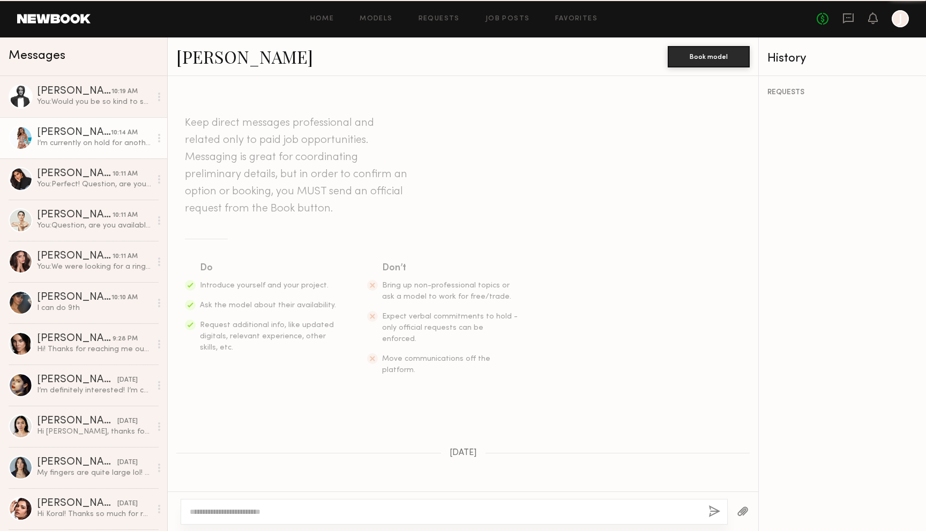
scroll to position [483, 0]
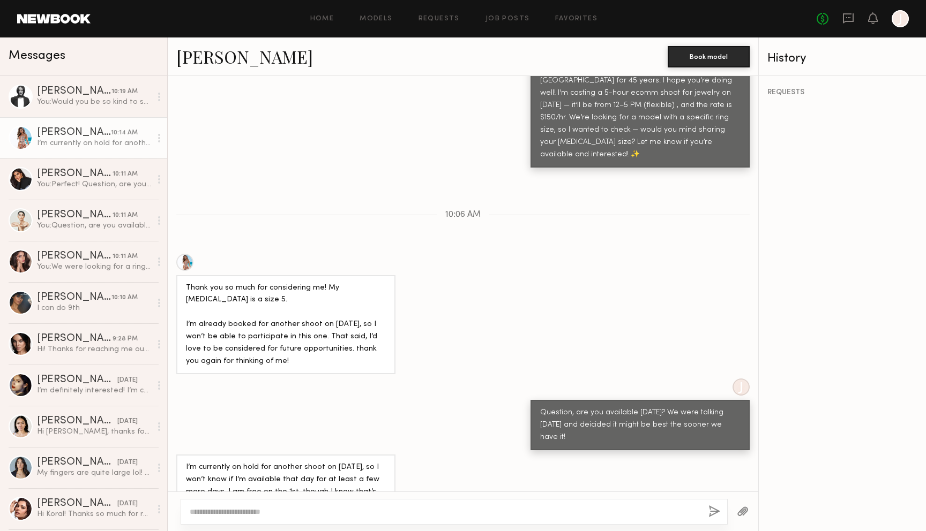
click at [244, 505] on div at bounding box center [454, 512] width 547 height 26
click at [241, 513] on textarea at bounding box center [445, 512] width 510 height 11
type textarea "*"
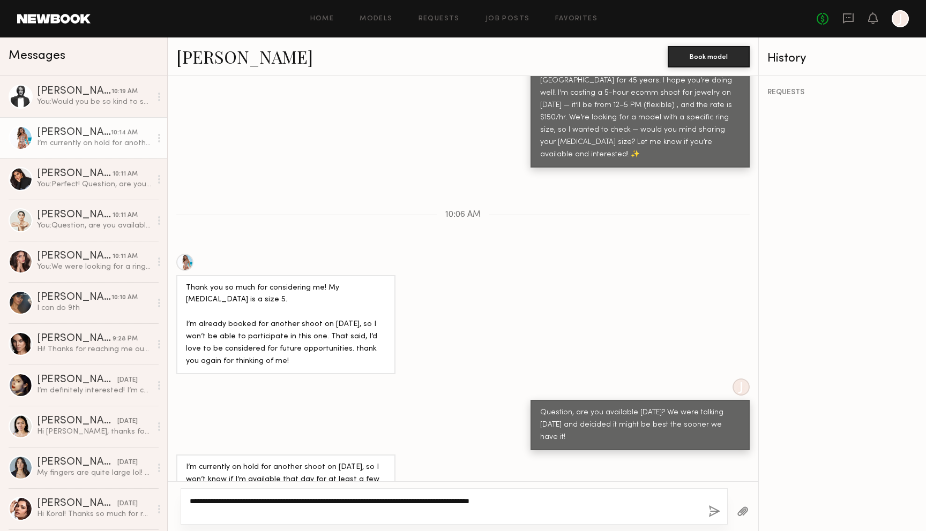
type textarea "**********"
click at [712, 510] on button "button" at bounding box center [714, 512] width 12 height 13
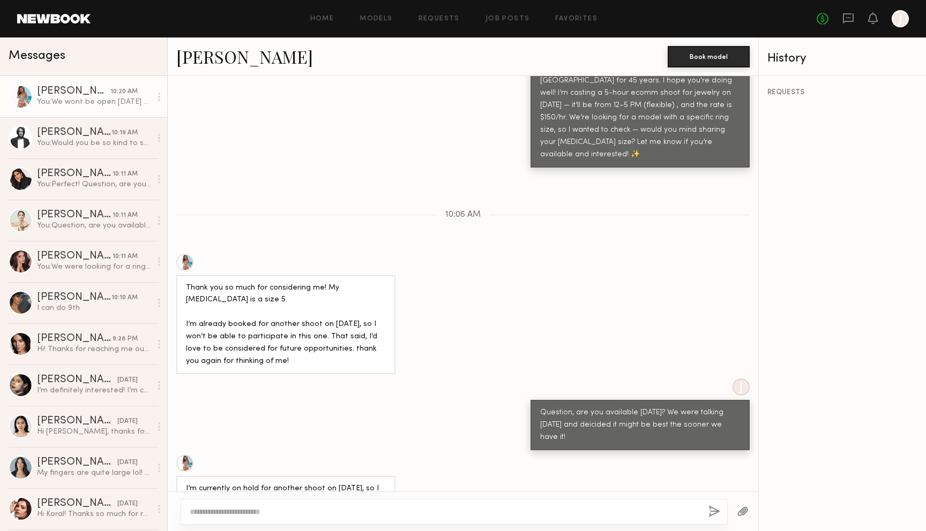
scroll to position [628, 0]
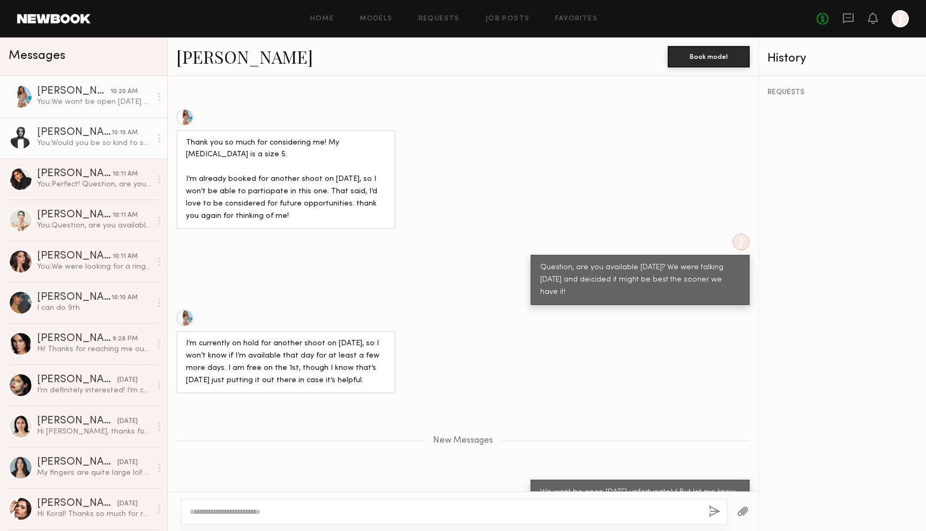
click at [104, 145] on div "You: Would you be so kind to send me an email at koral@greenwichstjewelers.com …" at bounding box center [94, 143] width 114 height 10
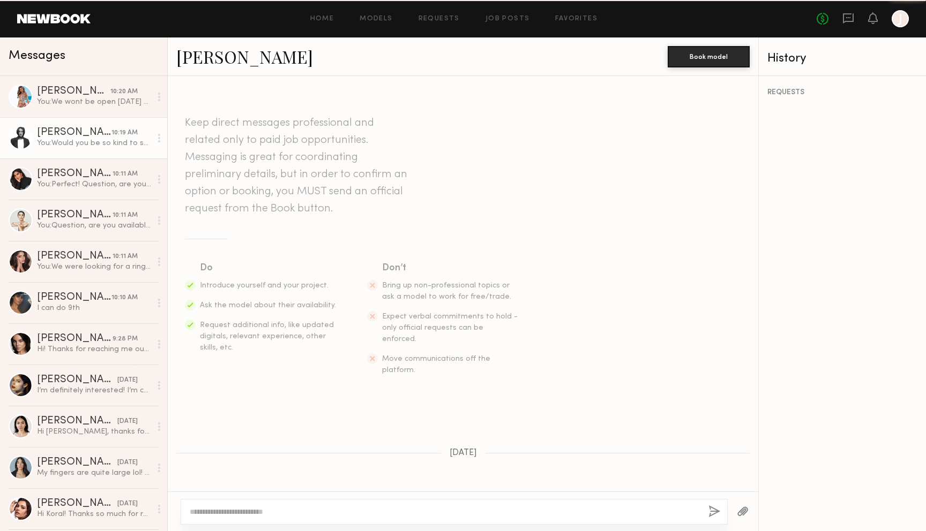
scroll to position [515, 0]
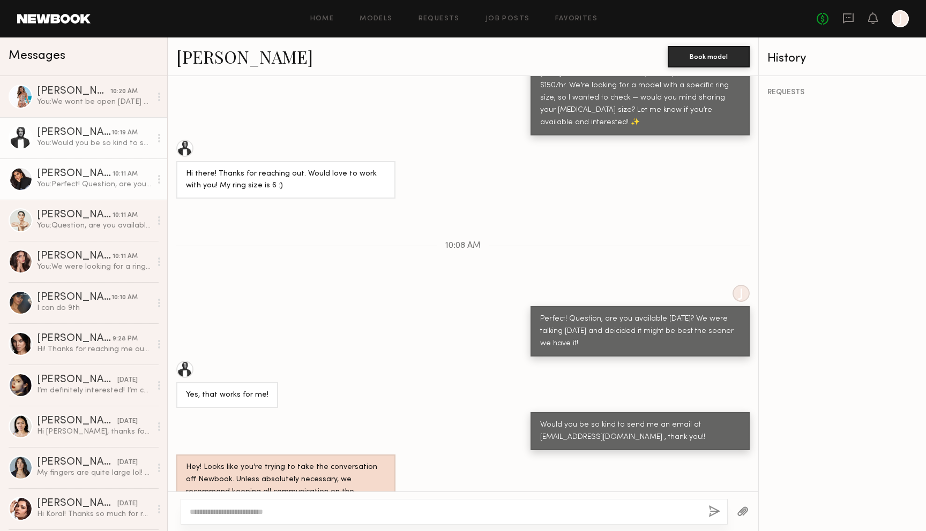
click at [96, 181] on div "You: Perfect! Question, are you available September 3rd? We were talking yester…" at bounding box center [94, 184] width 114 height 10
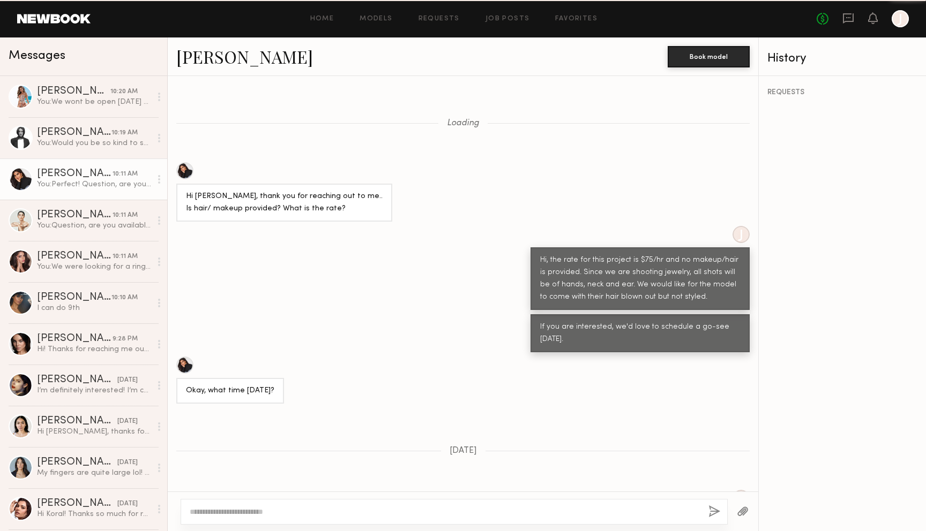
scroll to position [713, 0]
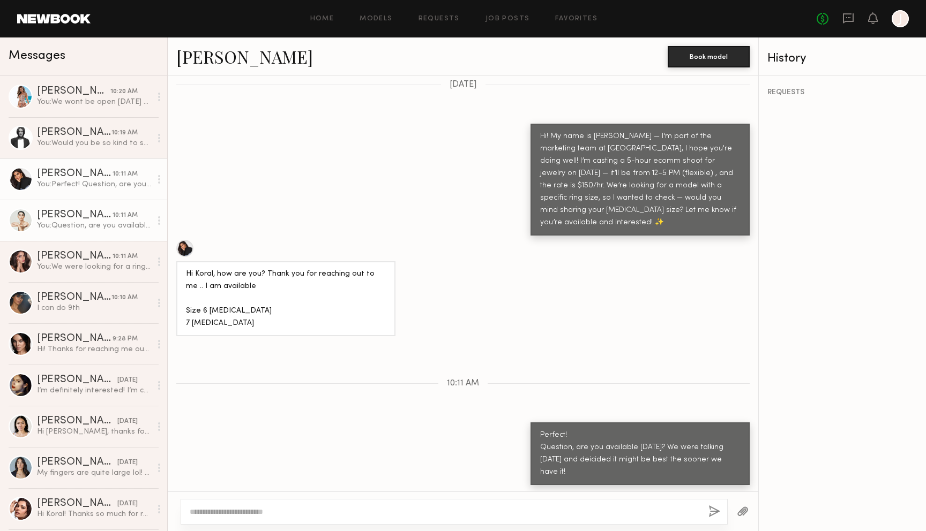
click at [58, 227] on div "You: Question, are you available September 3rd? We were talking yesterday and d…" at bounding box center [94, 226] width 114 height 10
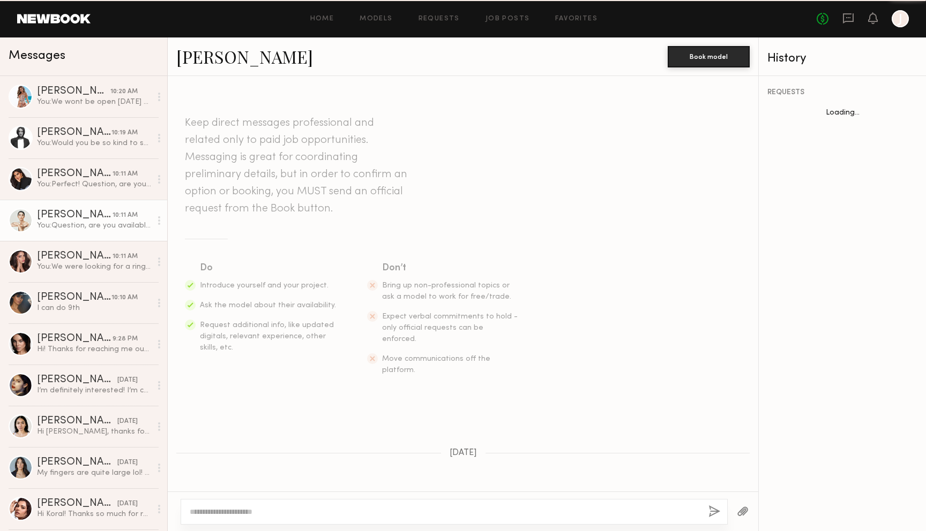
scroll to position [357, 0]
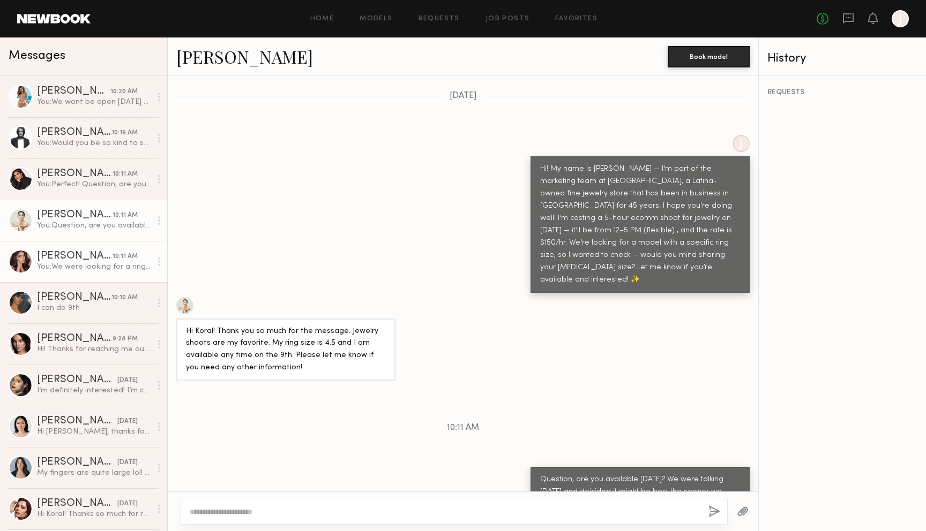
click at [74, 272] on div "You: We were looking for a ring size of 5.5-6! But i'll keep you in mind for an…" at bounding box center [94, 267] width 114 height 10
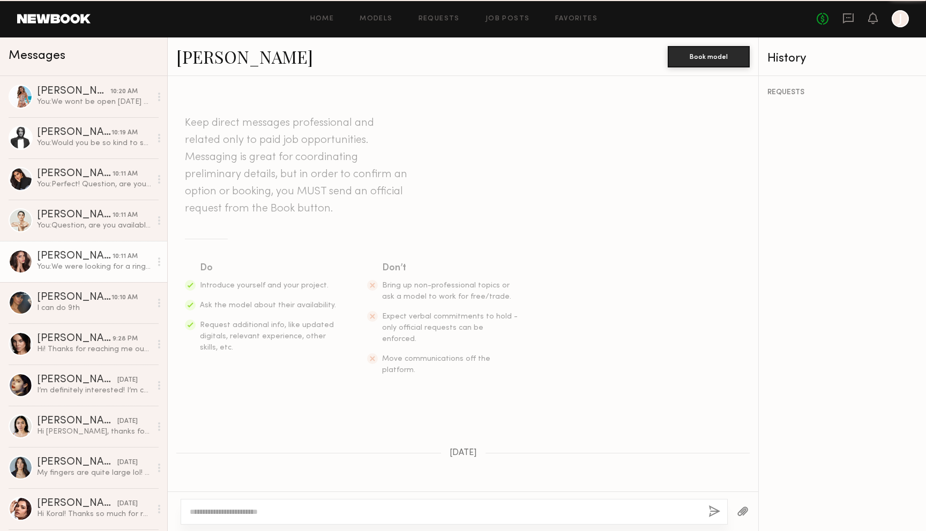
scroll to position [320, 0]
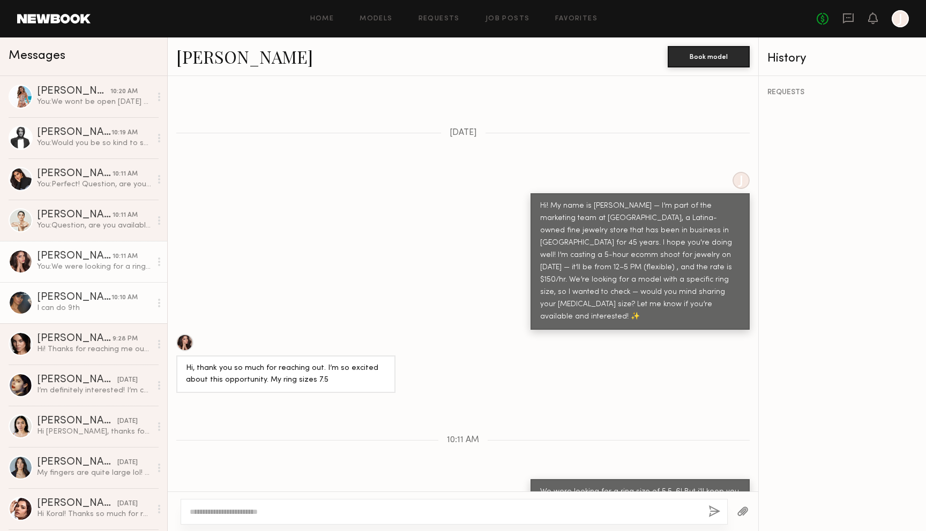
click at [82, 308] on div "I can do 9th" at bounding box center [94, 308] width 114 height 10
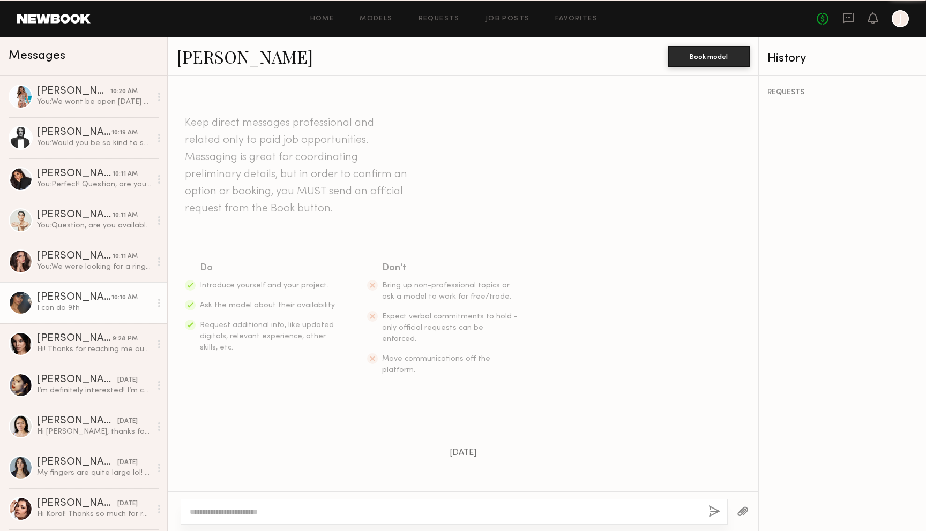
scroll to position [473, 0]
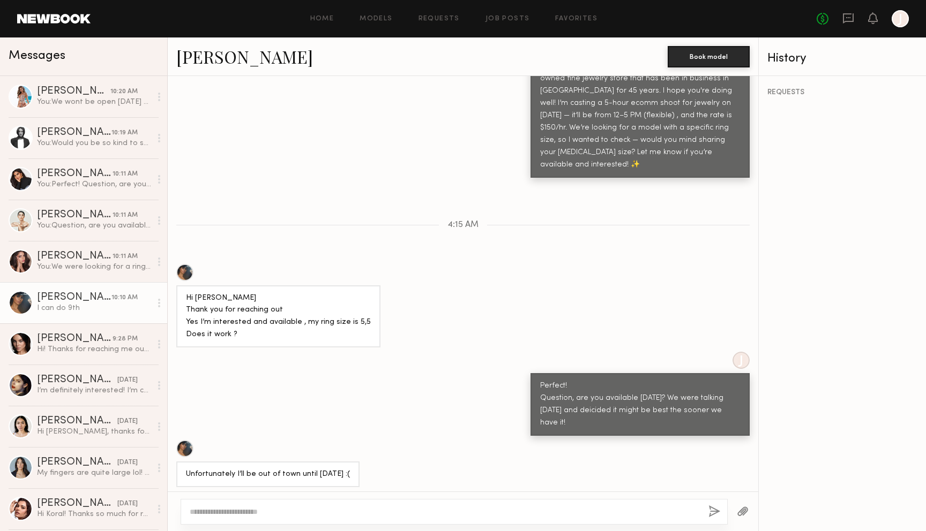
click at [273, 514] on textarea at bounding box center [445, 512] width 510 height 11
click at [203, 57] on link "Margo S." at bounding box center [244, 56] width 137 height 23
click at [89, 349] on div "Hi! Thanks for reaching me out. I’m honestly don’t know my finger size. Also I’…" at bounding box center [94, 350] width 114 height 10
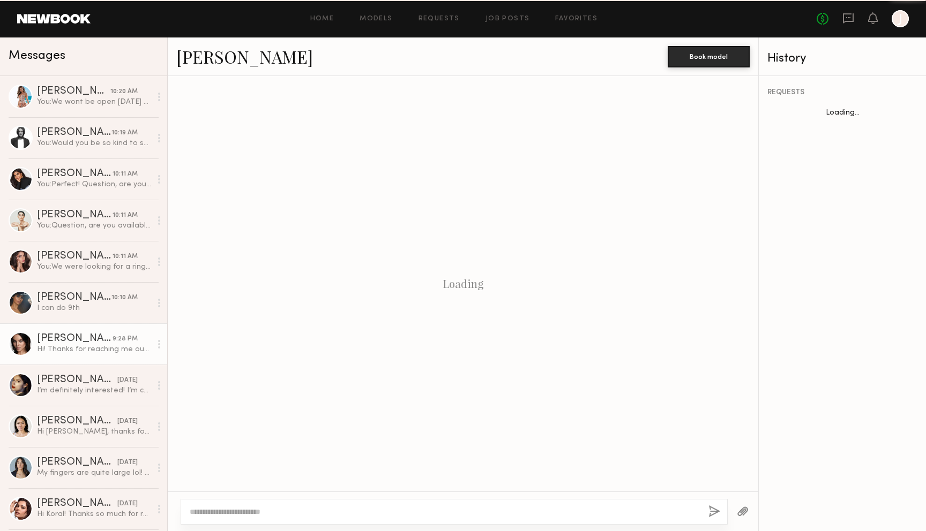
scroll to position [212, 0]
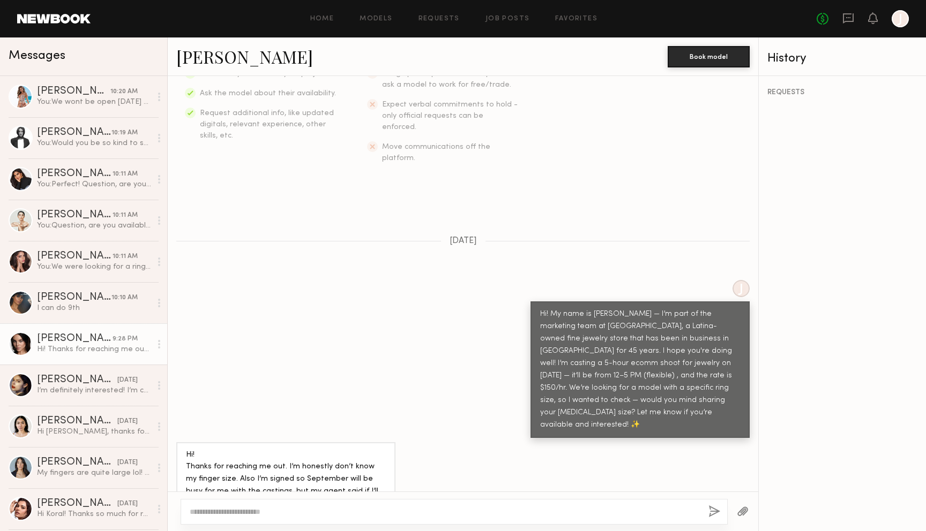
click at [285, 511] on textarea at bounding box center [445, 512] width 510 height 11
click at [221, 51] on link "Ariana K." at bounding box center [244, 56] width 137 height 23
click at [82, 387] on div "I’m definitely interested! I’m currently based in LA, however I was planning on…" at bounding box center [94, 391] width 114 height 10
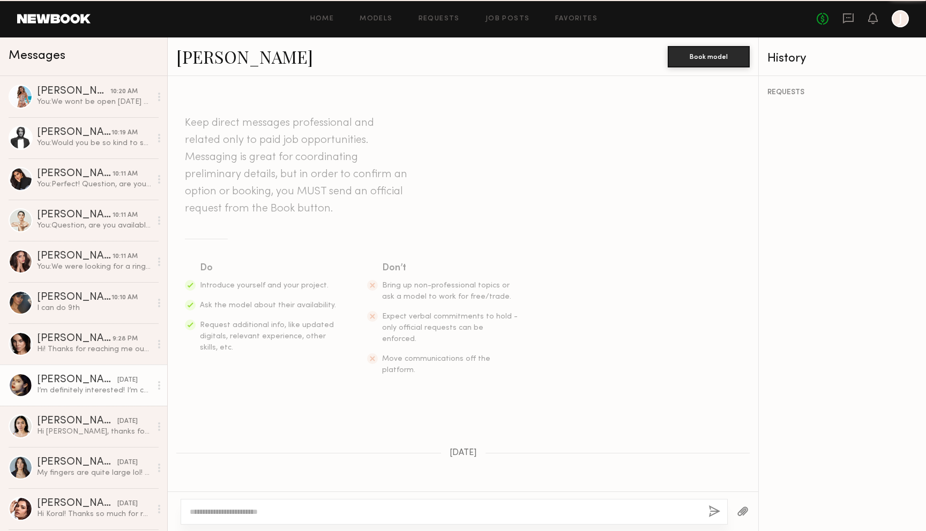
scroll to position [525, 0]
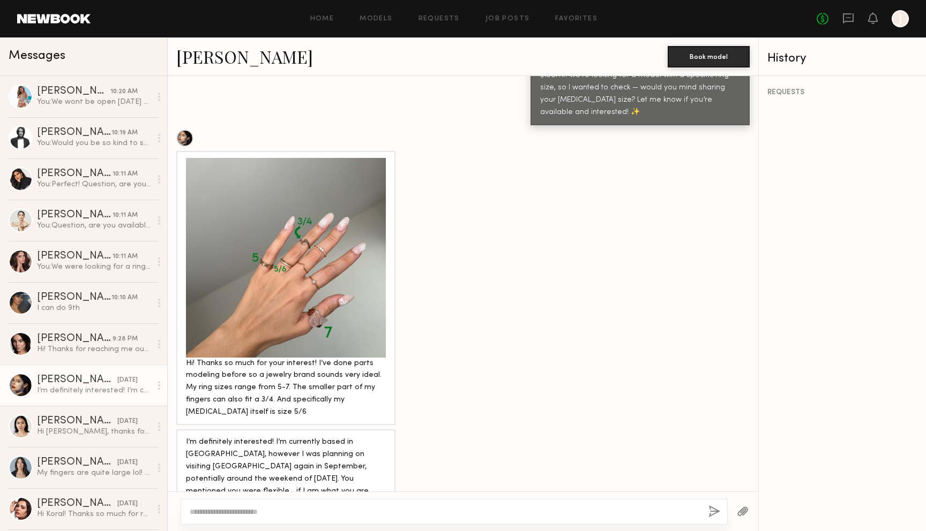
click at [265, 507] on textarea at bounding box center [445, 512] width 510 height 11
click at [102, 347] on div "Hi! Thanks for reaching me out. I’m honestly don’t know my finger size. Also I’…" at bounding box center [94, 350] width 114 height 10
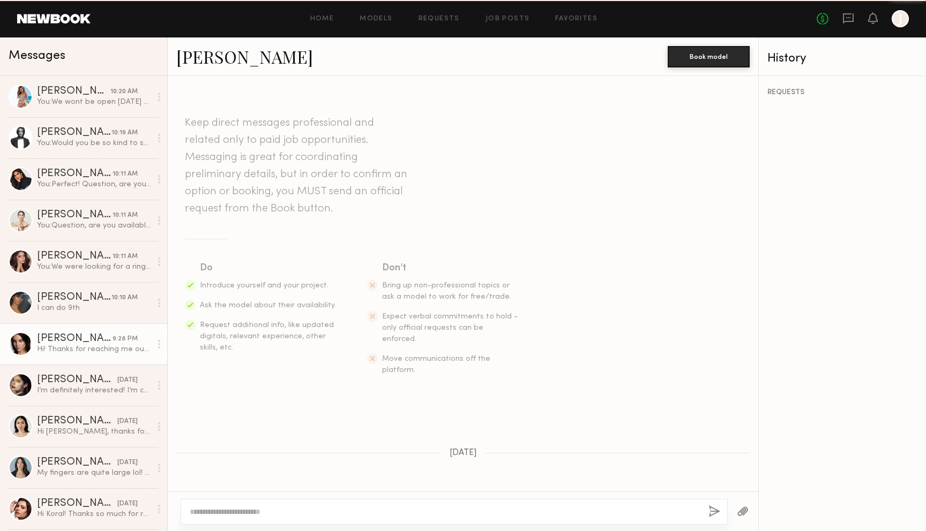
scroll to position [212, 0]
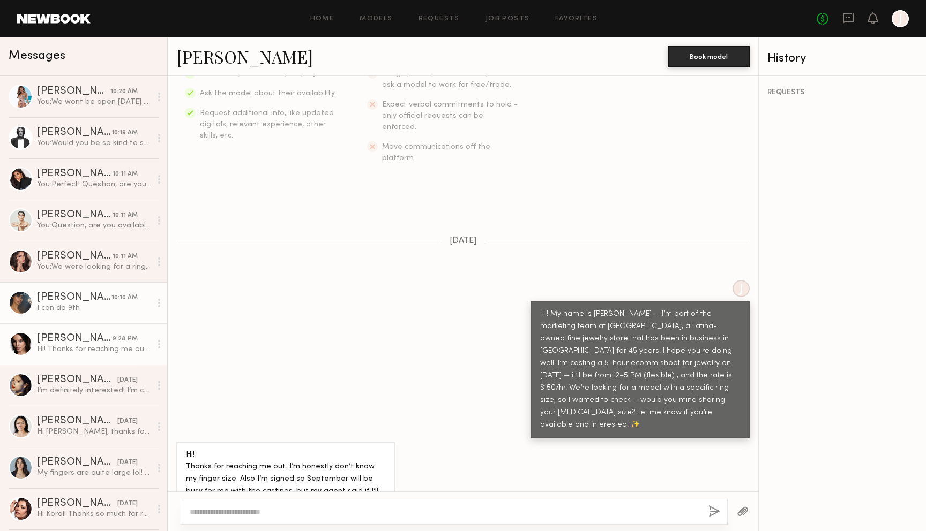
click at [99, 311] on div "I can do 9th" at bounding box center [94, 308] width 114 height 10
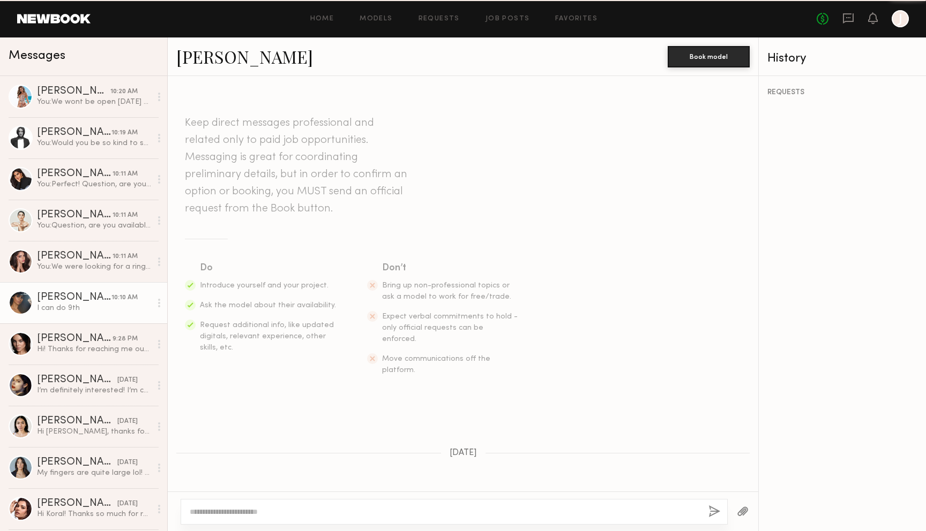
scroll to position [473, 0]
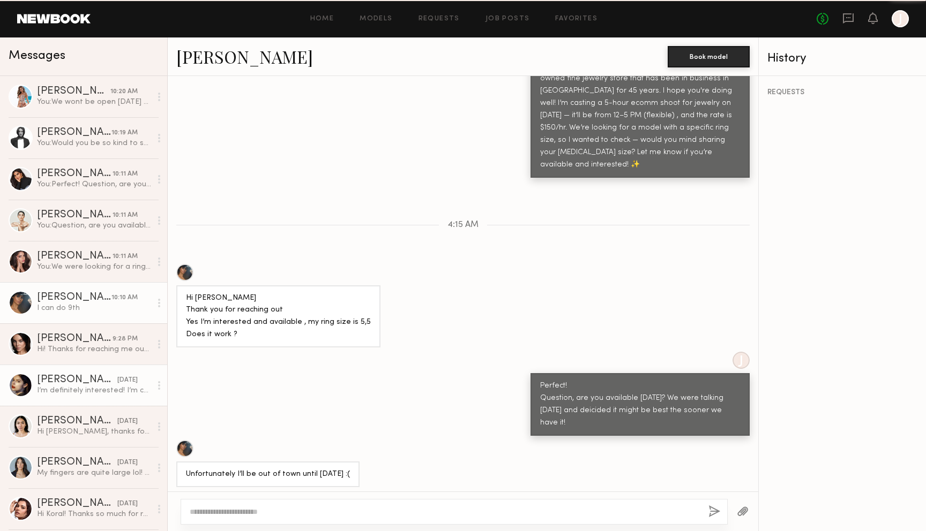
click at [81, 379] on div "April H." at bounding box center [77, 380] width 80 height 11
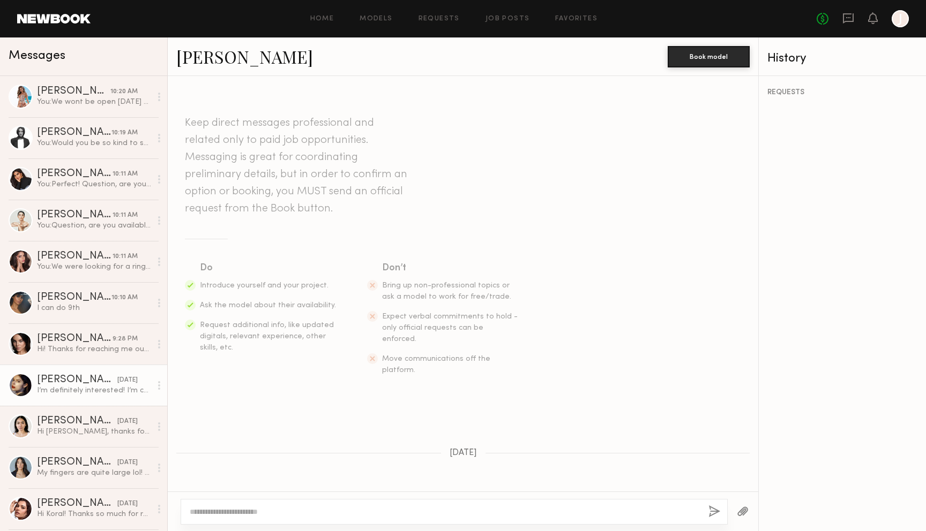
scroll to position [525, 0]
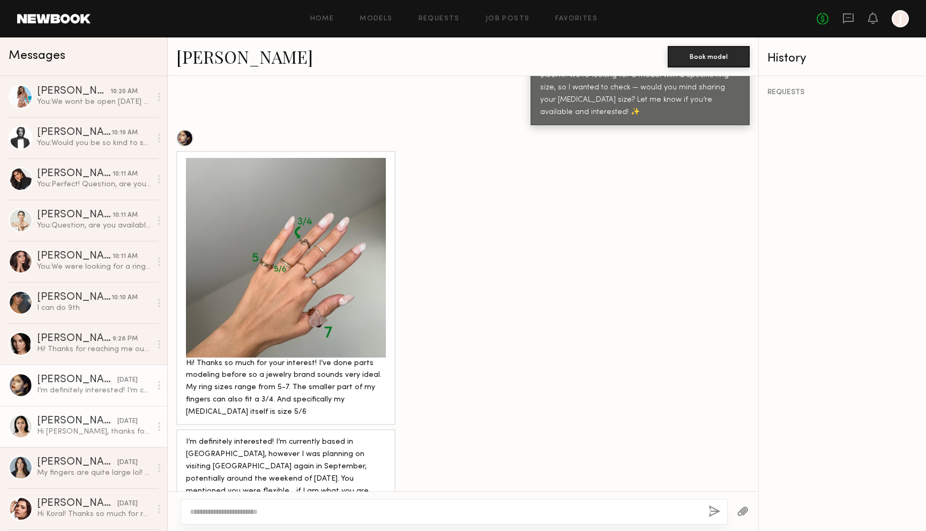
click at [56, 418] on div "Aja B." at bounding box center [77, 421] width 80 height 11
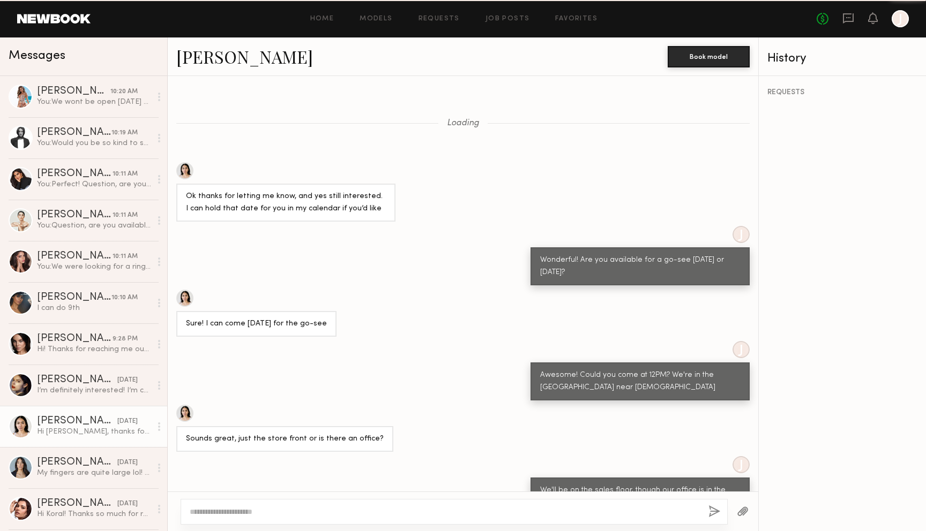
scroll to position [613, 0]
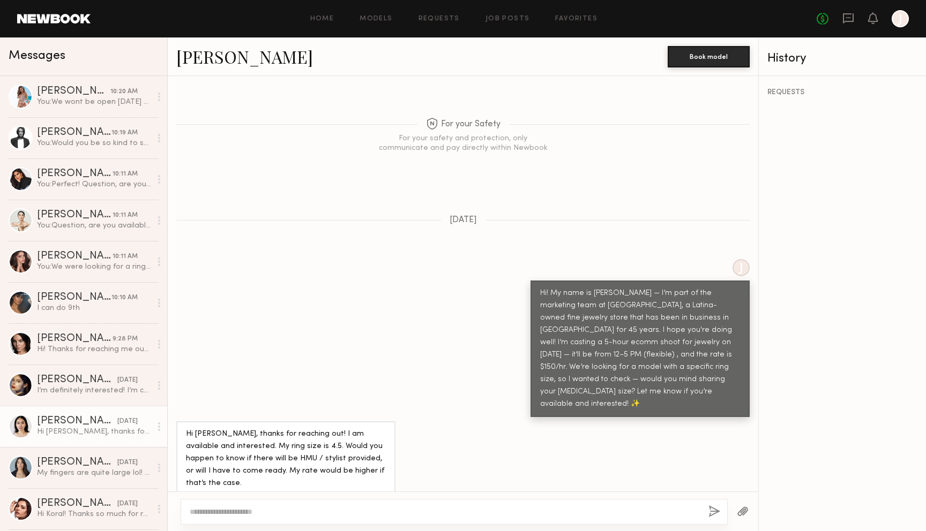
click at [319, 510] on textarea at bounding box center [445, 512] width 510 height 11
click at [94, 149] on link "Delaney P. 10:19 AM You: Would you be so kind to send me an email at koral@gree…" at bounding box center [83, 137] width 167 height 41
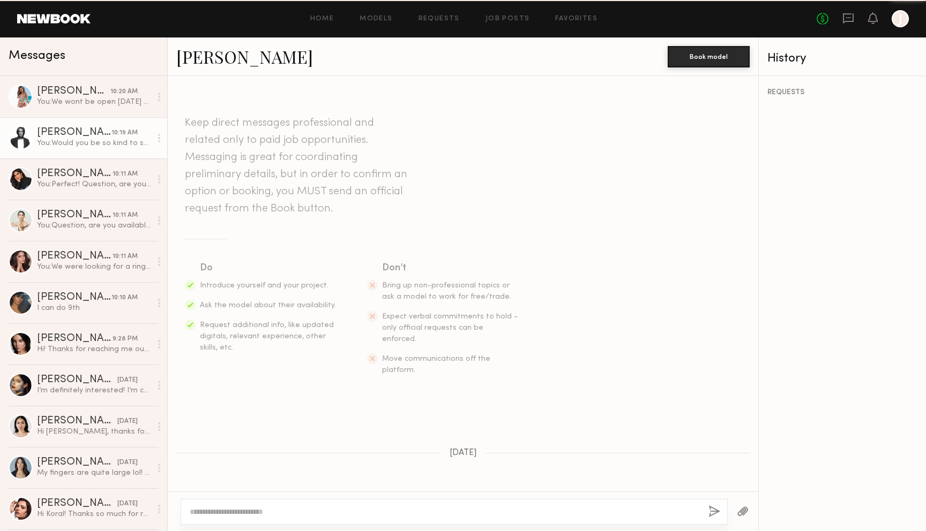
scroll to position [515, 0]
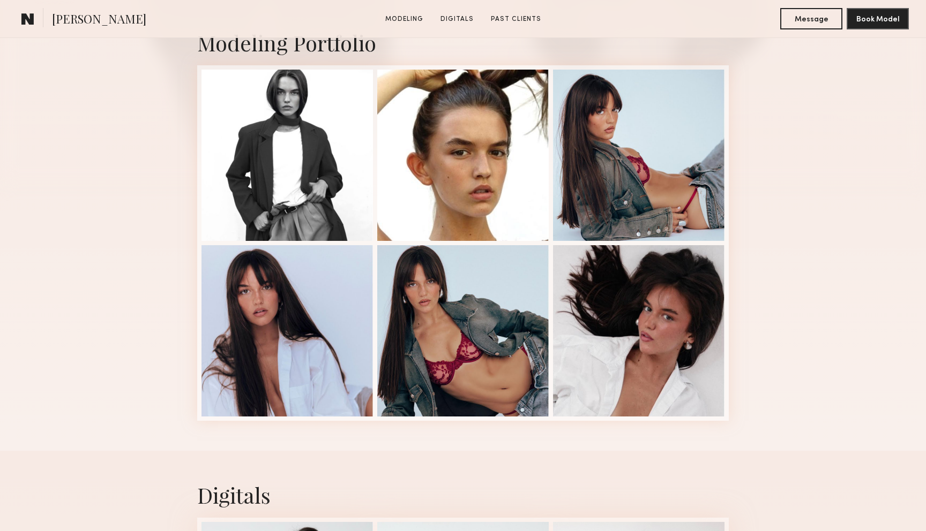
scroll to position [253, 0]
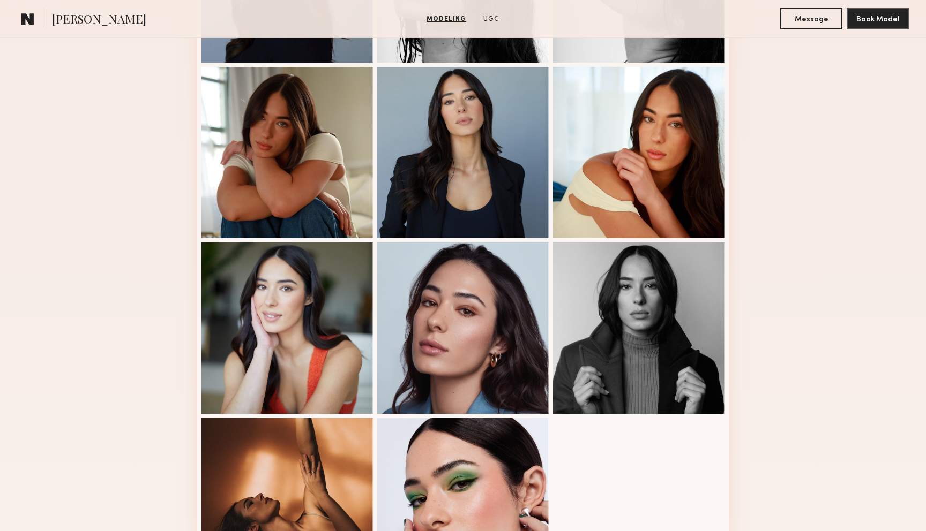
scroll to position [451, 0]
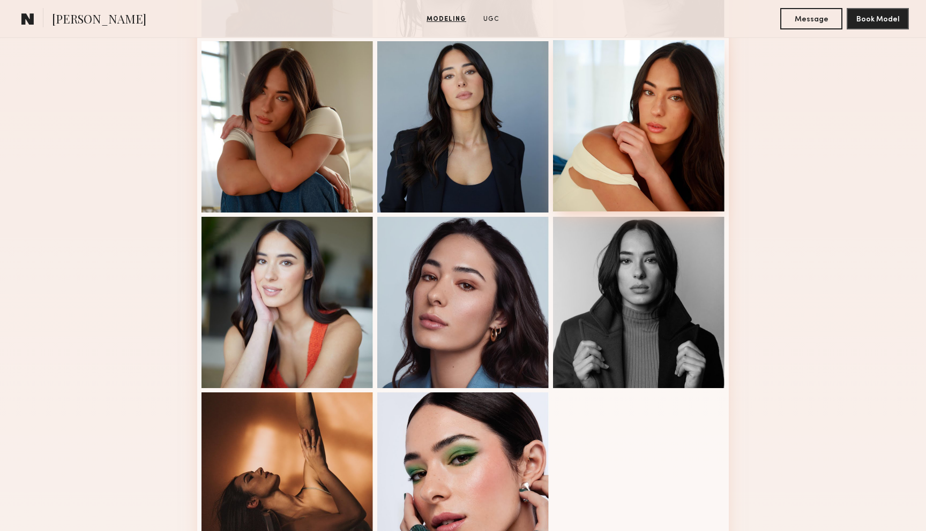
click at [612, 174] on div at bounding box center [638, 125] width 171 height 171
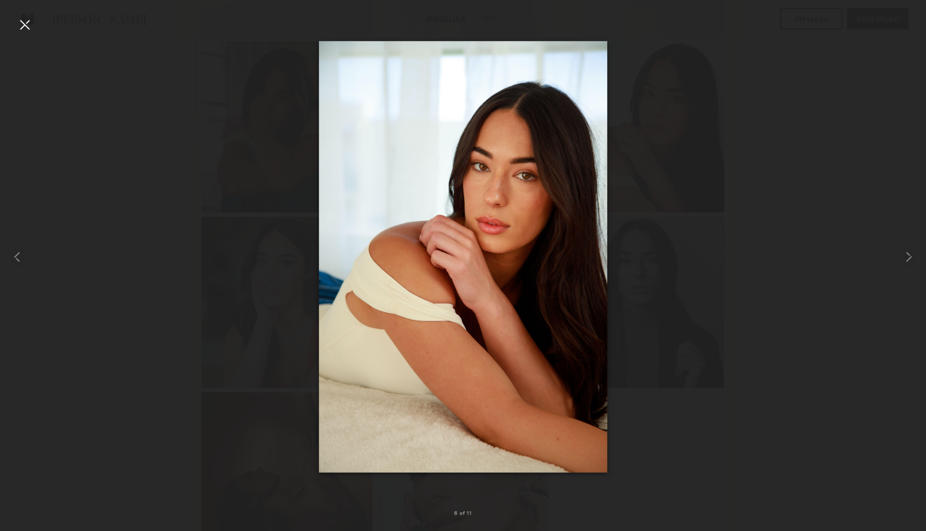
click at [31, 29] on div at bounding box center [24, 24] width 17 height 17
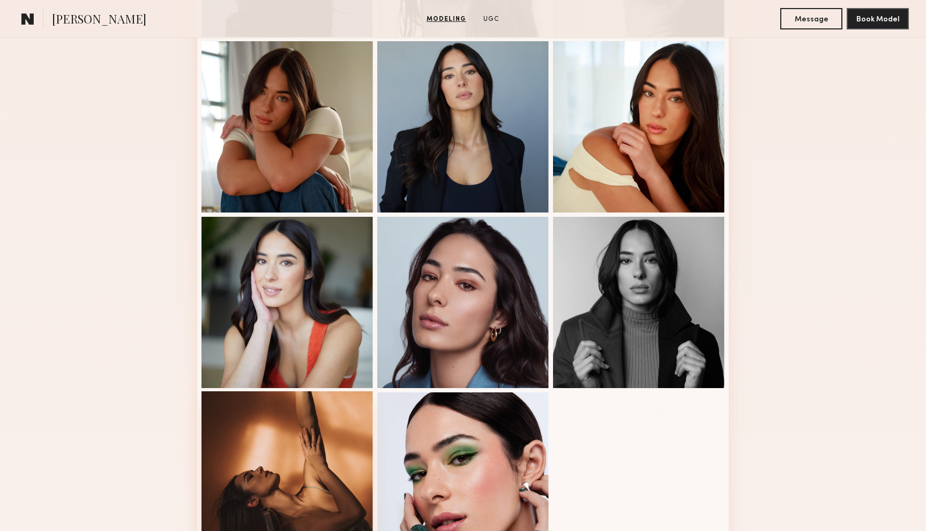
drag, startPoint x: 291, startPoint y: 284, endPoint x: 306, endPoint y: 414, distance: 131.1
click at [306, 414] on nb-model-profile-images-feed at bounding box center [462, 214] width 531 height 707
click at [309, 441] on div at bounding box center [286, 477] width 171 height 171
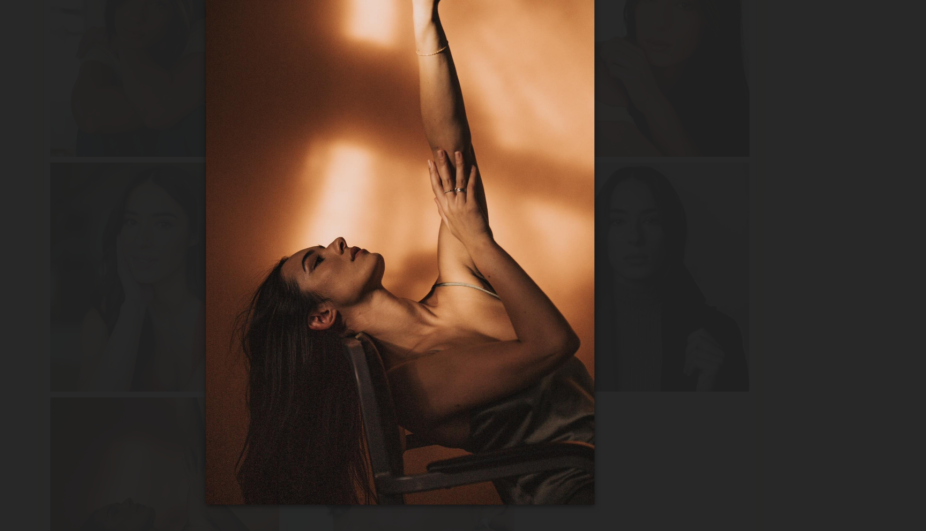
scroll to position [451, 0]
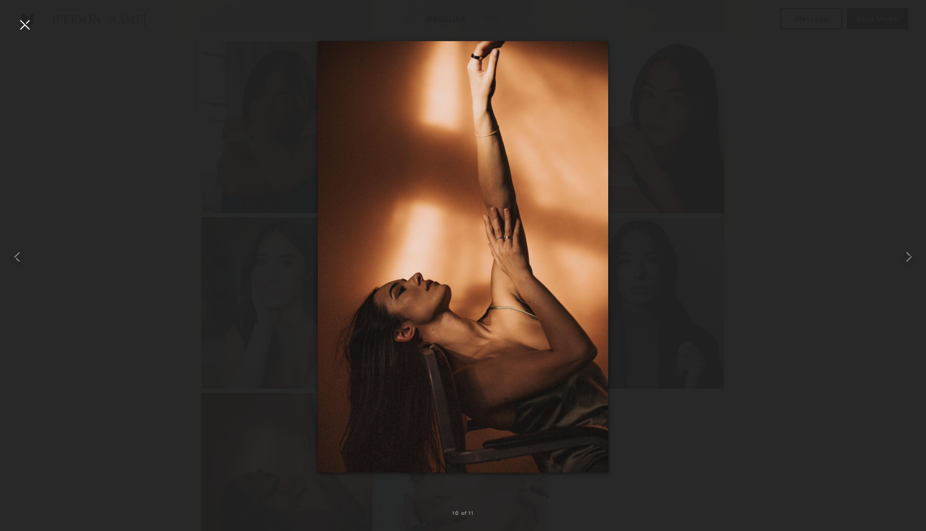
click at [29, 23] on div at bounding box center [24, 24] width 17 height 17
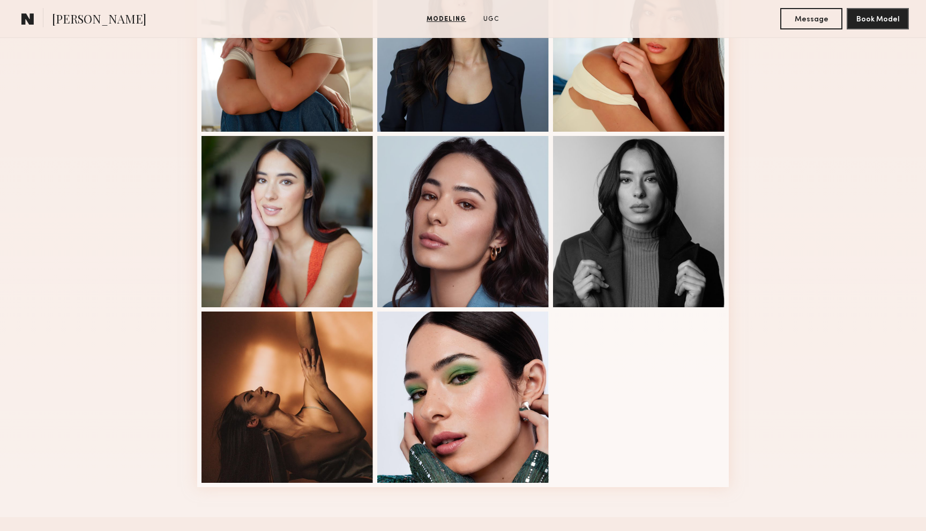
scroll to position [533, 0]
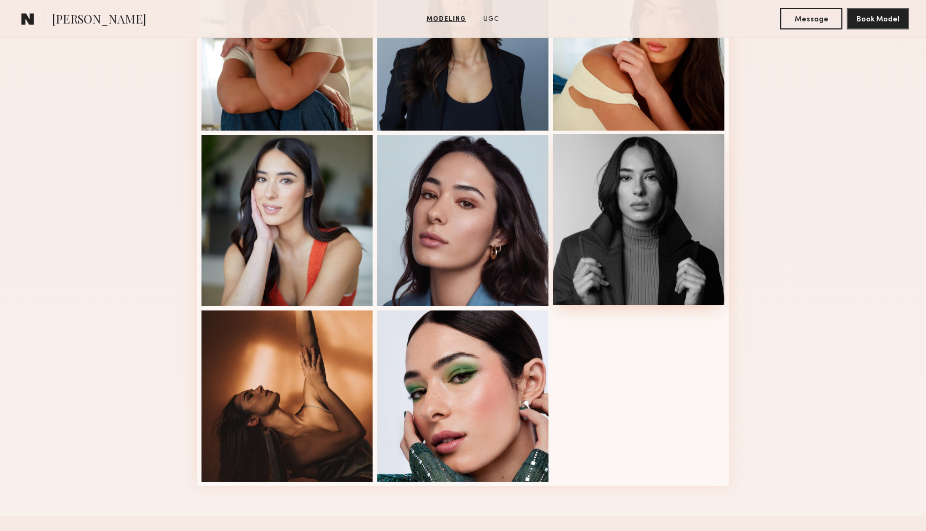
click at [627, 246] on div at bounding box center [638, 219] width 171 height 171
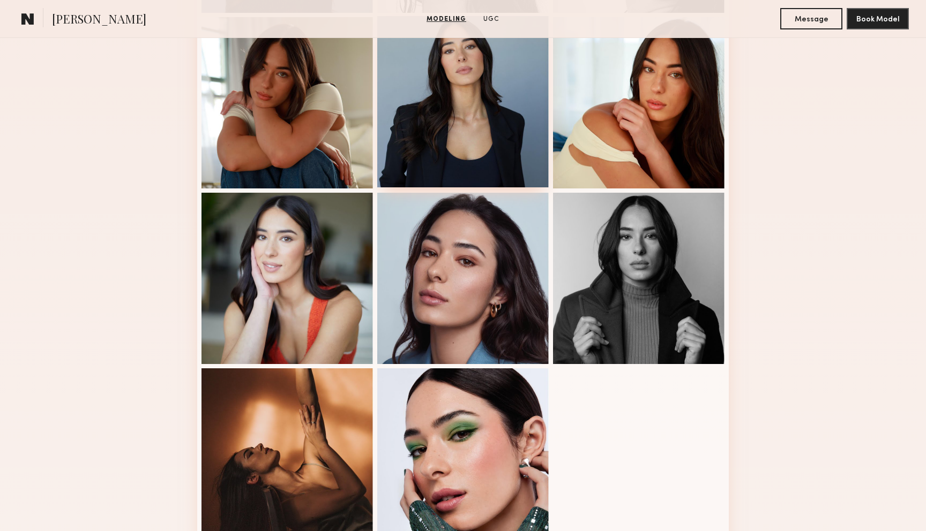
scroll to position [0, 0]
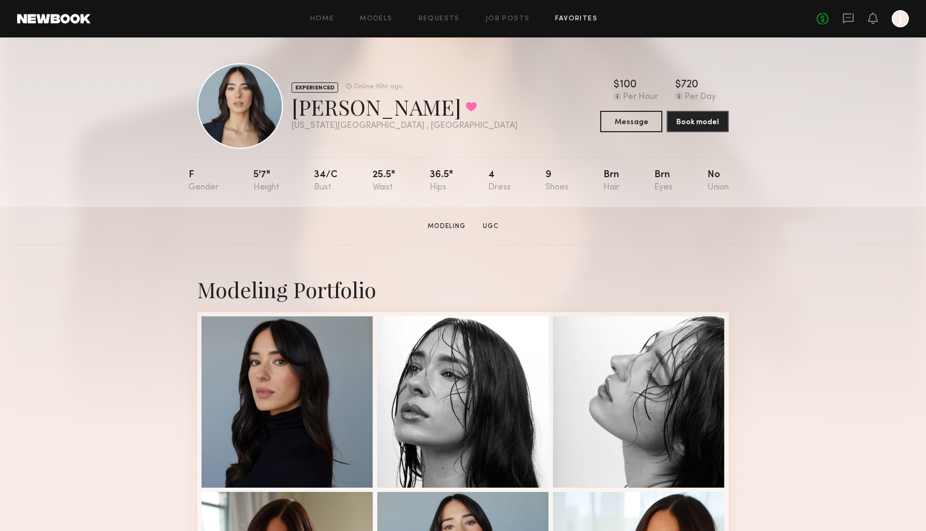
click at [570, 21] on link "Favorites" at bounding box center [576, 19] width 42 height 7
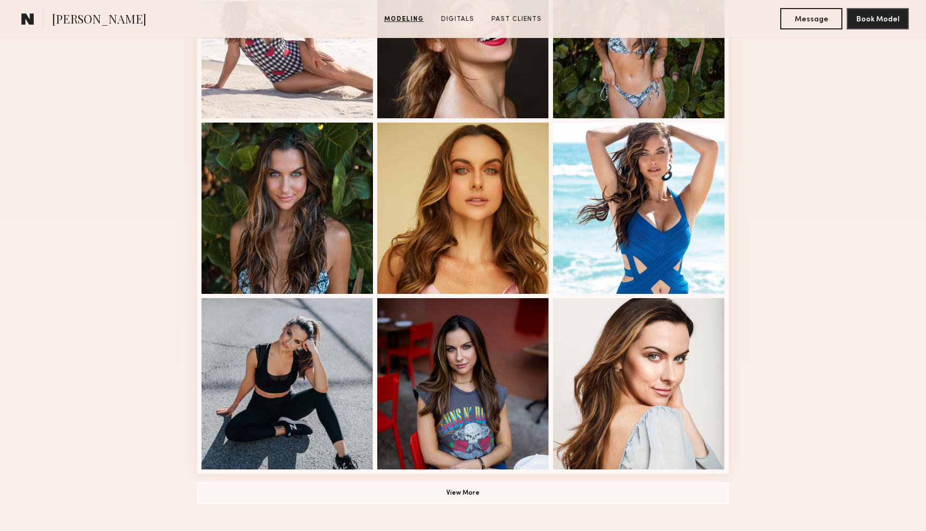
scroll to position [600, 0]
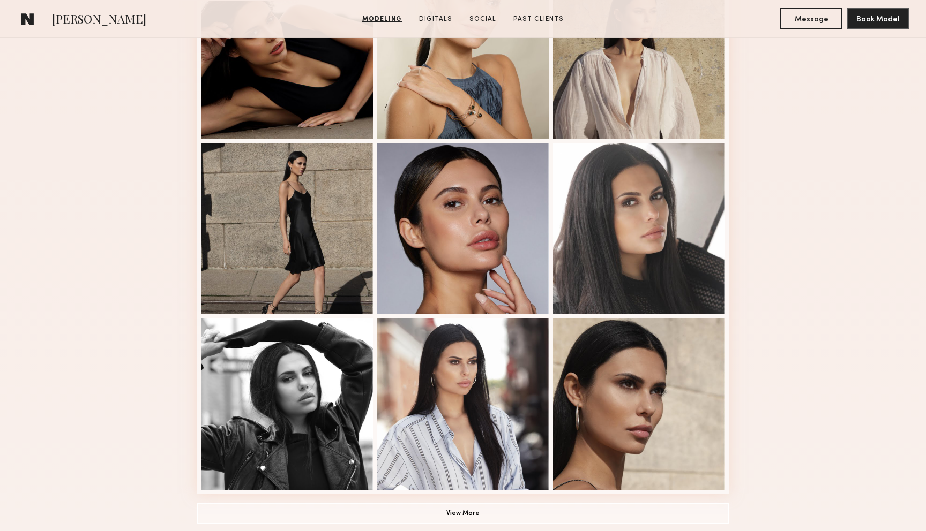
scroll to position [526, 0]
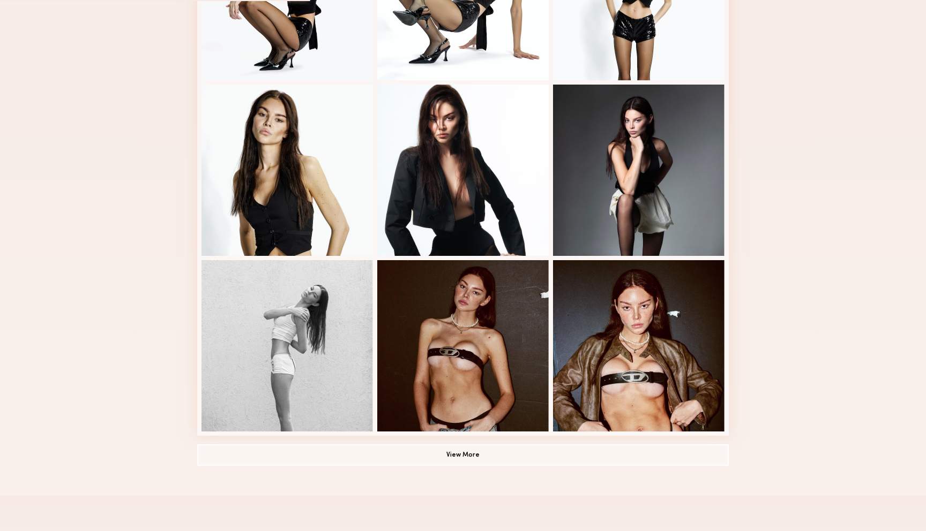
scroll to position [547, 0]
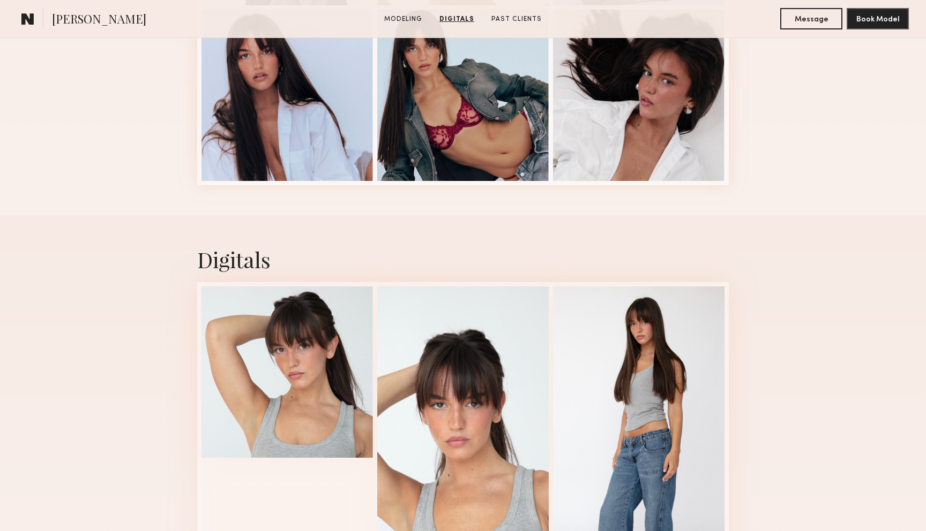
scroll to position [479, 0]
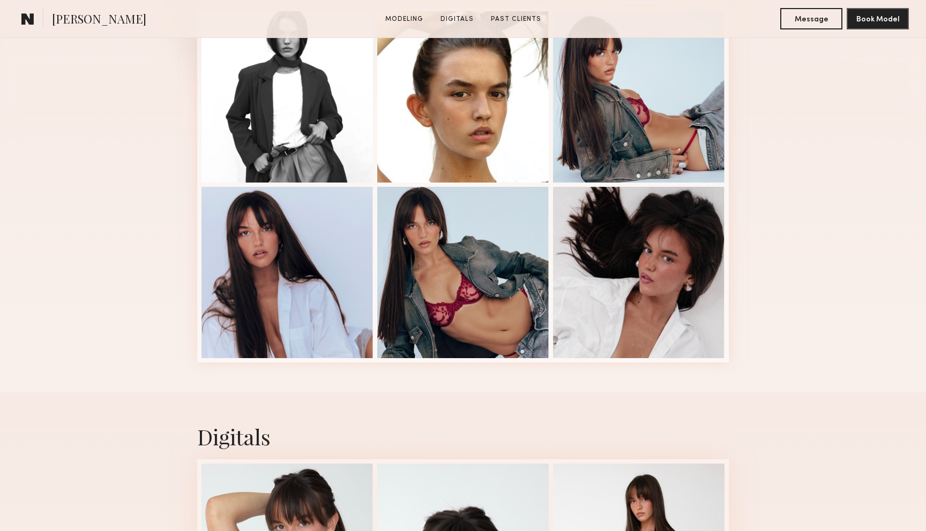
scroll to position [309, 0]
